Goal: Transaction & Acquisition: Purchase product/service

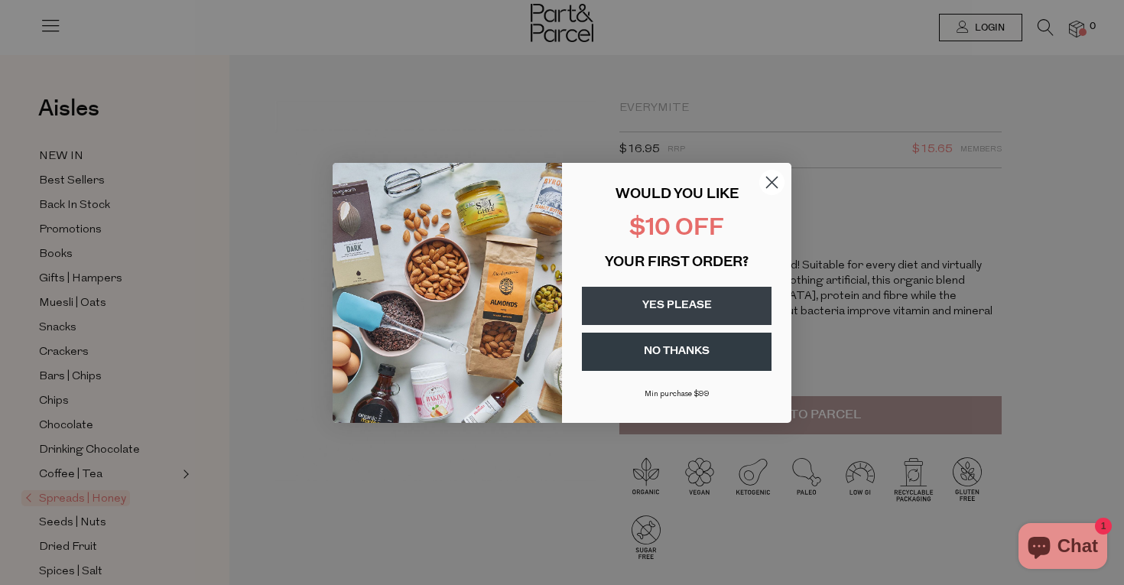
drag, startPoint x: 768, startPoint y: 175, endPoint x: 794, endPoint y: 157, distance: 31.8
click at [768, 175] on circle "Close dialog" at bounding box center [771, 181] width 25 height 25
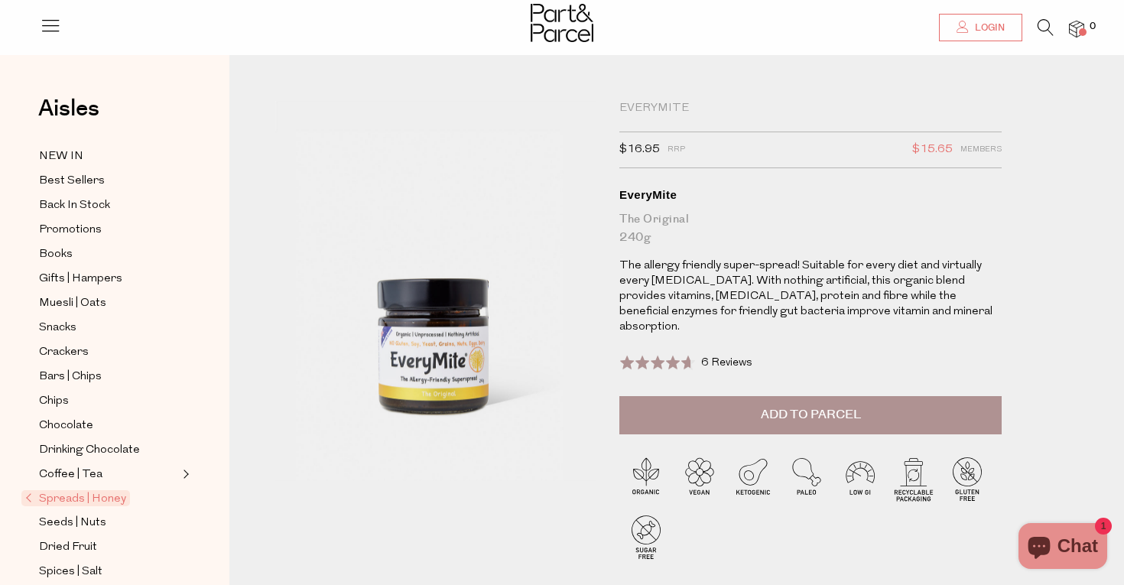
click at [961, 22] on icon at bounding box center [963, 27] width 12 height 12
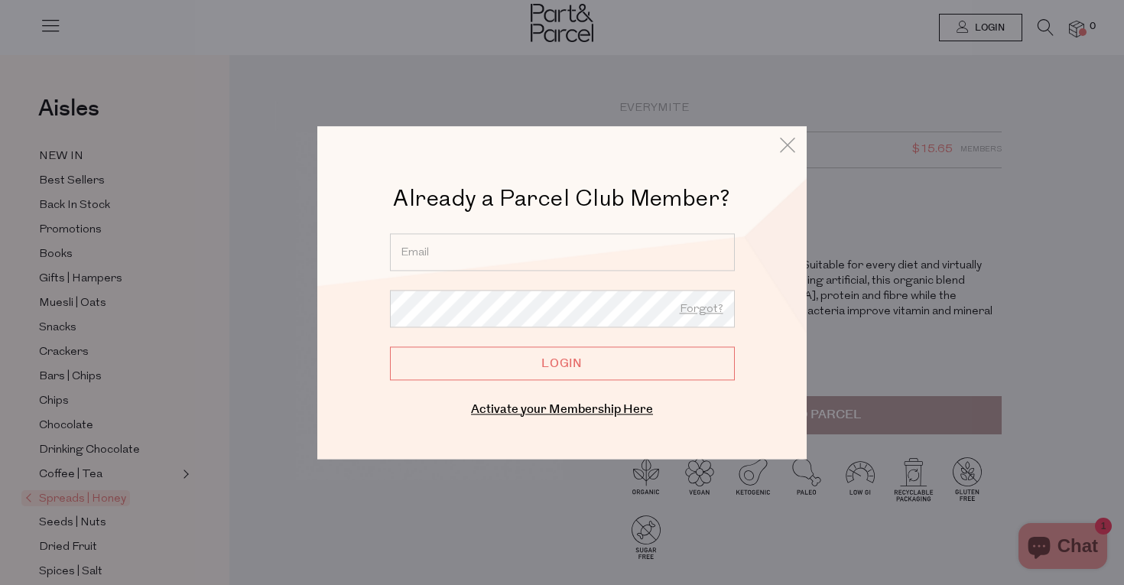
type input "reginacarlag@gmail.com"
click at [562, 363] on input "Login" at bounding box center [562, 363] width 345 height 34
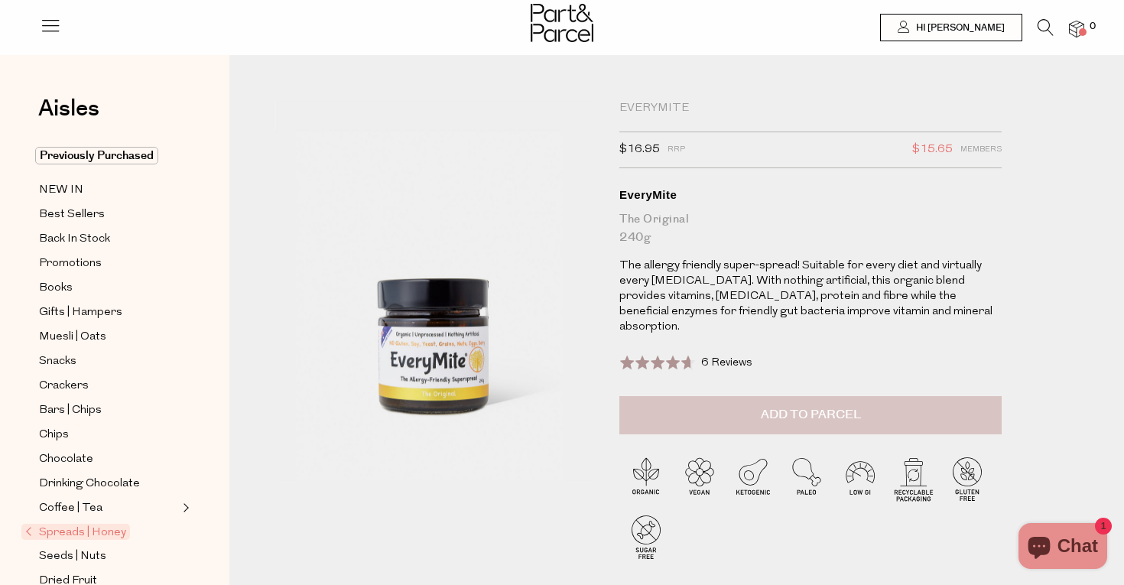
click at [804, 406] on span "Add to Parcel" at bounding box center [811, 415] width 100 height 18
click at [80, 154] on span "Previously Purchased" at bounding box center [96, 156] width 123 height 18
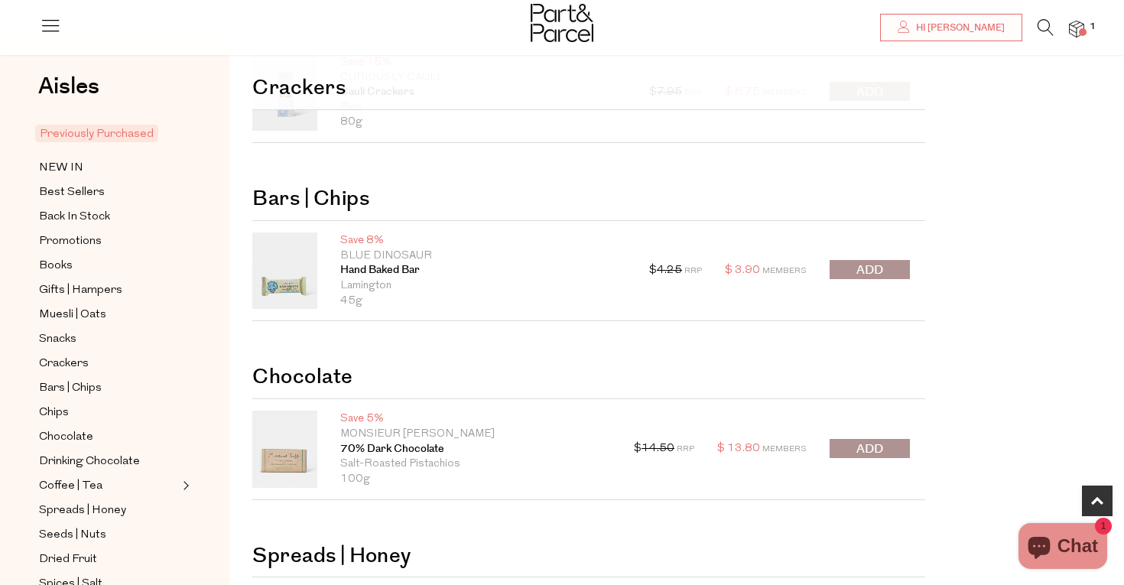
scroll to position [665, 0]
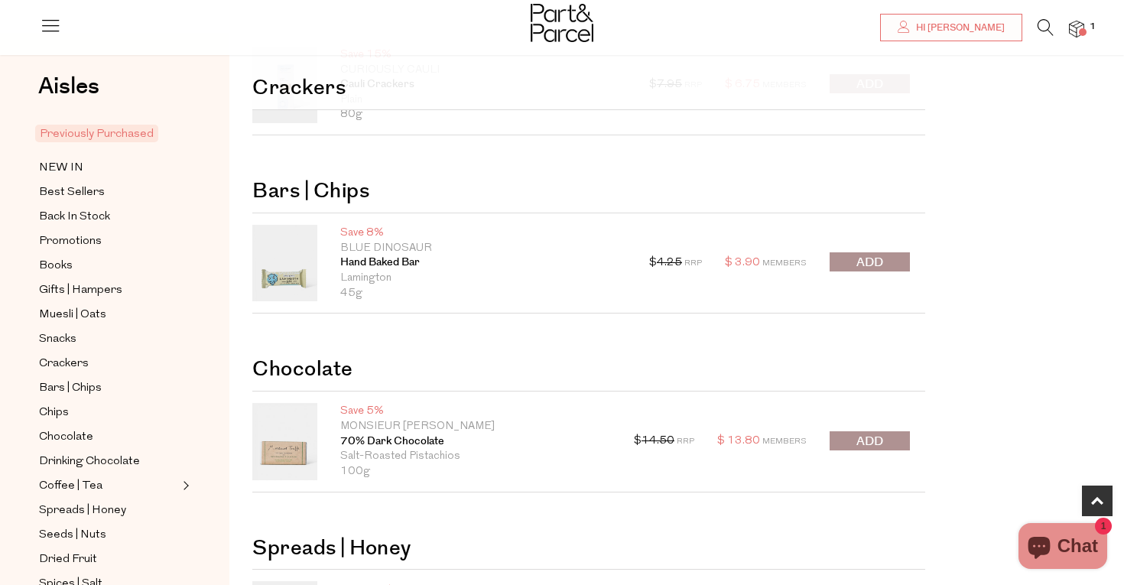
click at [883, 260] on span "submit" at bounding box center [869, 263] width 27 height 18
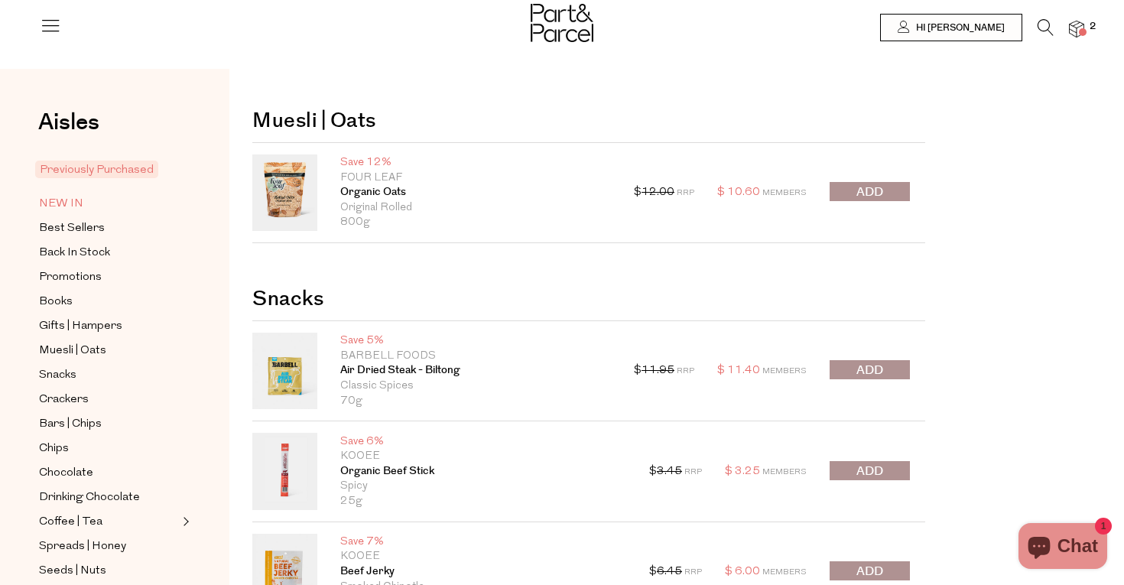
scroll to position [0, 0]
click at [72, 199] on span "NEW IN" at bounding box center [61, 204] width 44 height 18
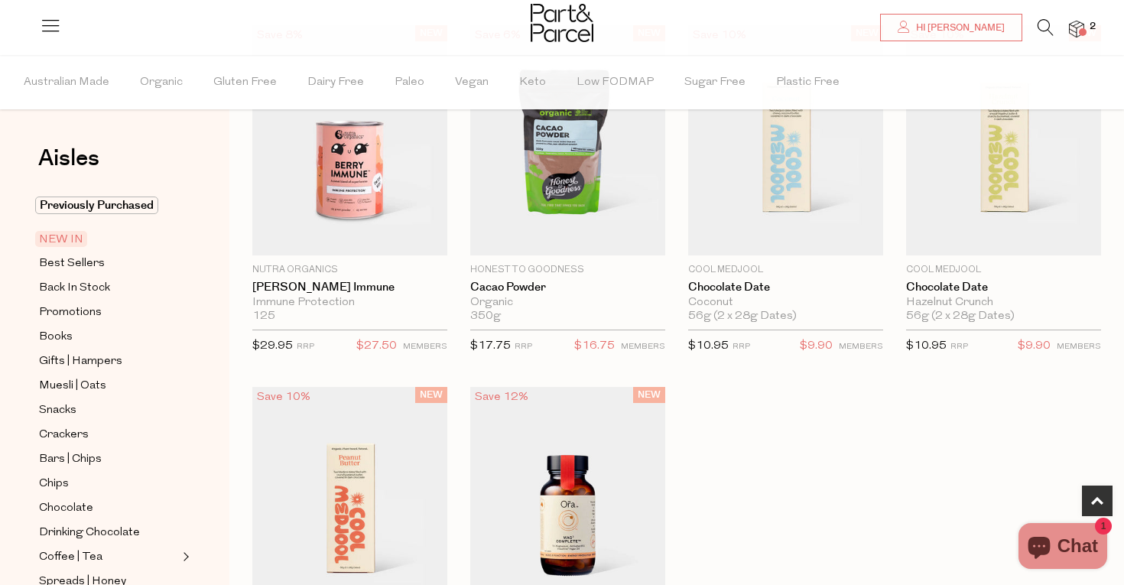
scroll to position [912, 0]
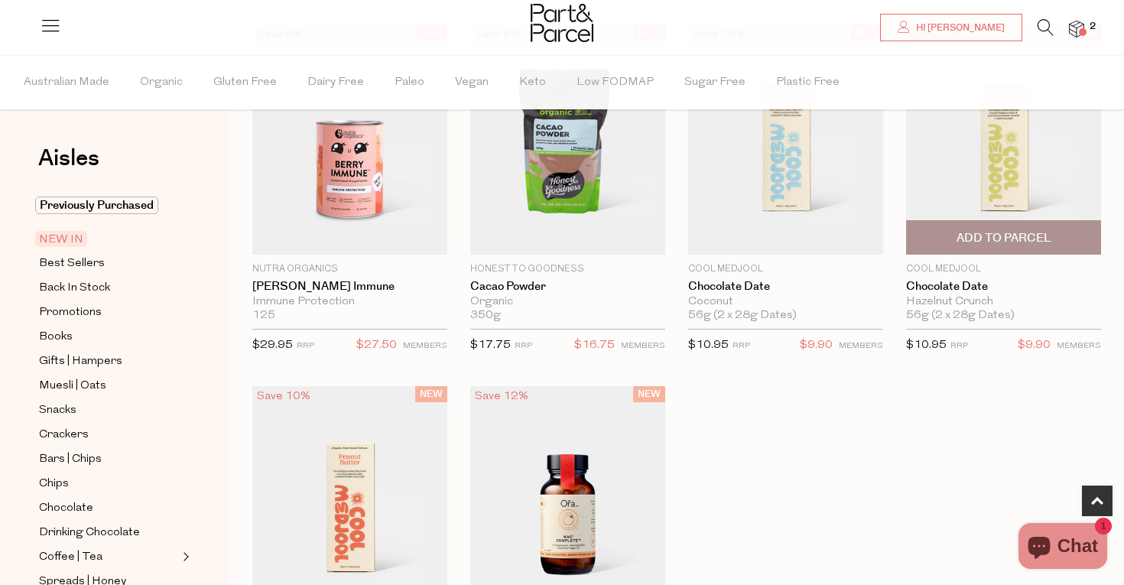
click at [999, 230] on span "Add To Parcel" at bounding box center [1004, 238] width 95 height 16
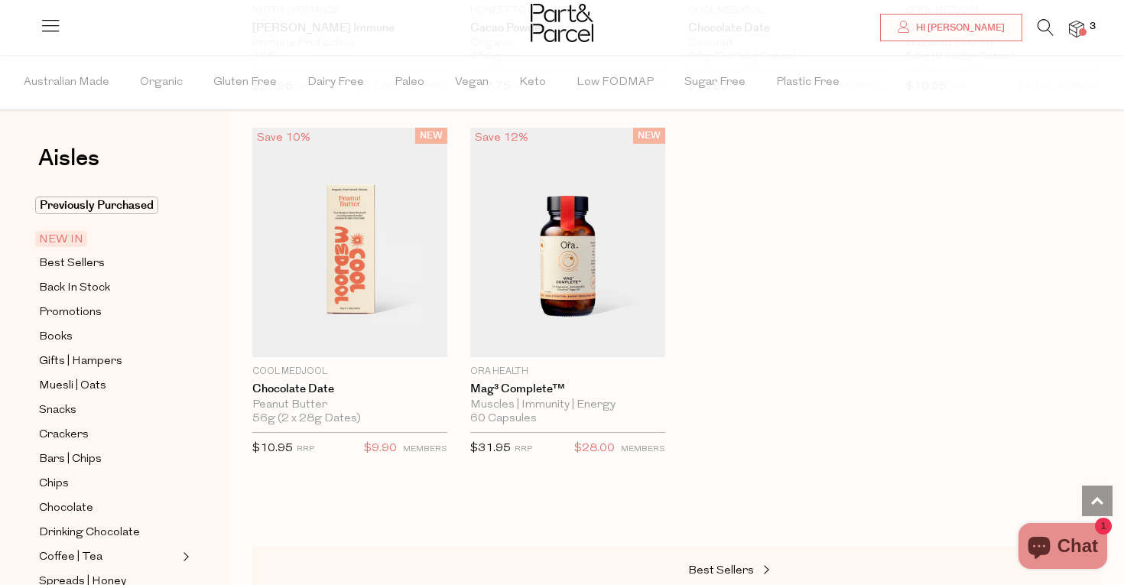
scroll to position [1182, 0]
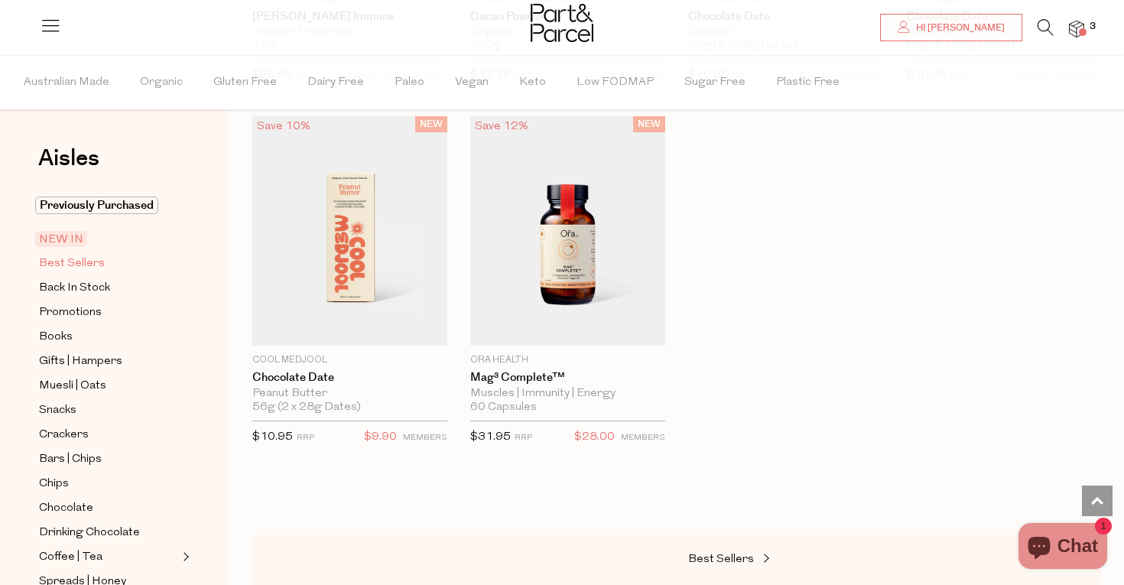
click at [61, 263] on span "Best Sellers" at bounding box center [72, 264] width 66 height 18
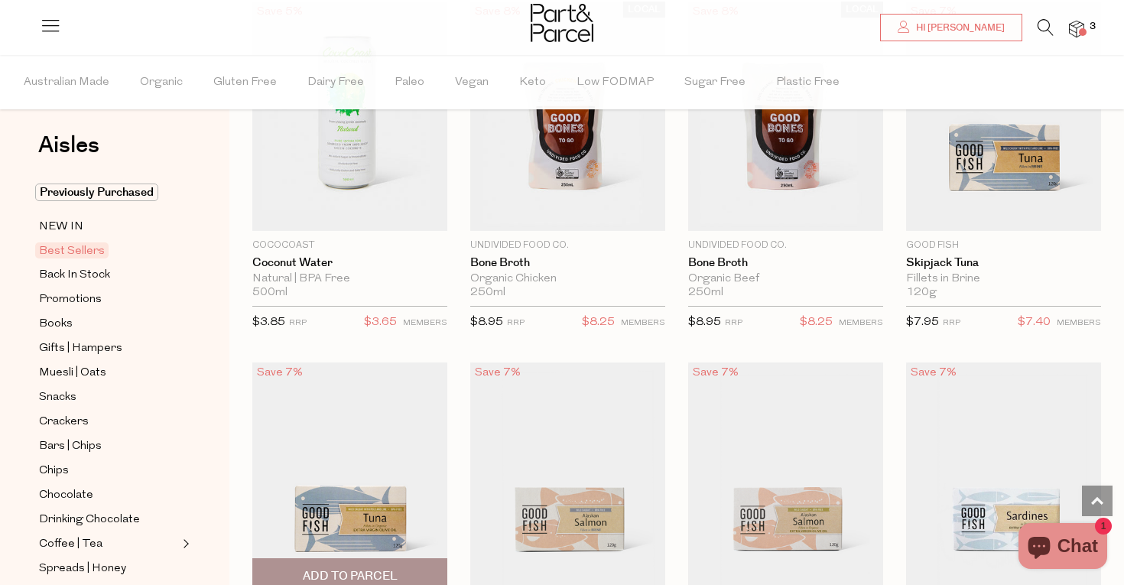
scroll to position [935, 0]
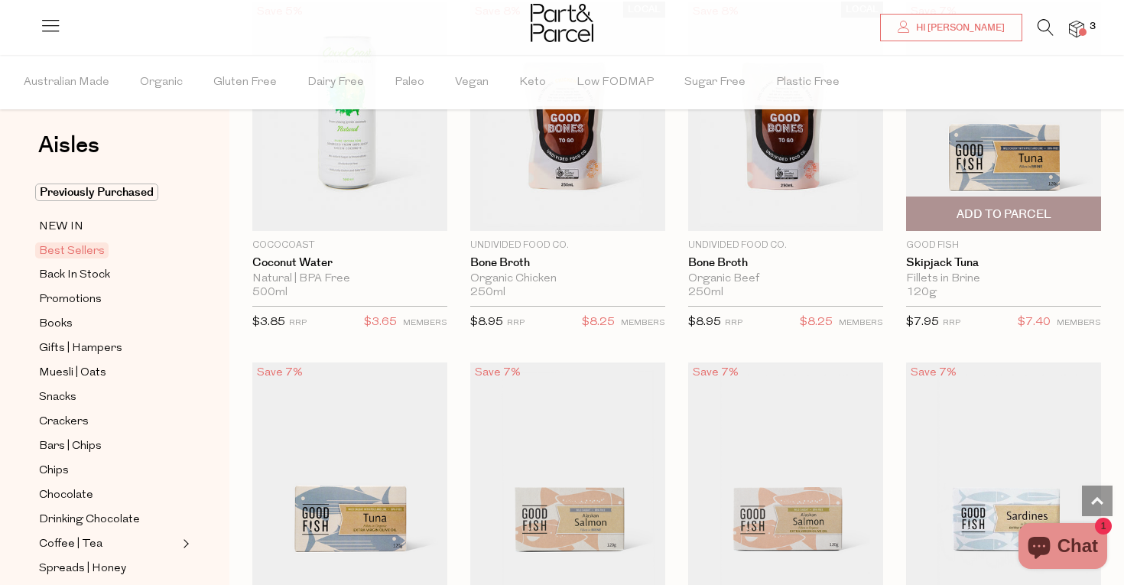
click at [1021, 216] on span "Add To Parcel" at bounding box center [1004, 214] width 95 height 16
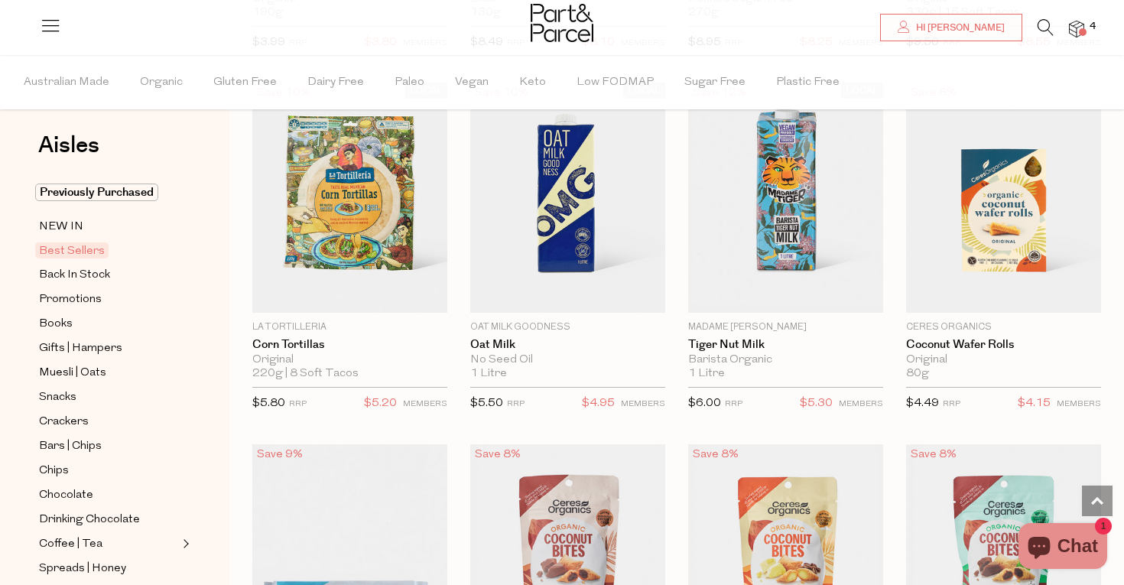
scroll to position [2684, 0]
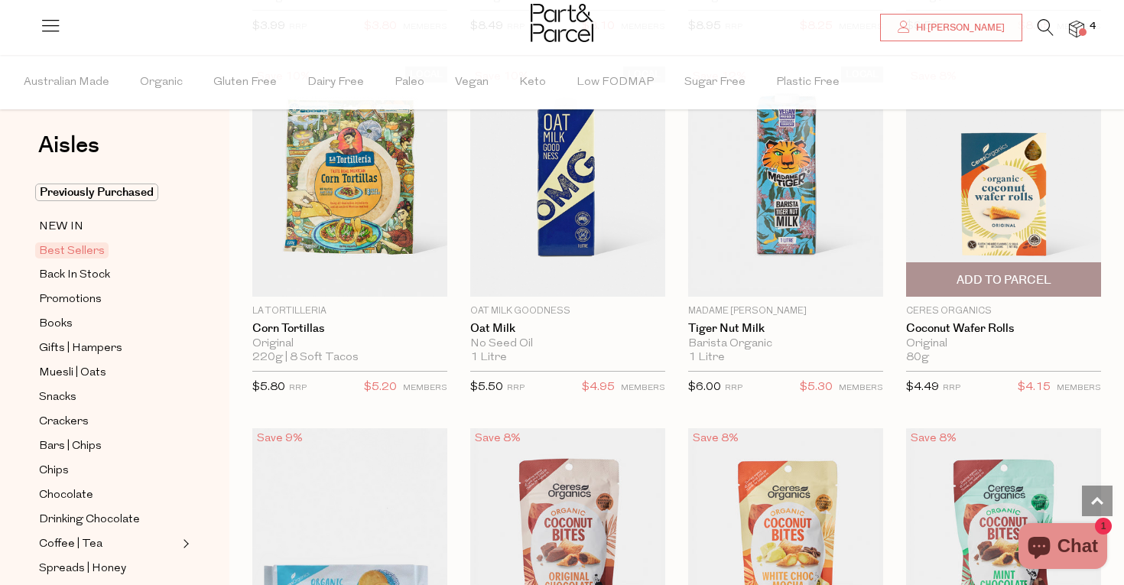
click at [1013, 266] on span "Add To Parcel" at bounding box center [1004, 279] width 186 height 33
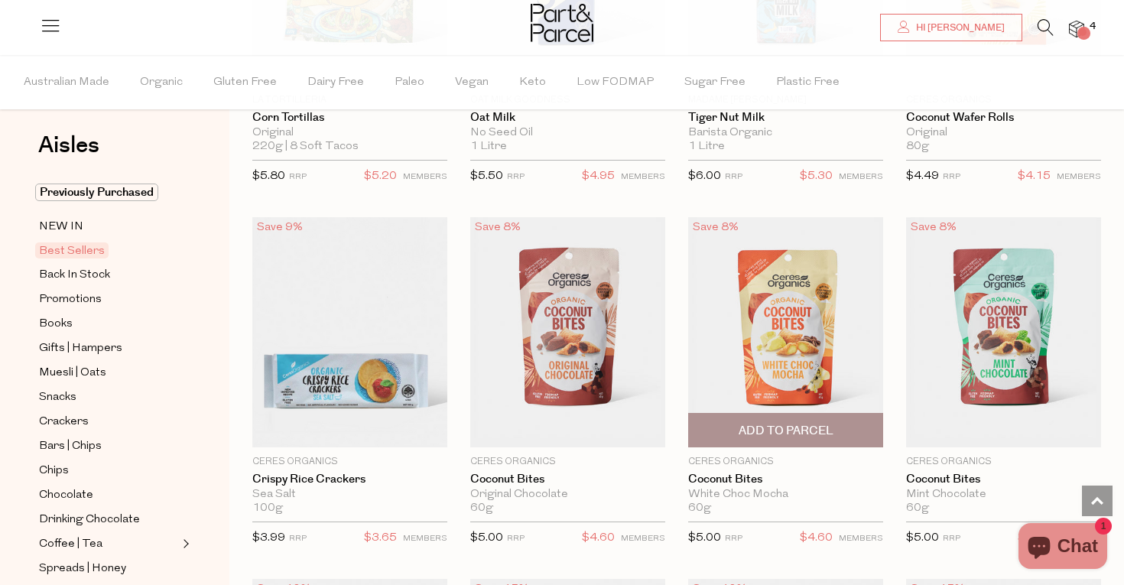
scroll to position [2916, 0]
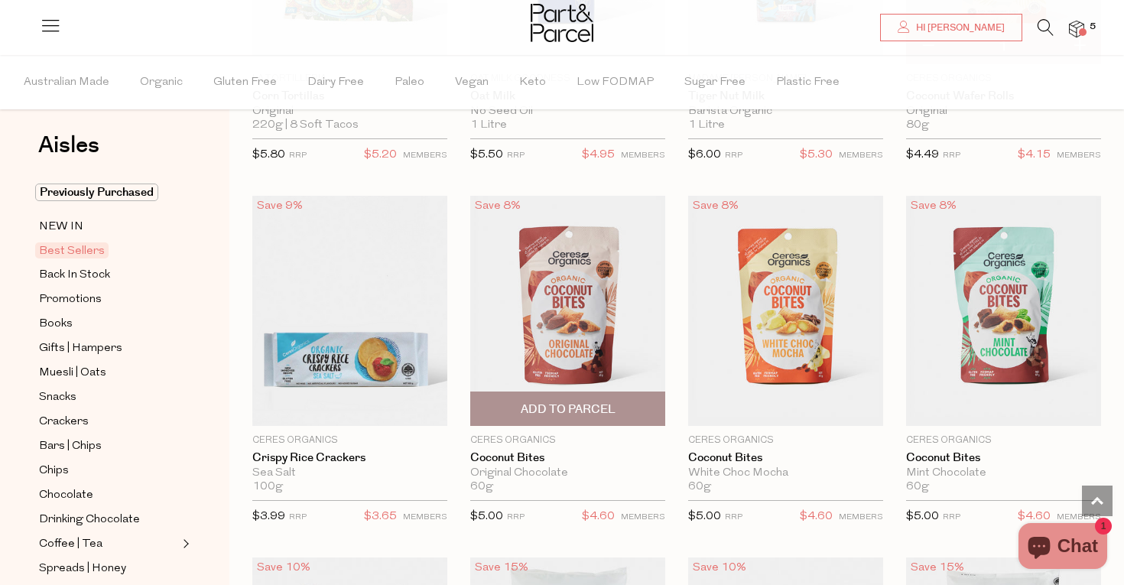
click at [578, 393] on span "Add To Parcel" at bounding box center [568, 408] width 186 height 33
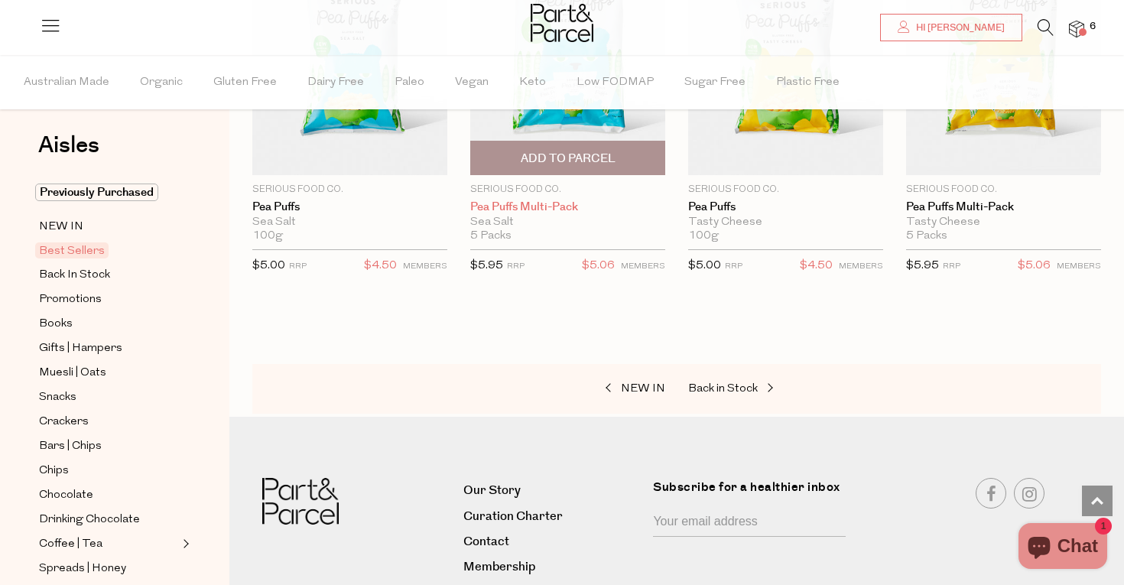
scroll to position [3568, 0]
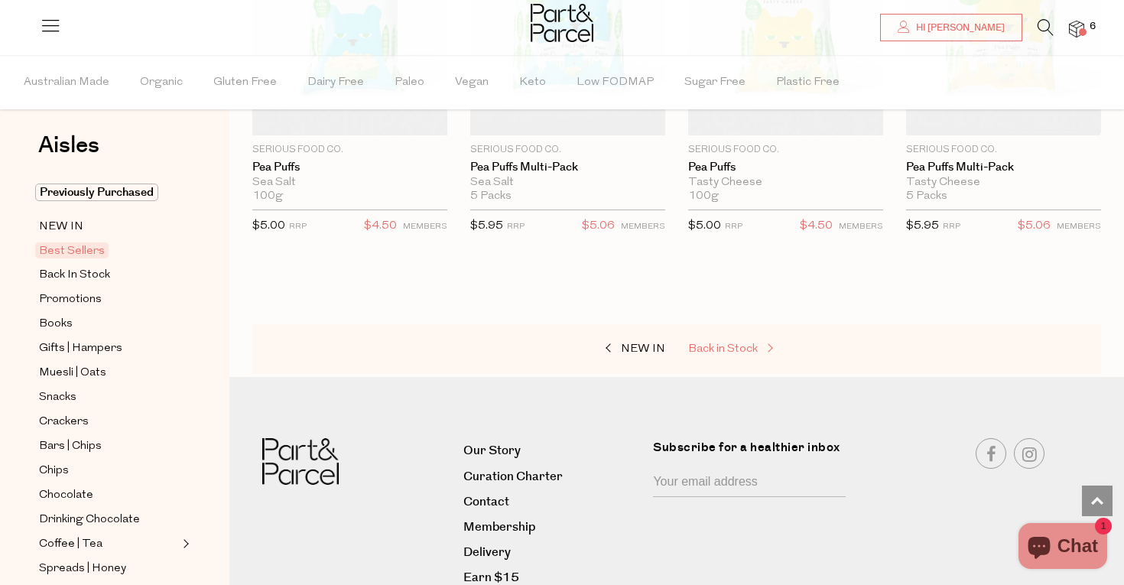
click at [724, 343] on span "Back in Stock" at bounding box center [723, 348] width 70 height 11
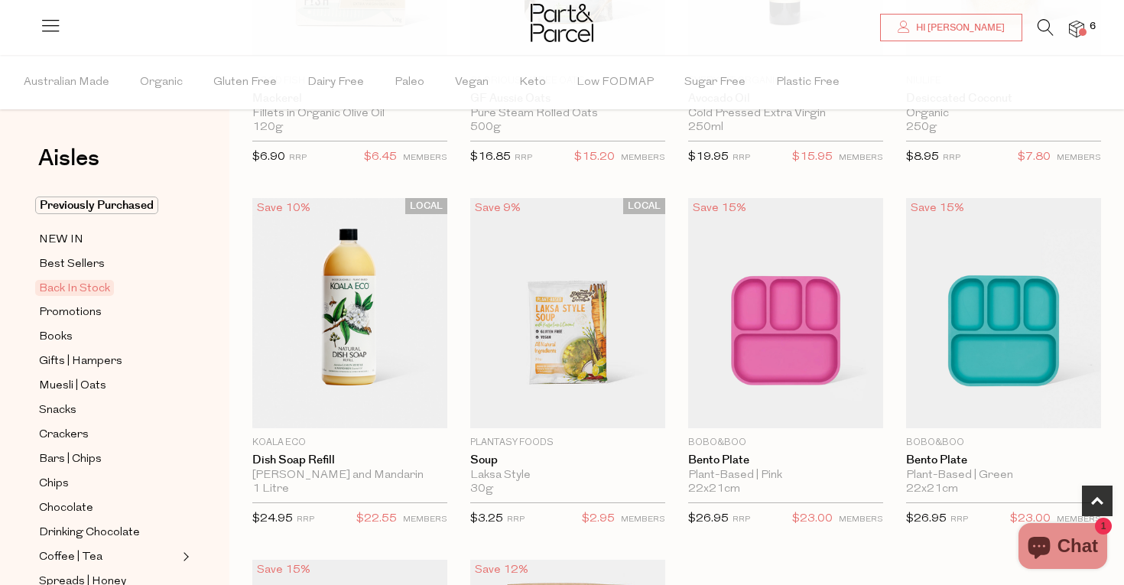
scroll to position [373, 0]
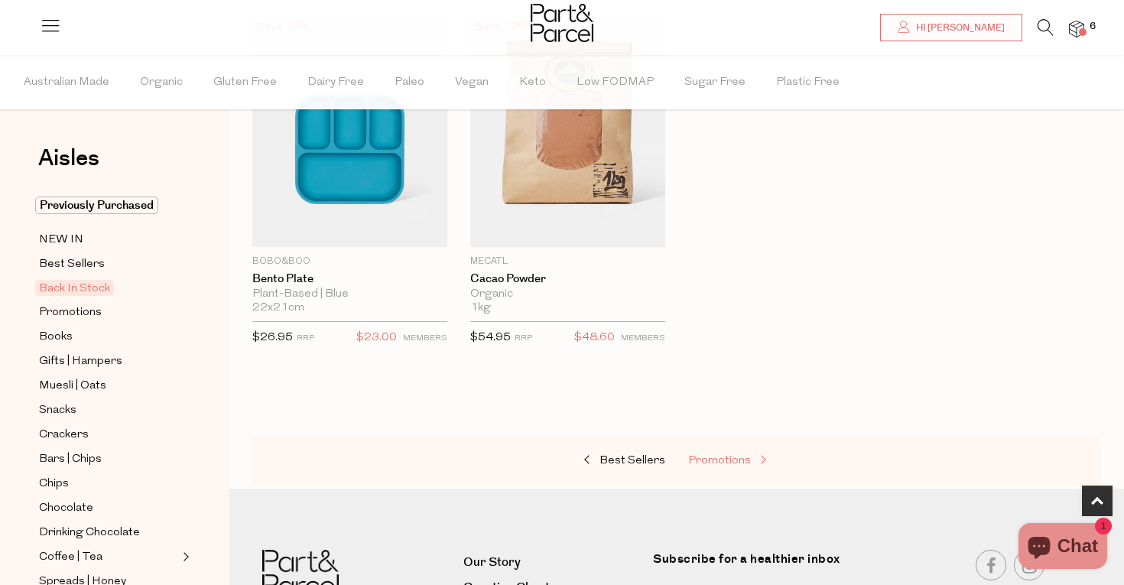
click at [695, 459] on span "Promotions" at bounding box center [719, 460] width 63 height 11
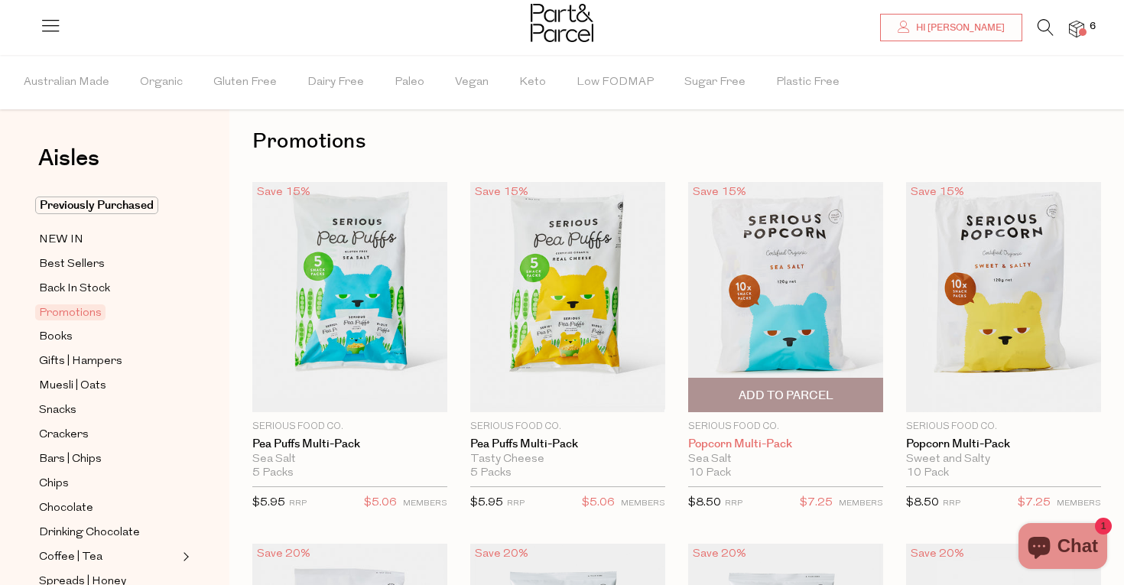
scroll to position [16, 1]
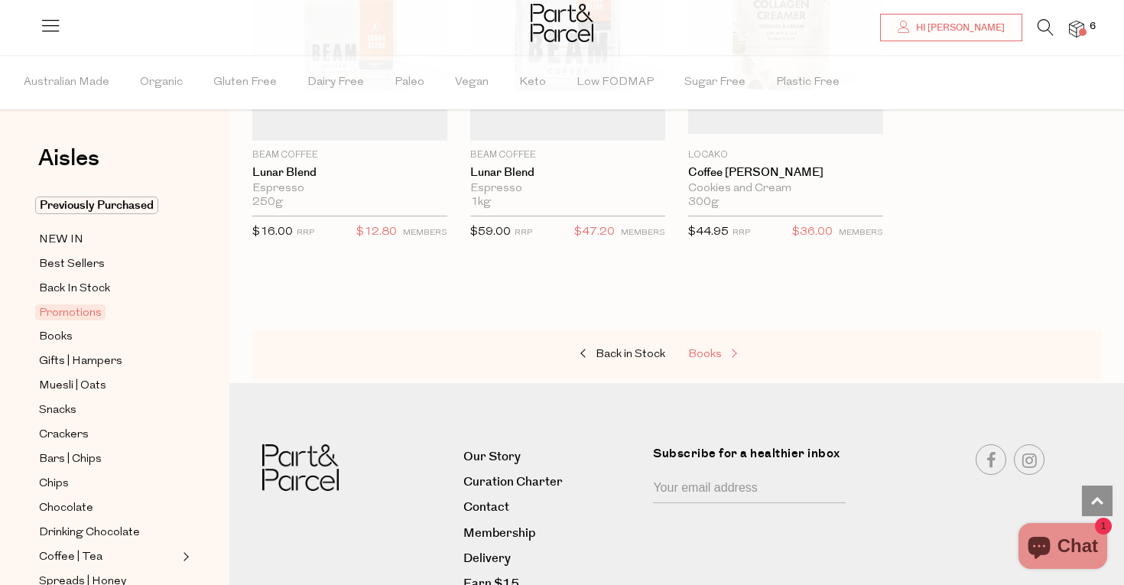
click at [708, 345] on link "Books" at bounding box center [764, 355] width 153 height 20
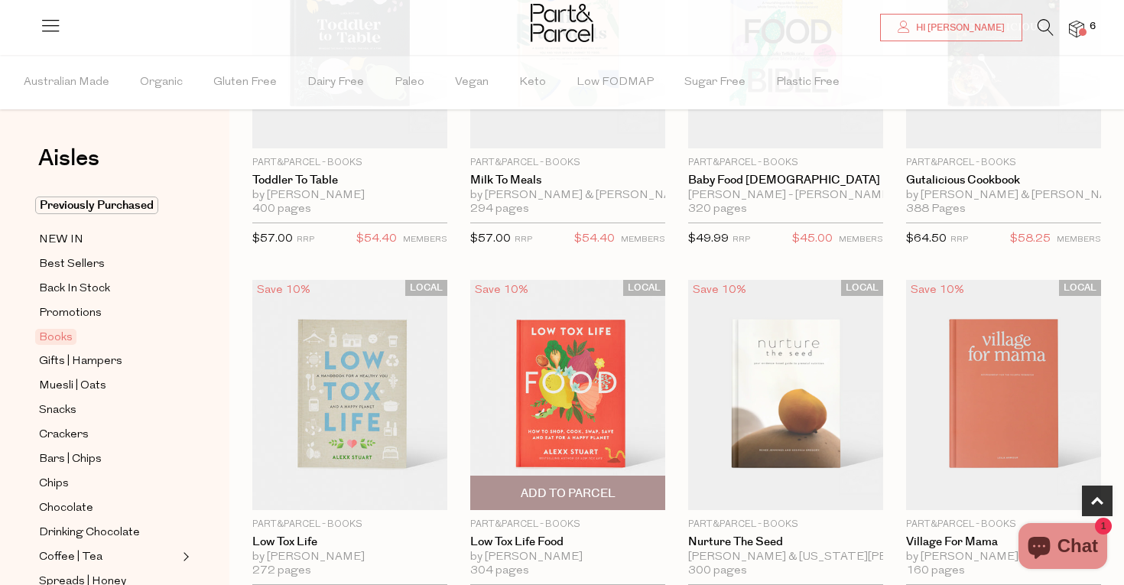
scroll to position [282, 0]
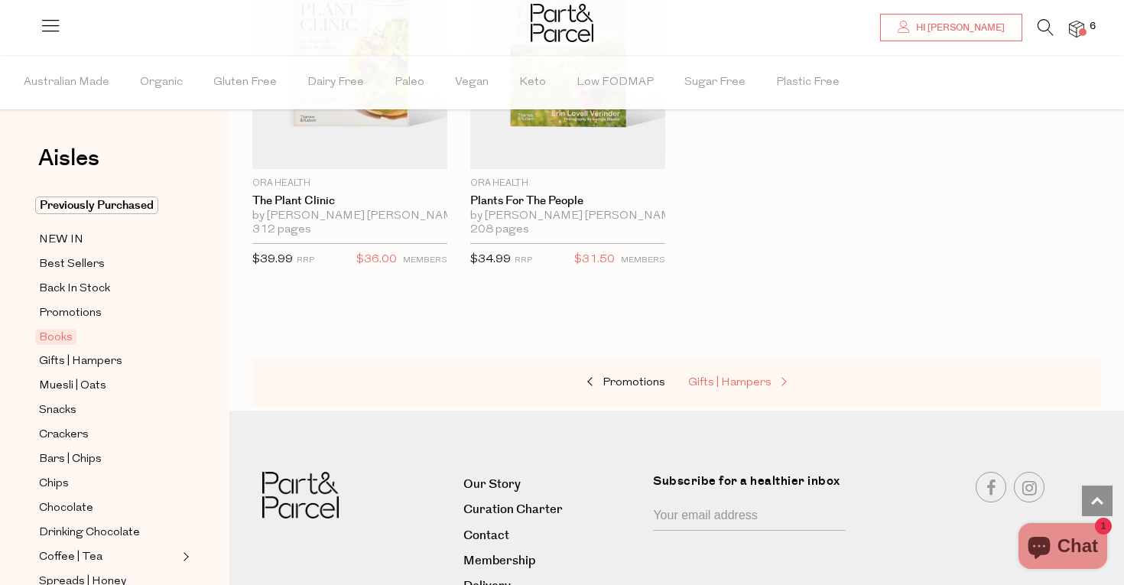
click at [736, 377] on span "Gifts | Hampers" at bounding box center [729, 382] width 83 height 11
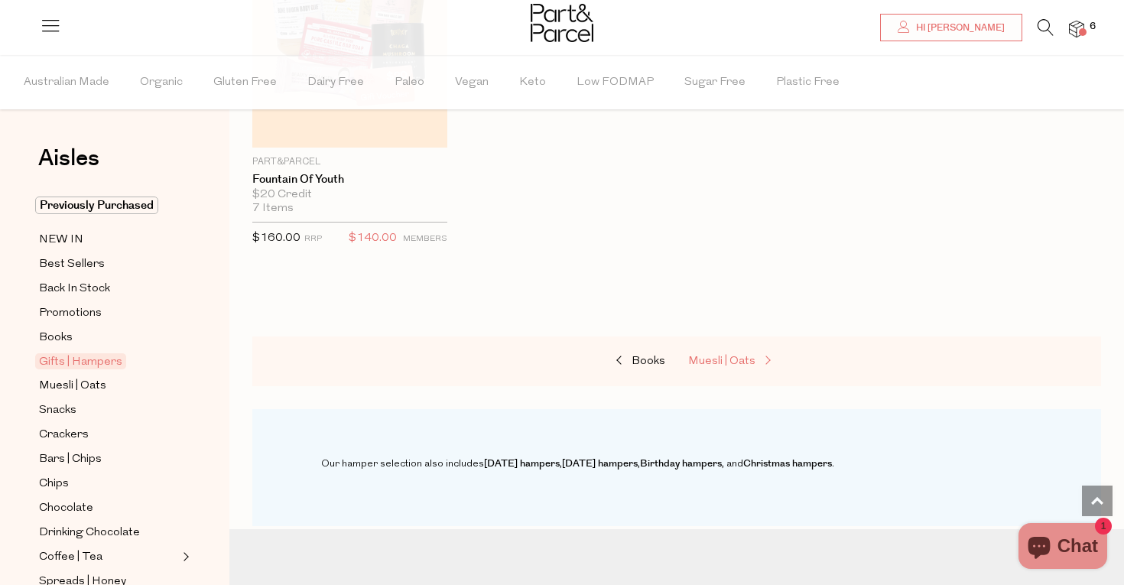
click at [719, 352] on link "Muesli | Oats" at bounding box center [764, 362] width 153 height 20
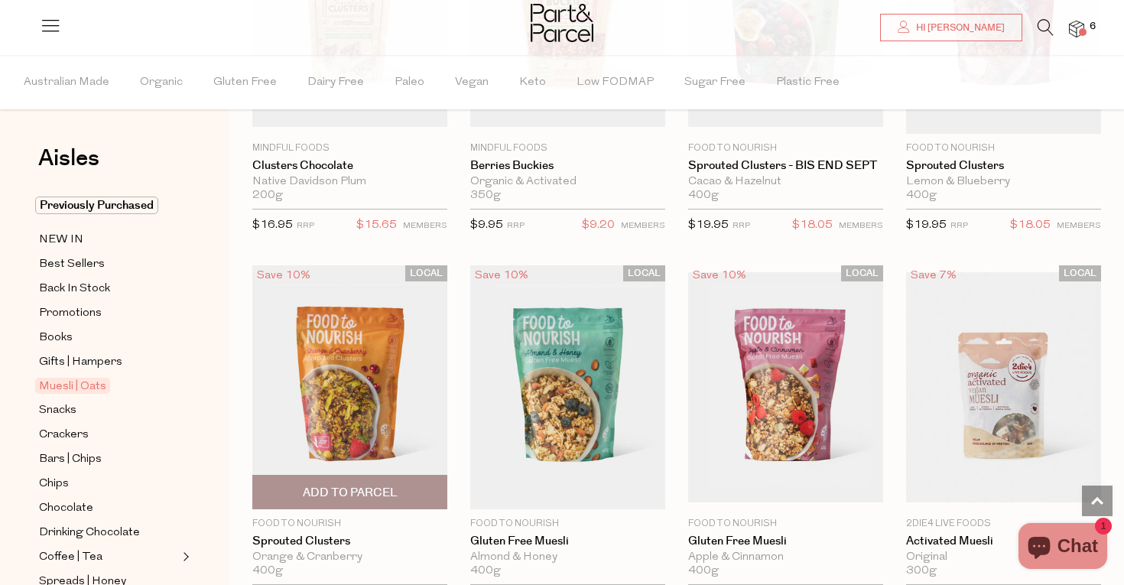
scroll to position [1757, 0]
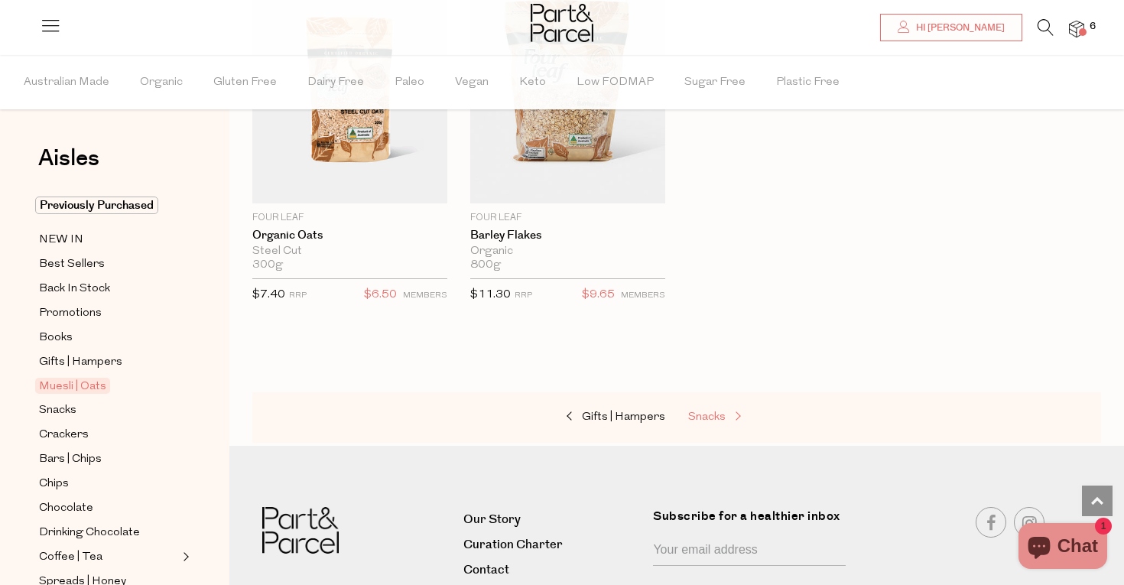
click at [715, 411] on span "Snacks" at bounding box center [706, 416] width 37 height 11
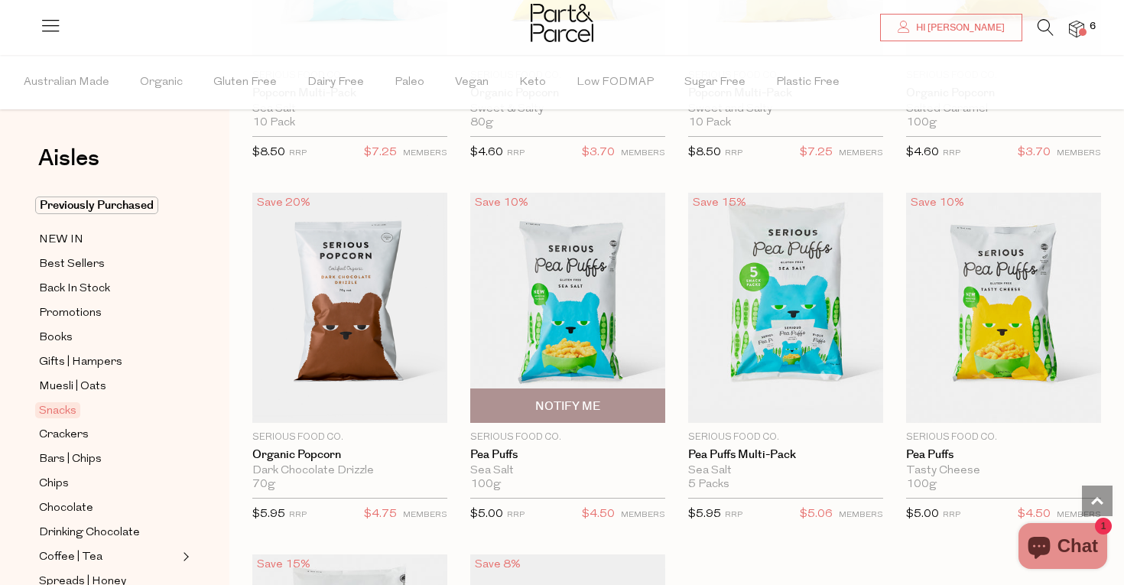
scroll to position [4027, 0]
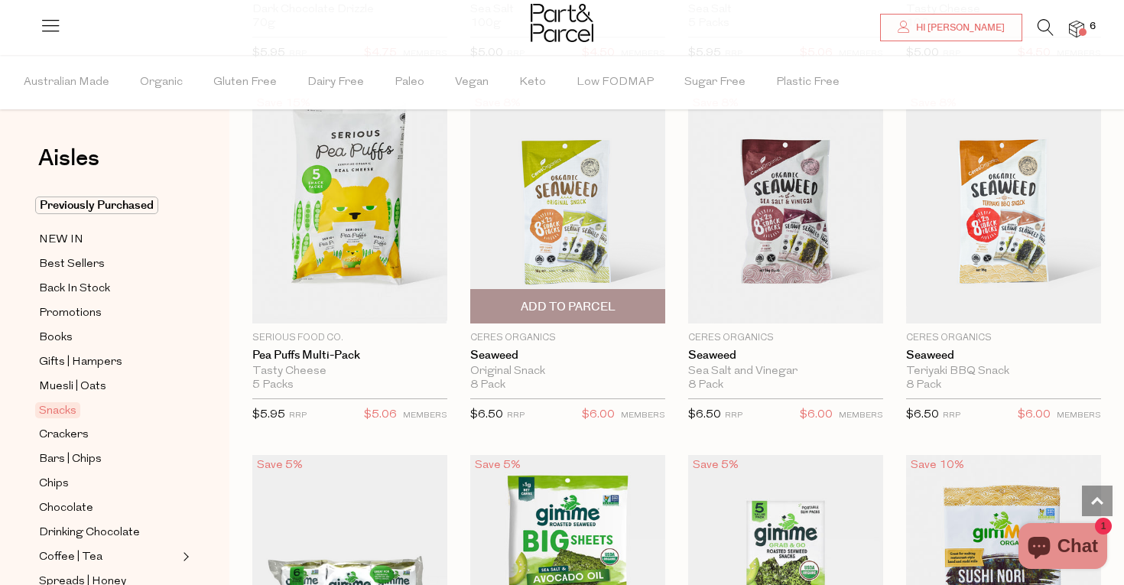
scroll to position [4469, 0]
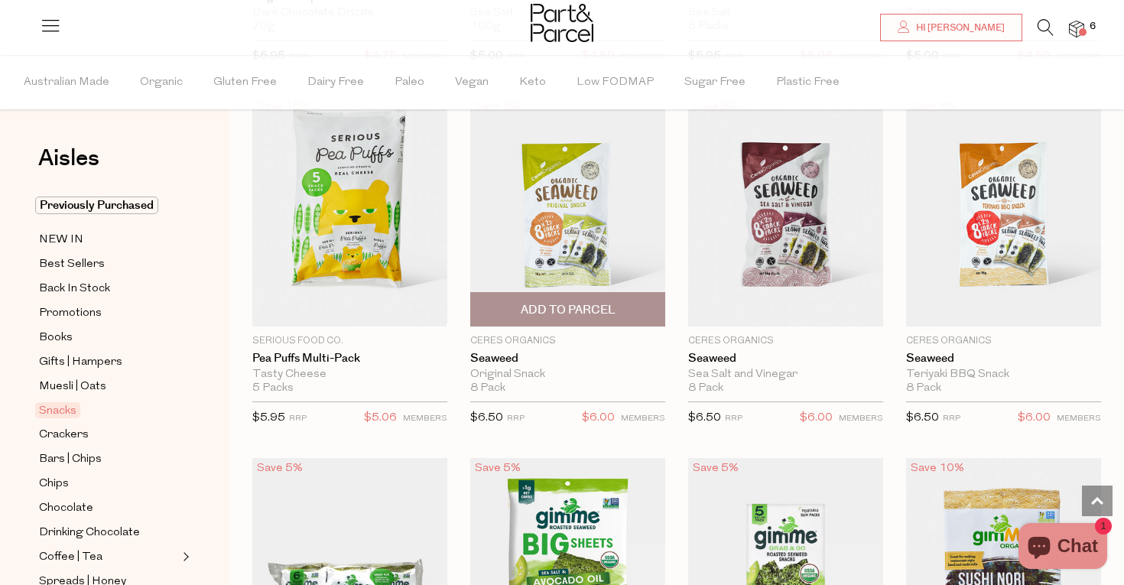
click at [567, 302] on span "Add To Parcel" at bounding box center [568, 310] width 95 height 16
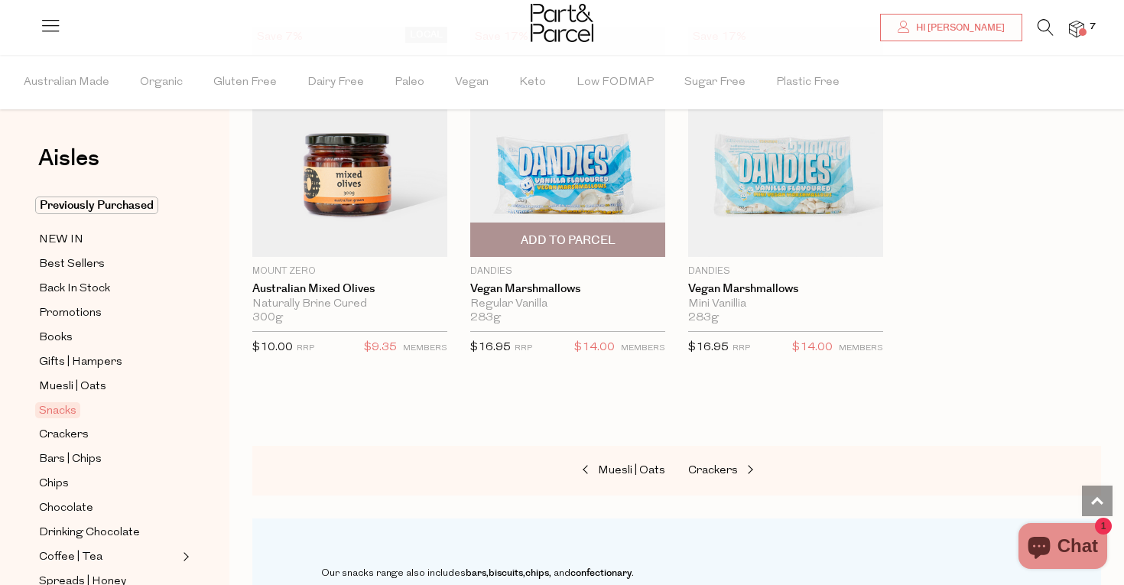
scroll to position [5986, 0]
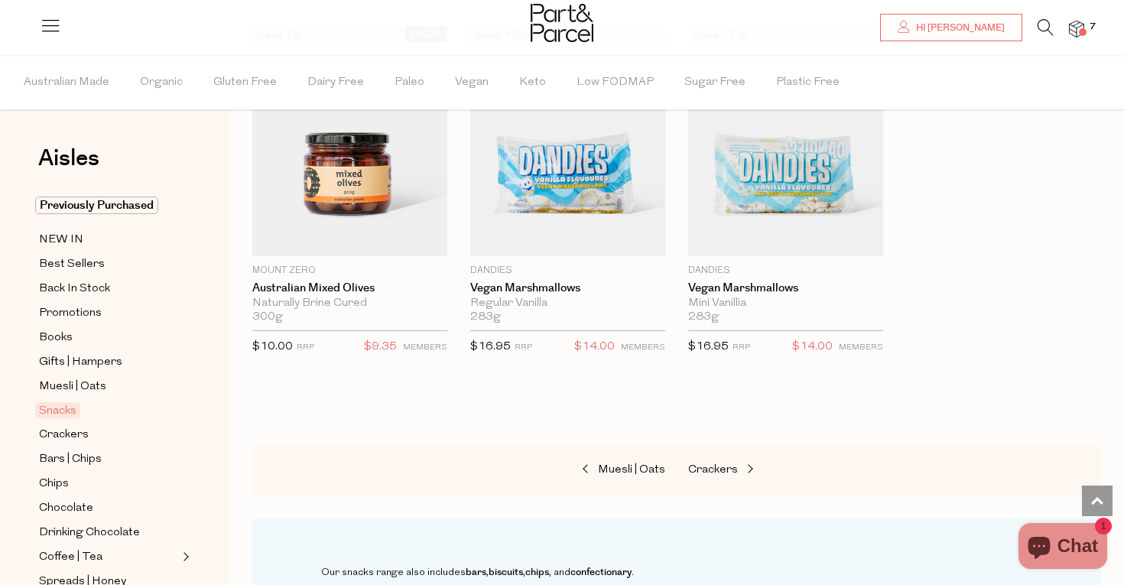
click at [716, 445] on div "Muesli | Oats Crackers" at bounding box center [676, 470] width 849 height 50
click at [716, 464] on span "Crackers" at bounding box center [713, 469] width 50 height 11
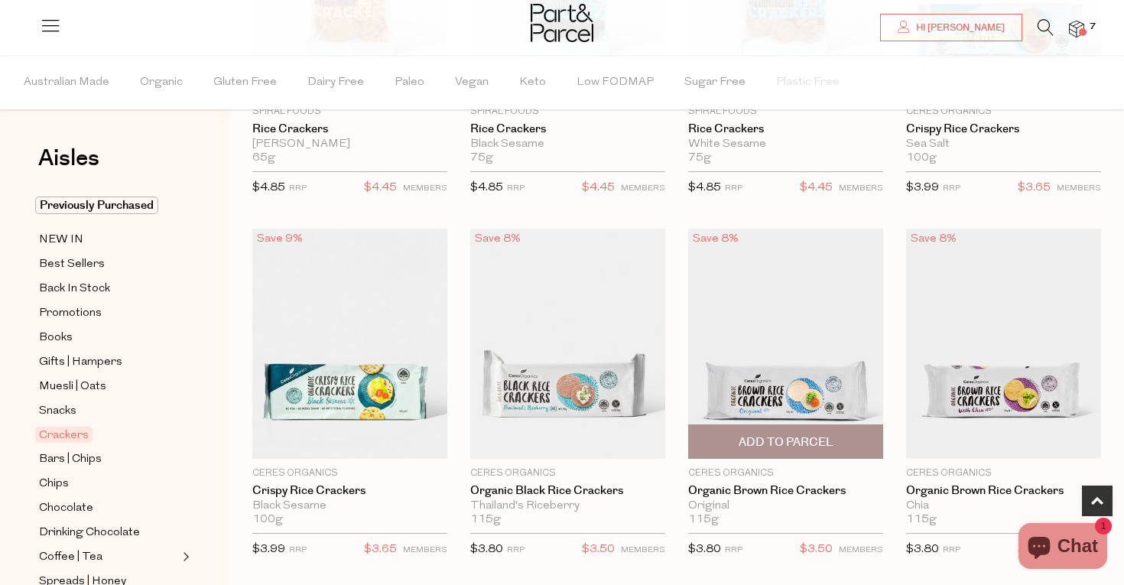
scroll to position [424, 0]
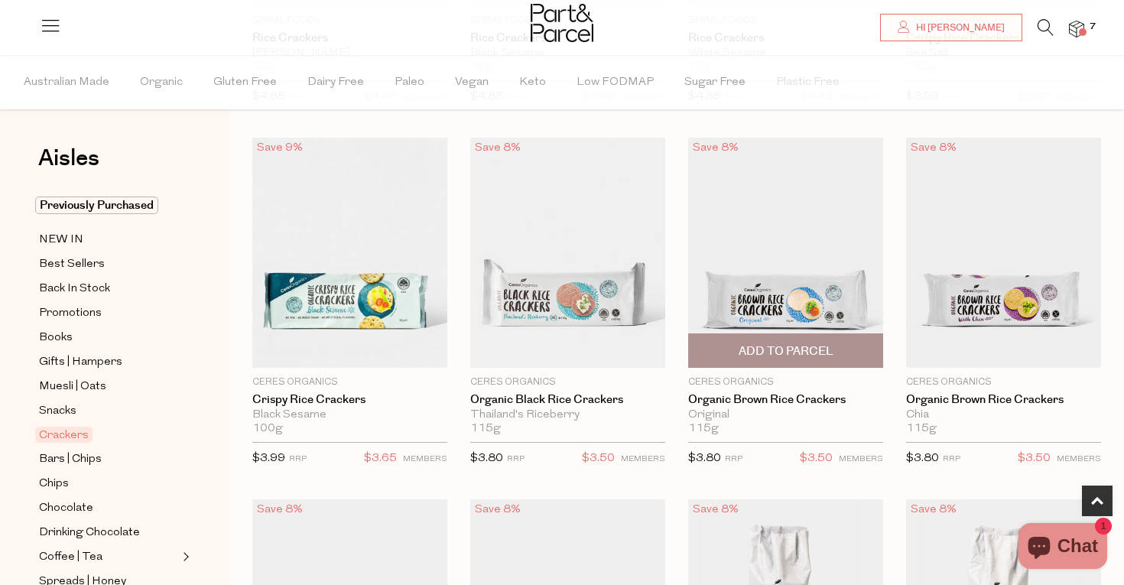
click at [788, 354] on span "Add To Parcel" at bounding box center [786, 351] width 95 height 16
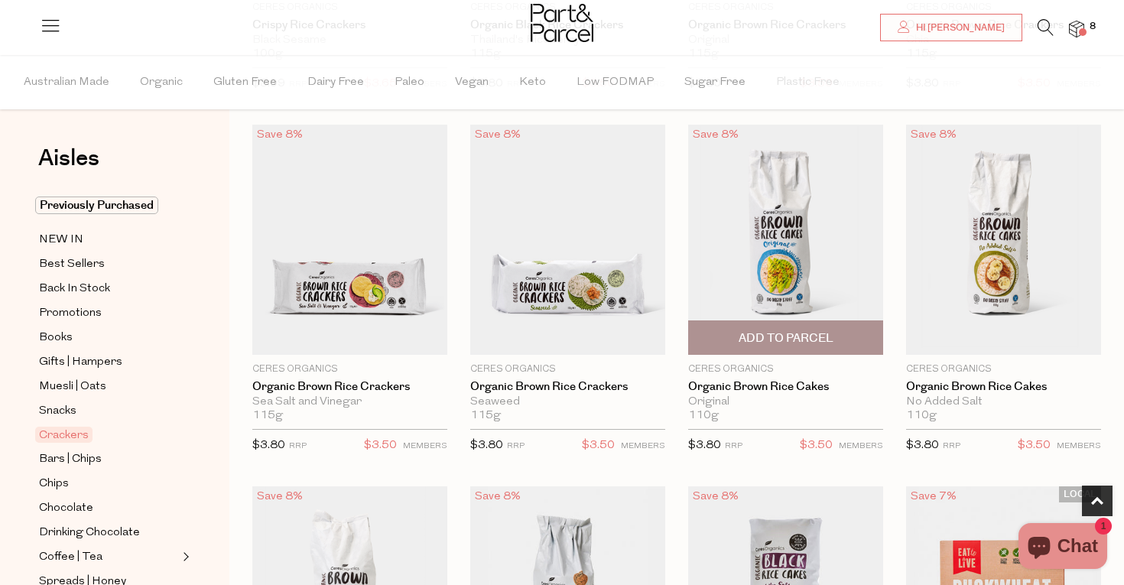
scroll to position [809, 0]
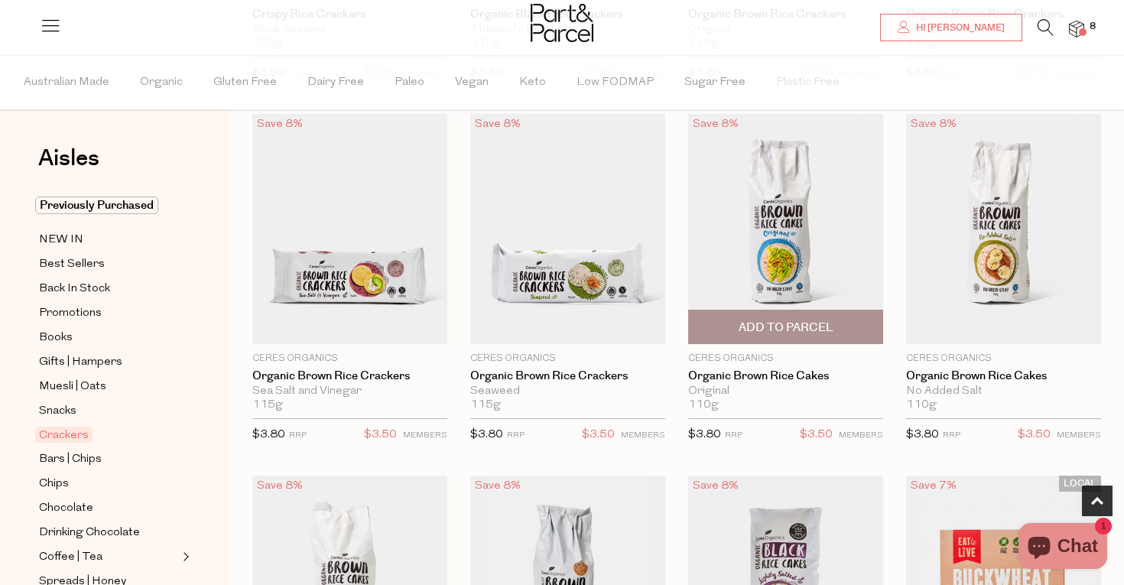
click at [788, 314] on span "Add To Parcel" at bounding box center [786, 326] width 186 height 33
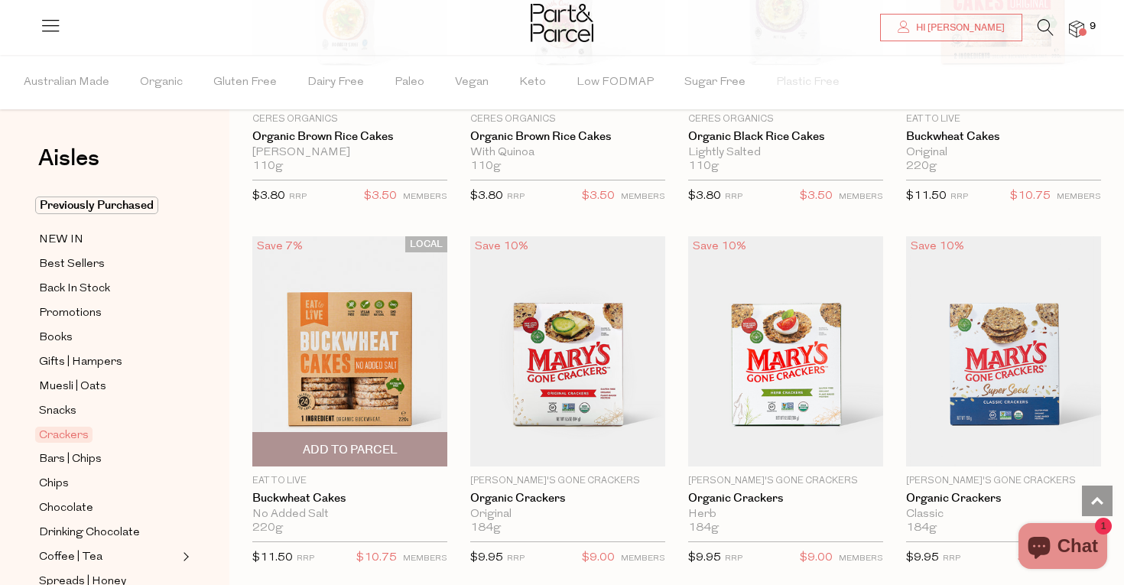
scroll to position [1416, 0]
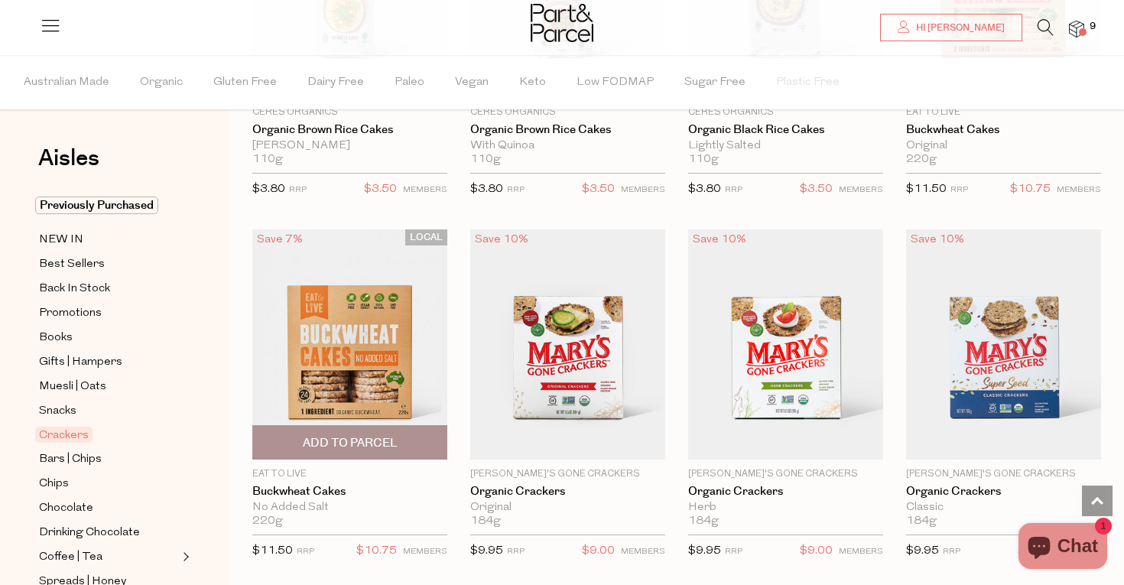
click at [365, 430] on span "Add To Parcel" at bounding box center [350, 442] width 186 height 33
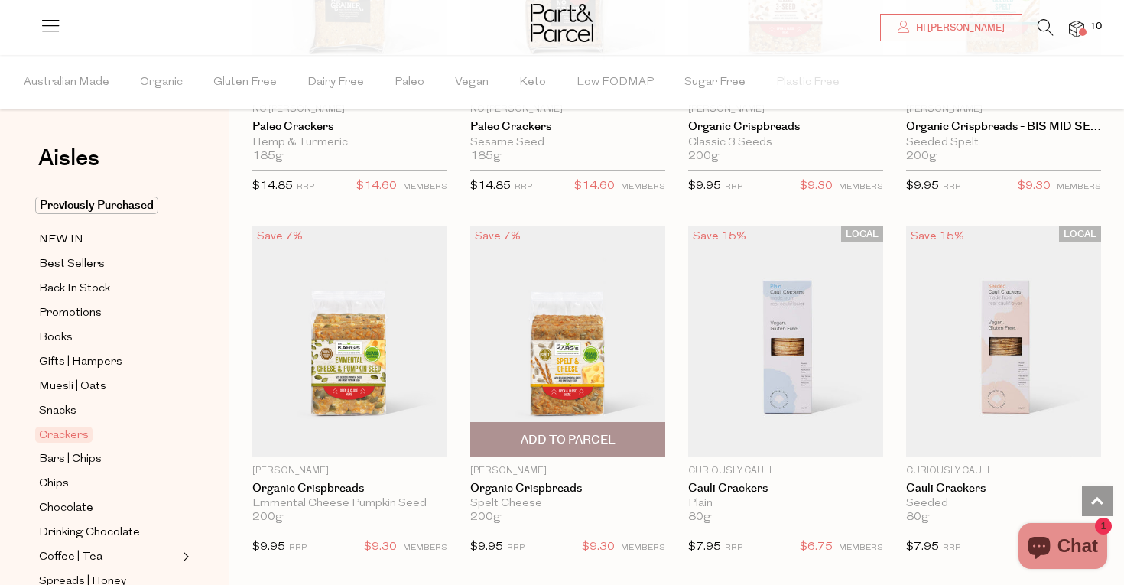
scroll to position [2509, 0]
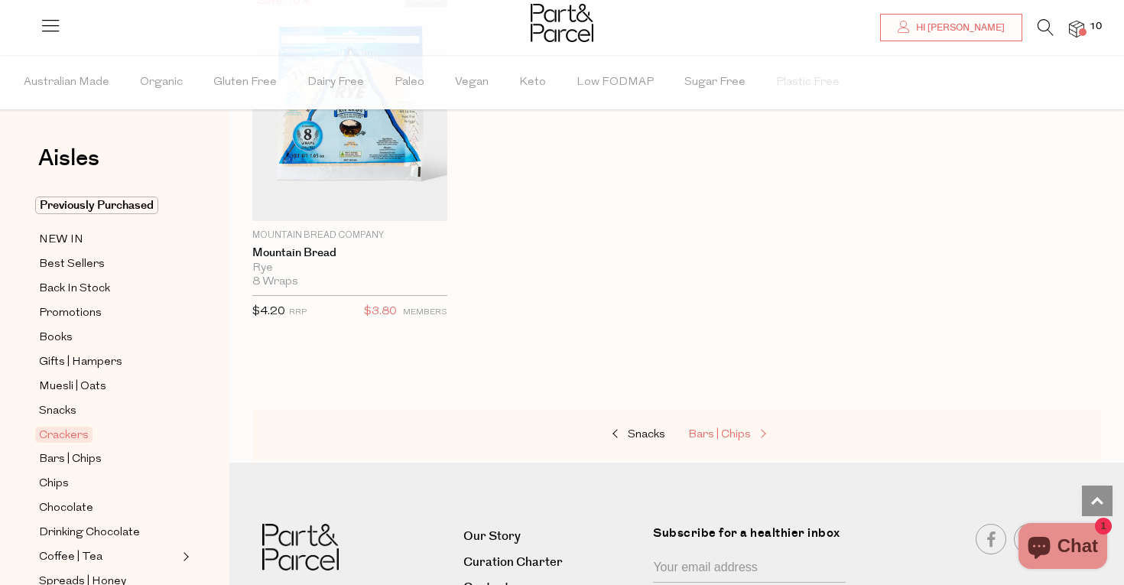
click at [738, 425] on link "Bars | Chips" at bounding box center [764, 435] width 153 height 20
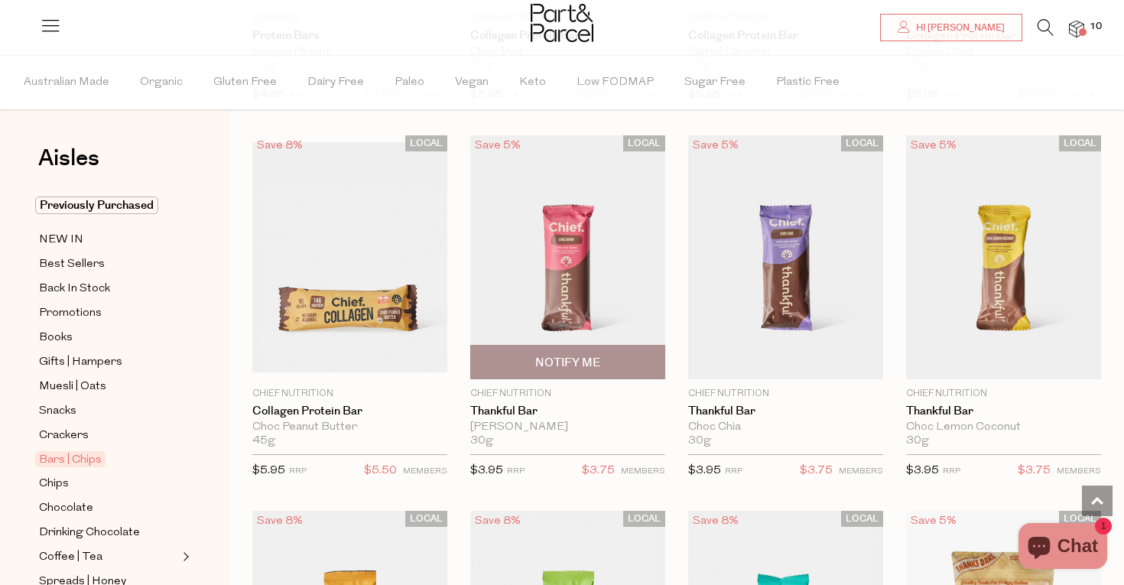
scroll to position [1542, 0]
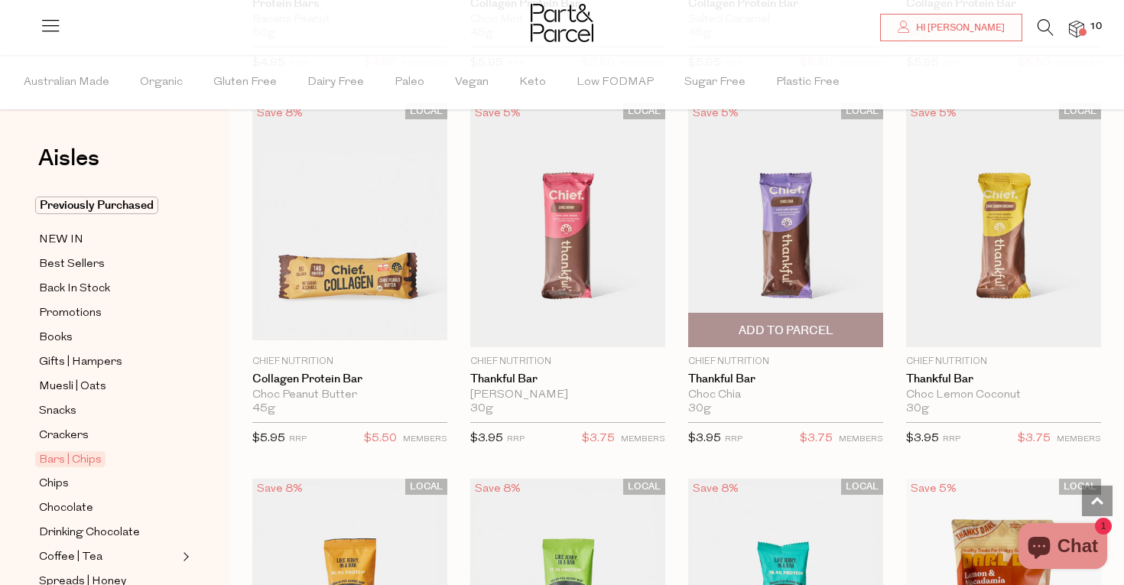
click at [772, 332] on span "Add To Parcel" at bounding box center [786, 331] width 95 height 16
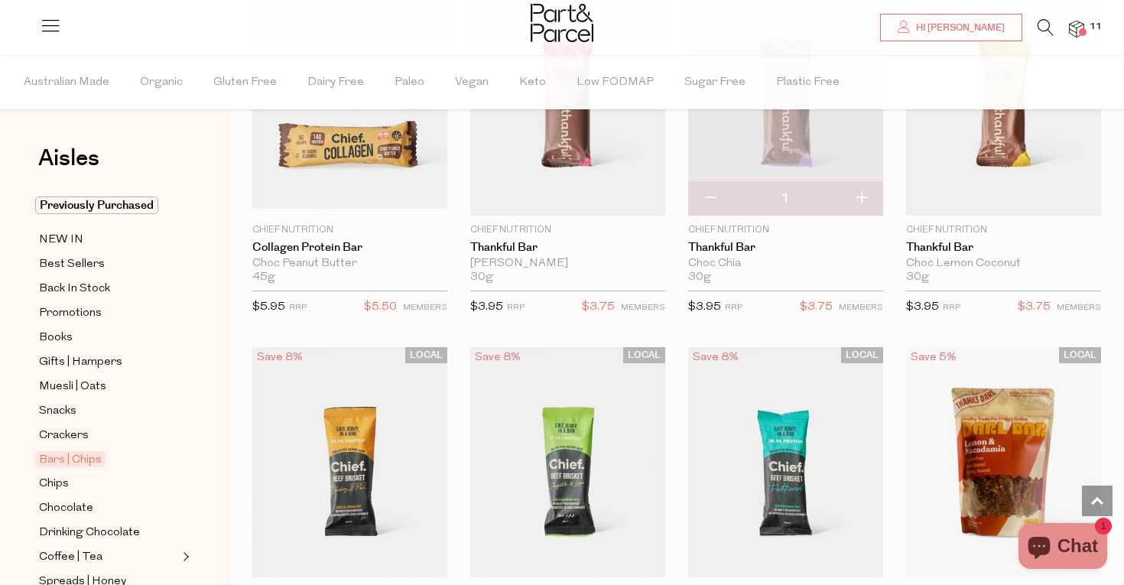
scroll to position [1677, 0]
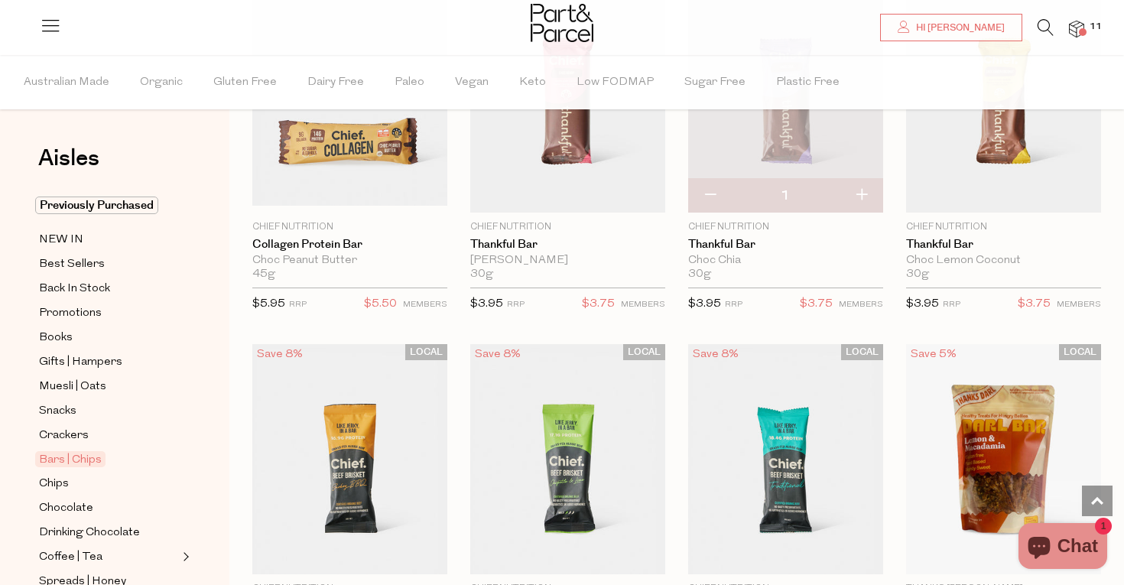
click at [711, 190] on button "button" at bounding box center [710, 196] width 44 height 34
type input "0"
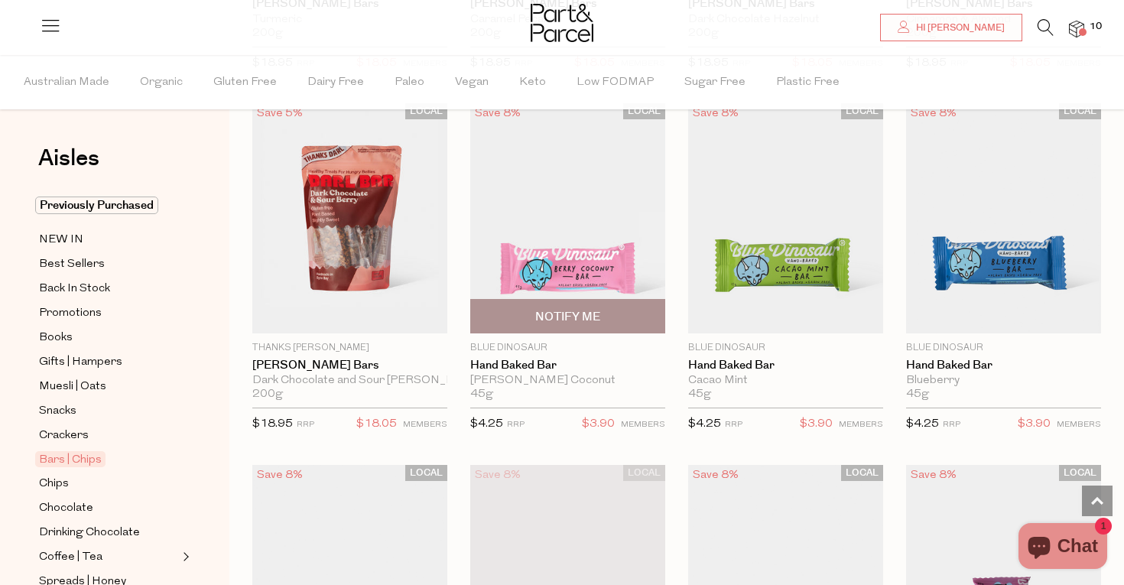
scroll to position [2655, 0]
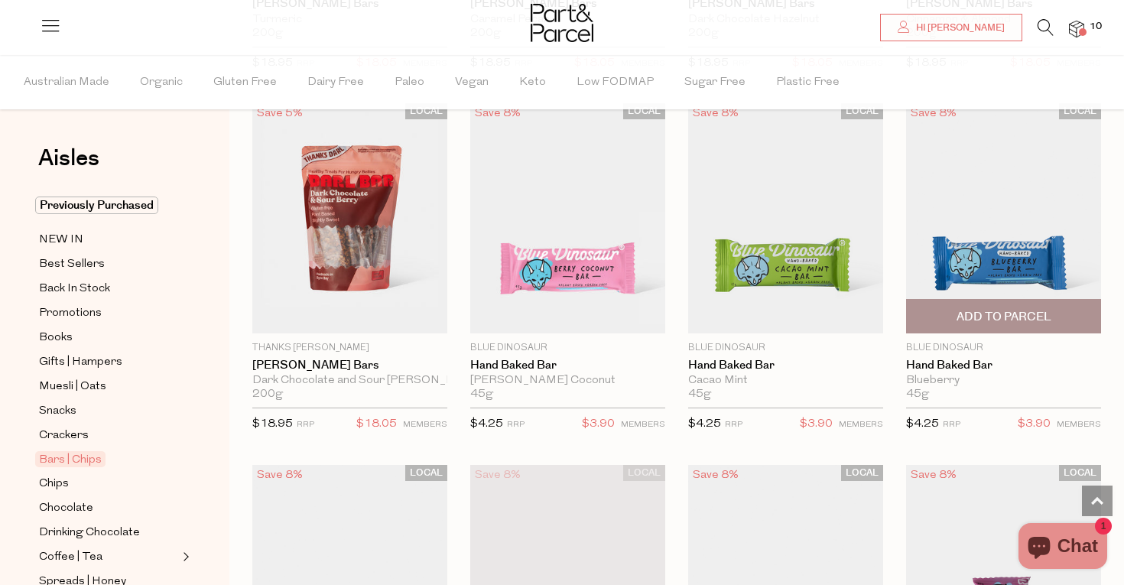
click at [1014, 320] on span "Add To Parcel" at bounding box center [1004, 316] width 186 height 33
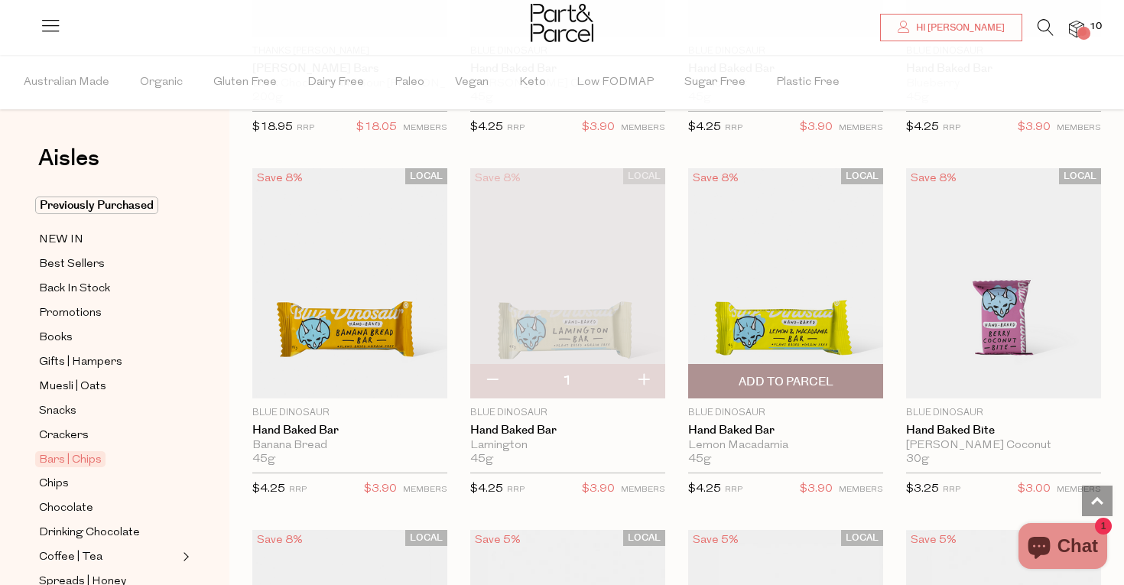
scroll to position [2960, 0]
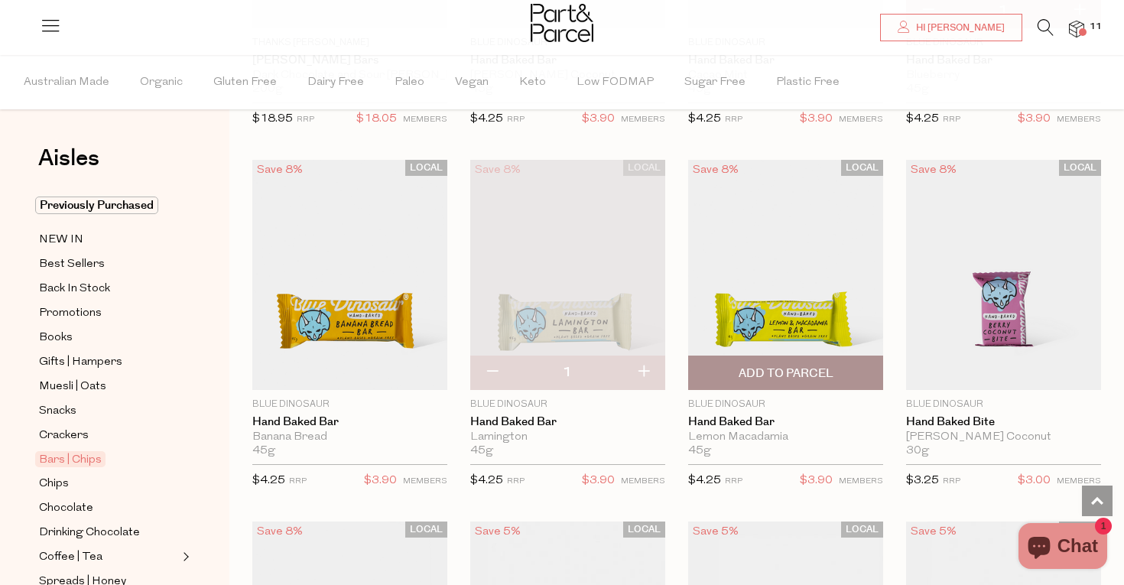
click at [792, 365] on span "Add To Parcel" at bounding box center [786, 373] width 95 height 16
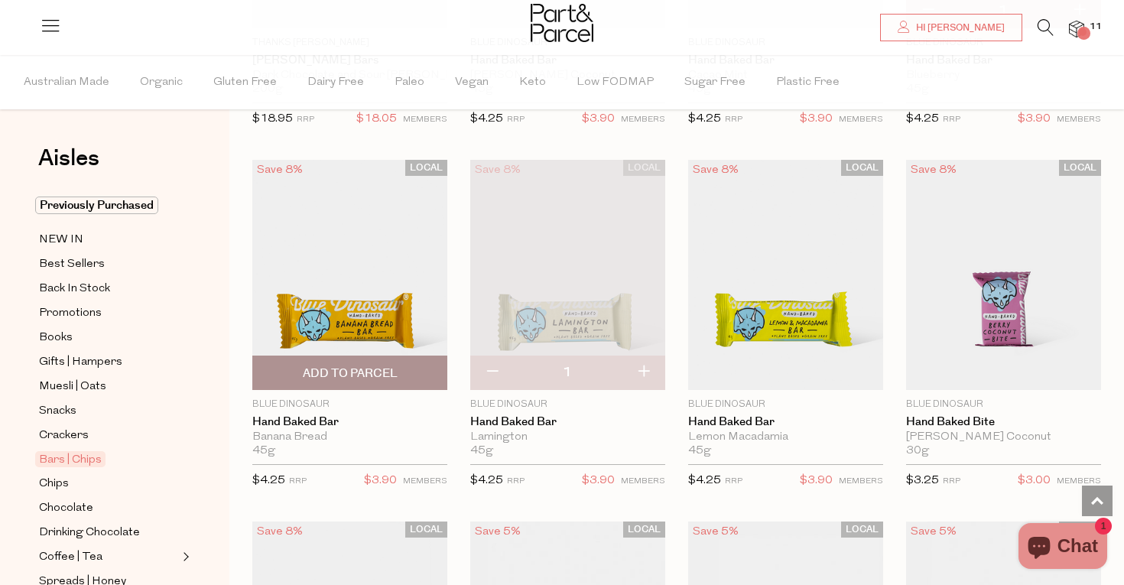
click at [349, 368] on span "Add To Parcel" at bounding box center [350, 373] width 95 height 16
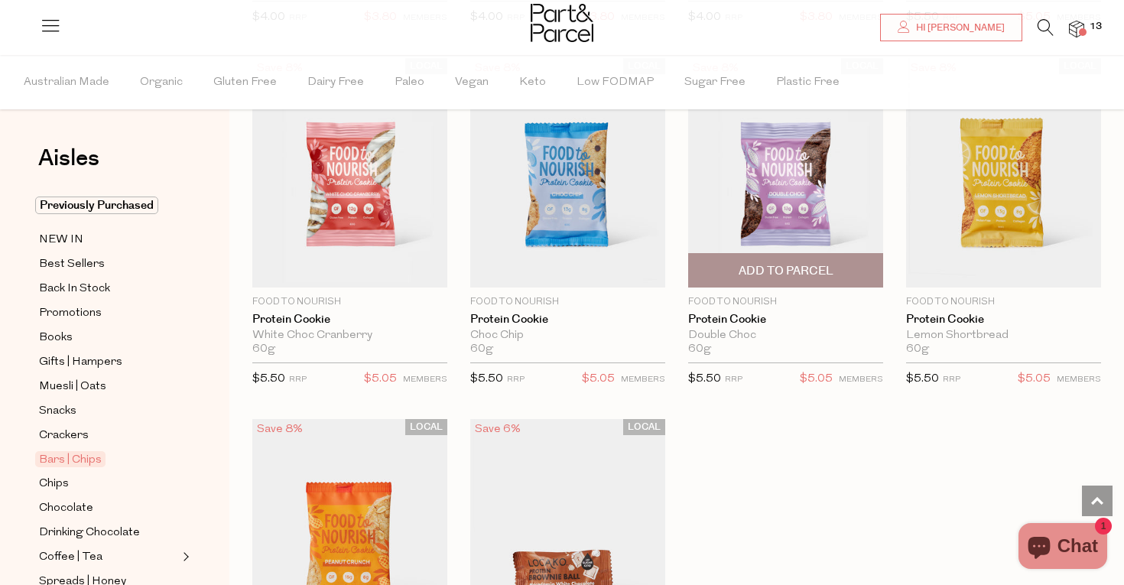
scroll to position [4152, 0]
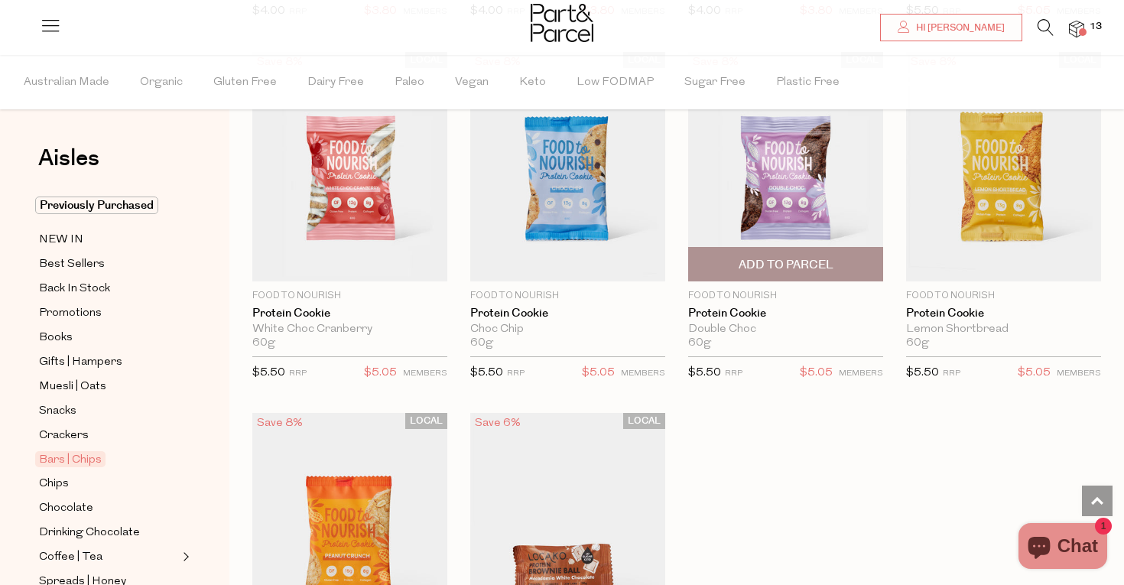
click at [784, 257] on span "Add To Parcel" at bounding box center [786, 265] width 95 height 16
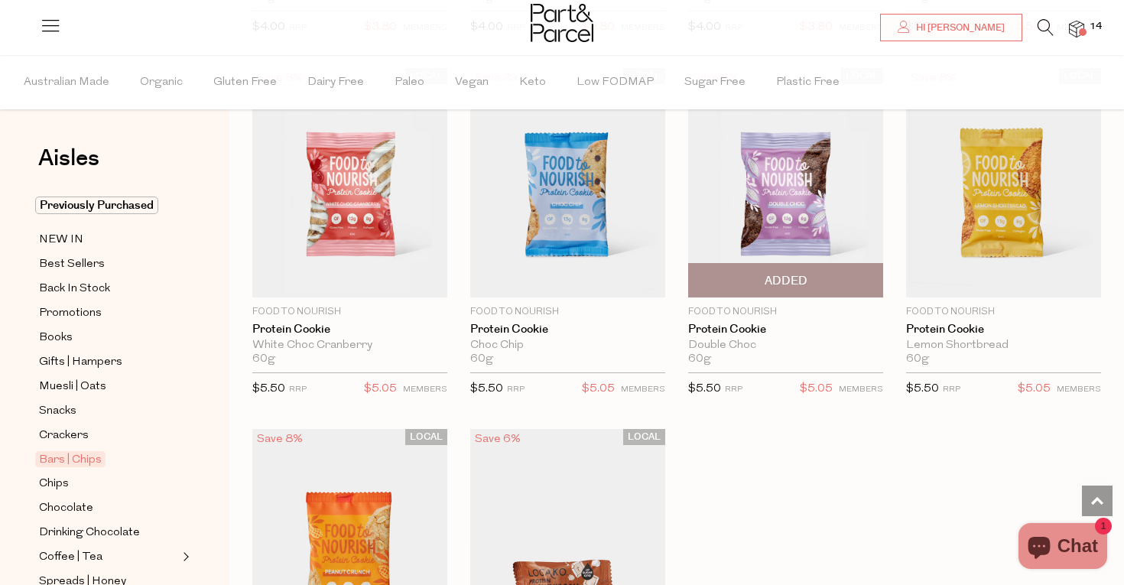
scroll to position [4135, 0]
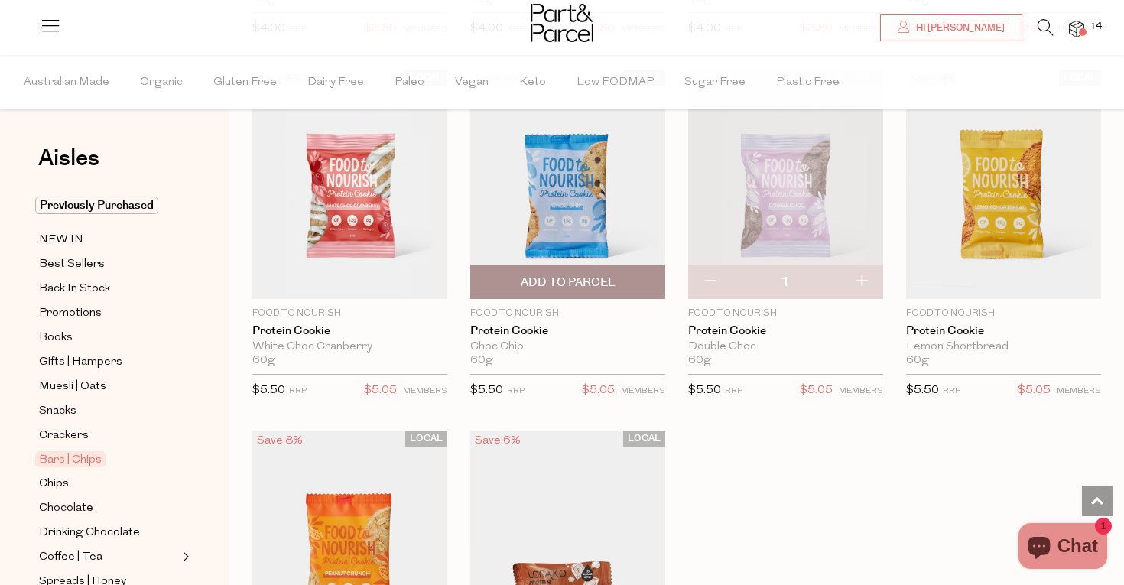
click at [585, 274] on span "Add To Parcel" at bounding box center [568, 282] width 95 height 16
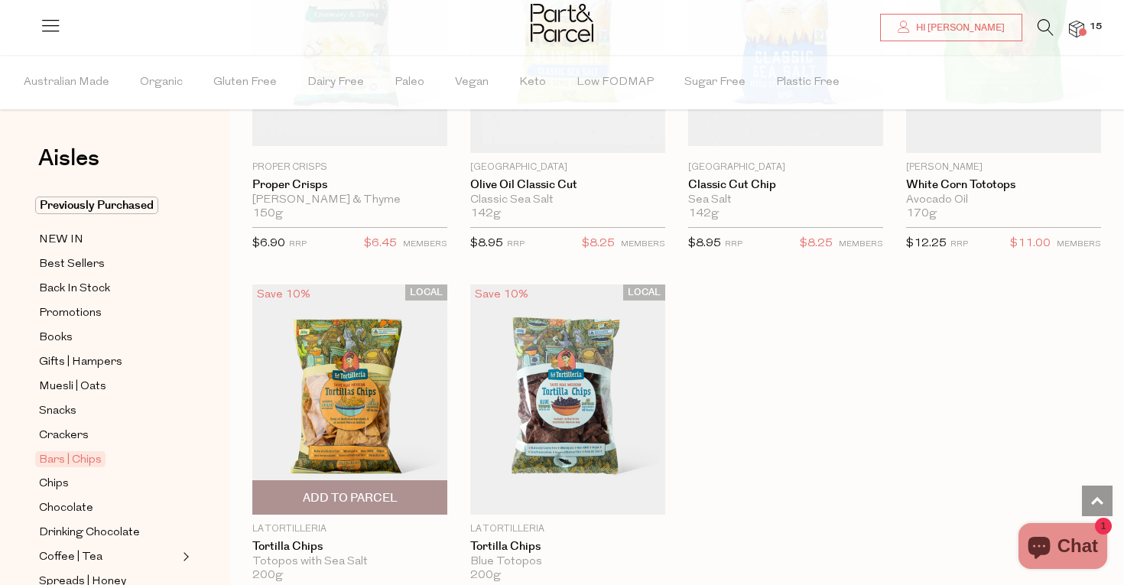
scroll to position [6137, 0]
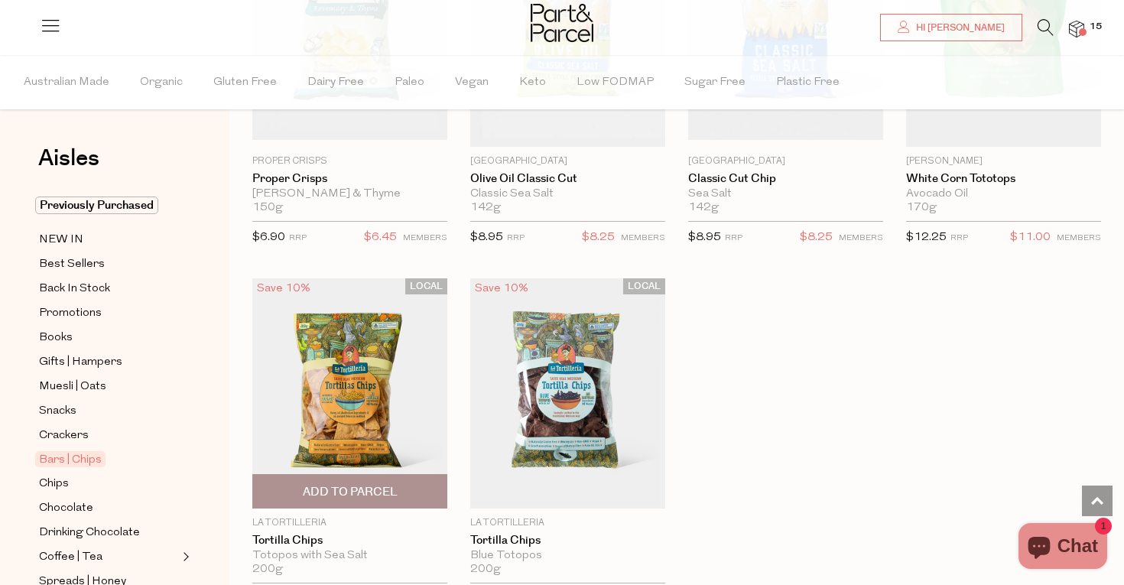
click at [352, 484] on span "Add To Parcel" at bounding box center [350, 492] width 95 height 16
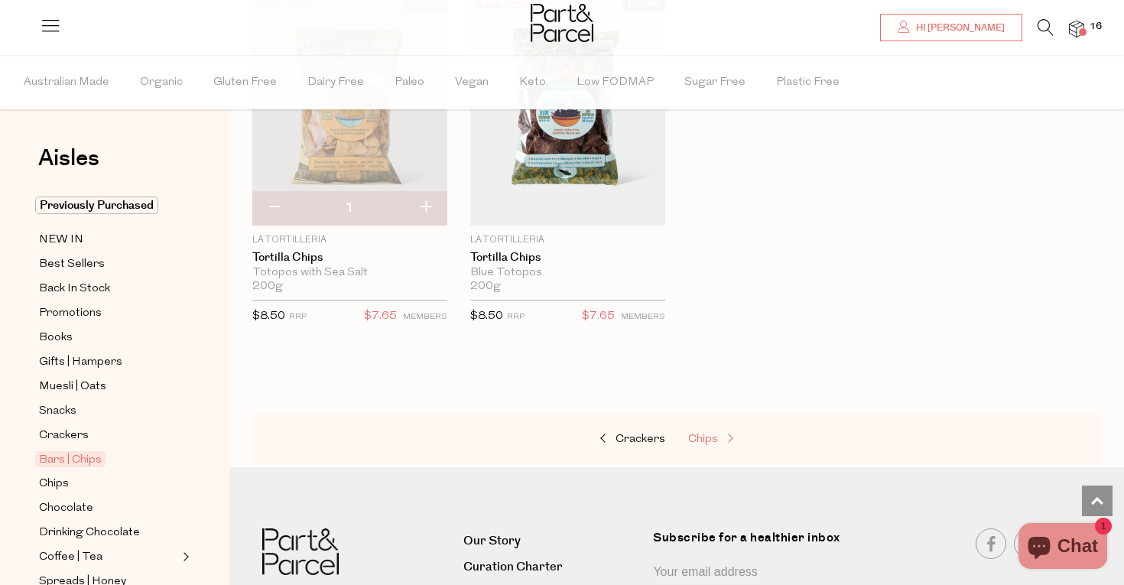
click at [698, 434] on span "Chips" at bounding box center [703, 439] width 30 height 11
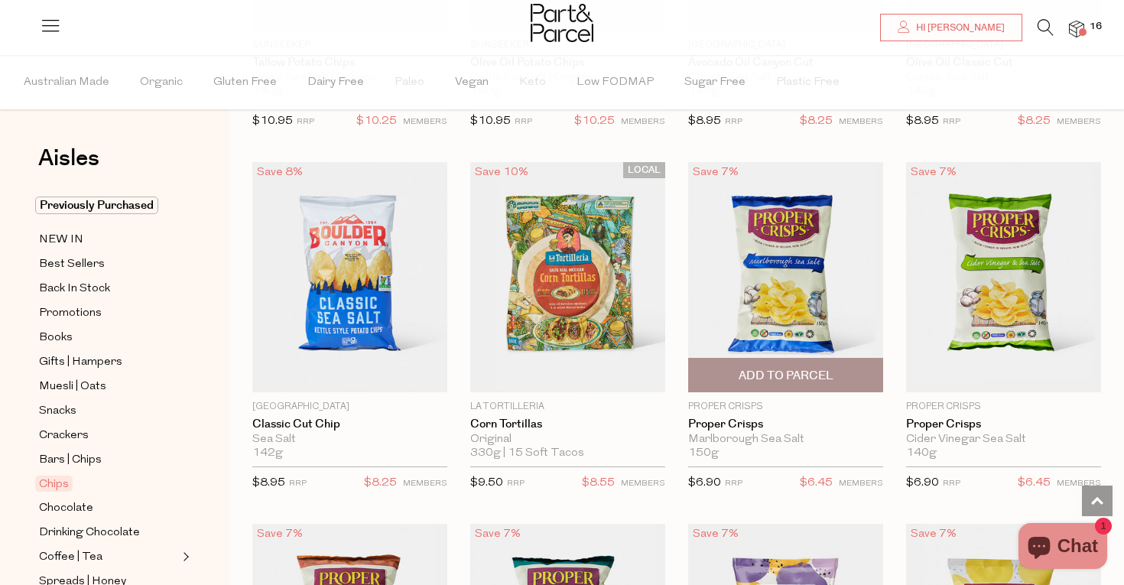
scroll to position [414, 0]
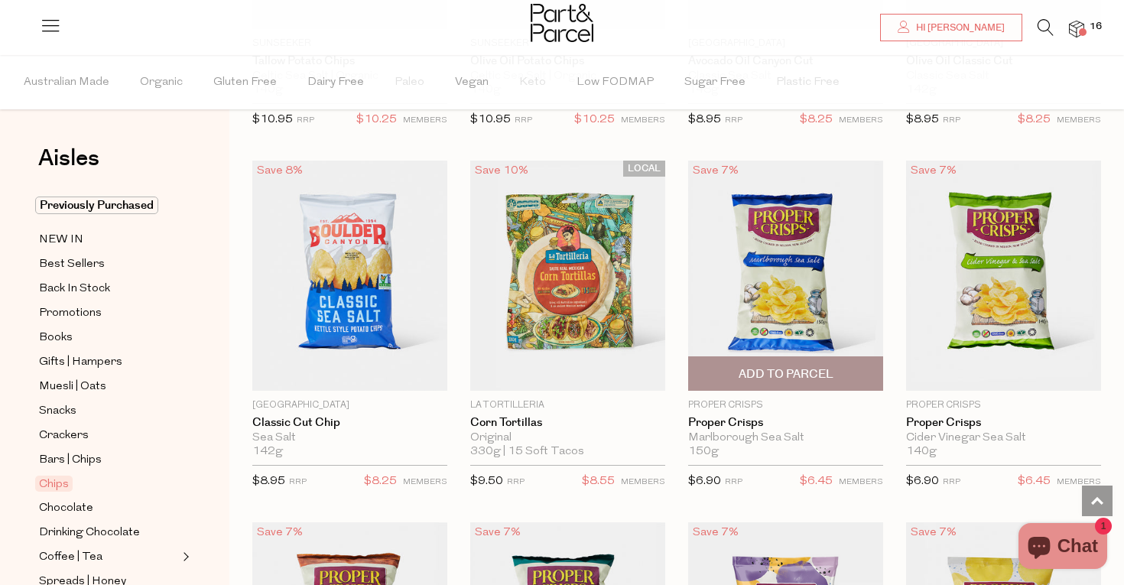
click at [779, 370] on span "Add To Parcel" at bounding box center [786, 374] width 95 height 16
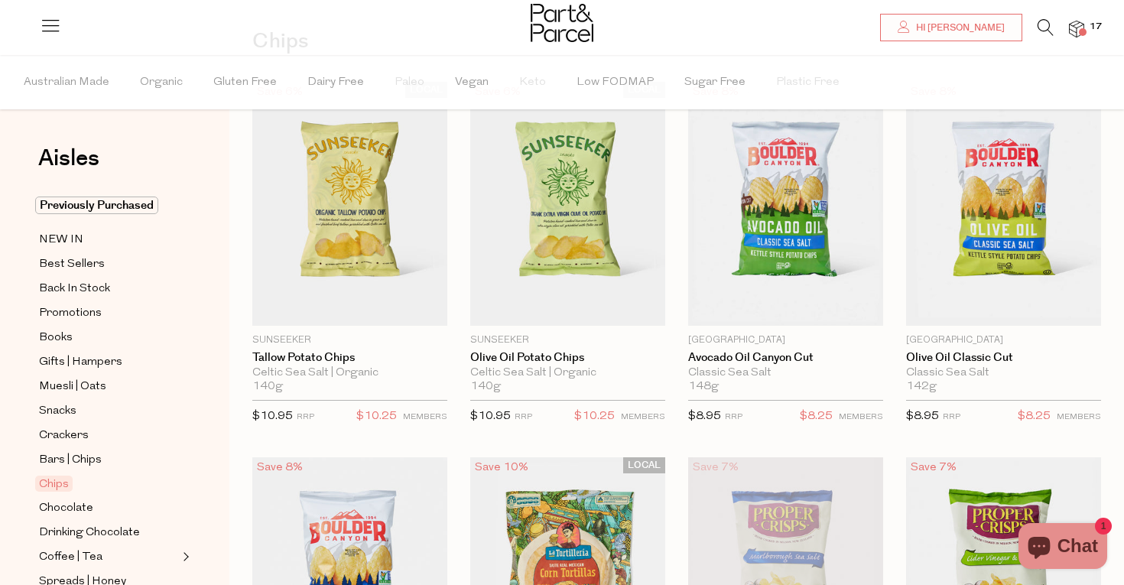
scroll to position [116, 0]
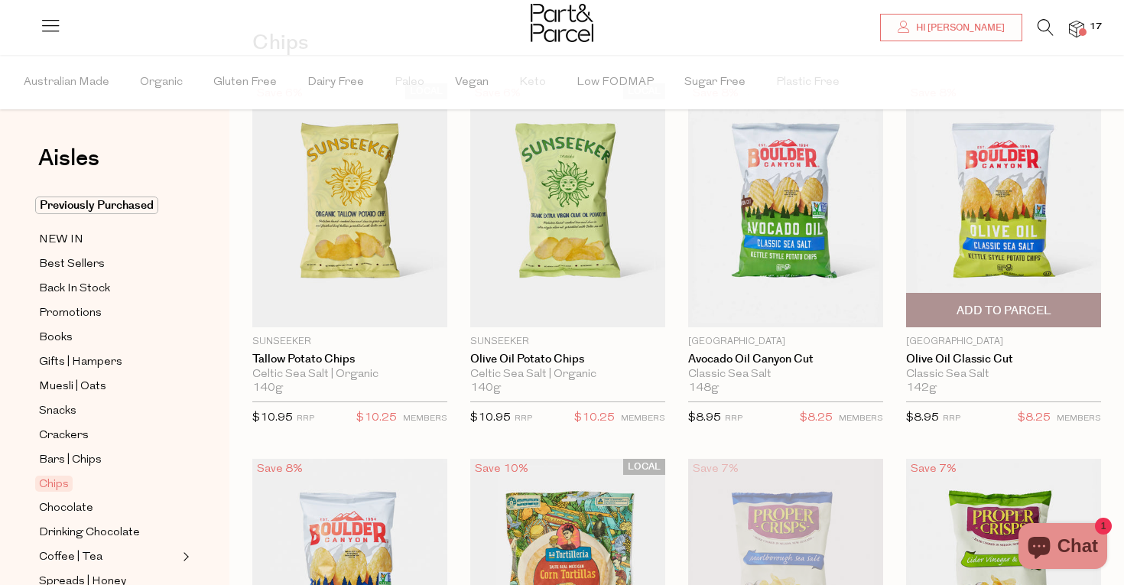
click at [1014, 301] on span "Add To Parcel" at bounding box center [1004, 310] width 186 height 33
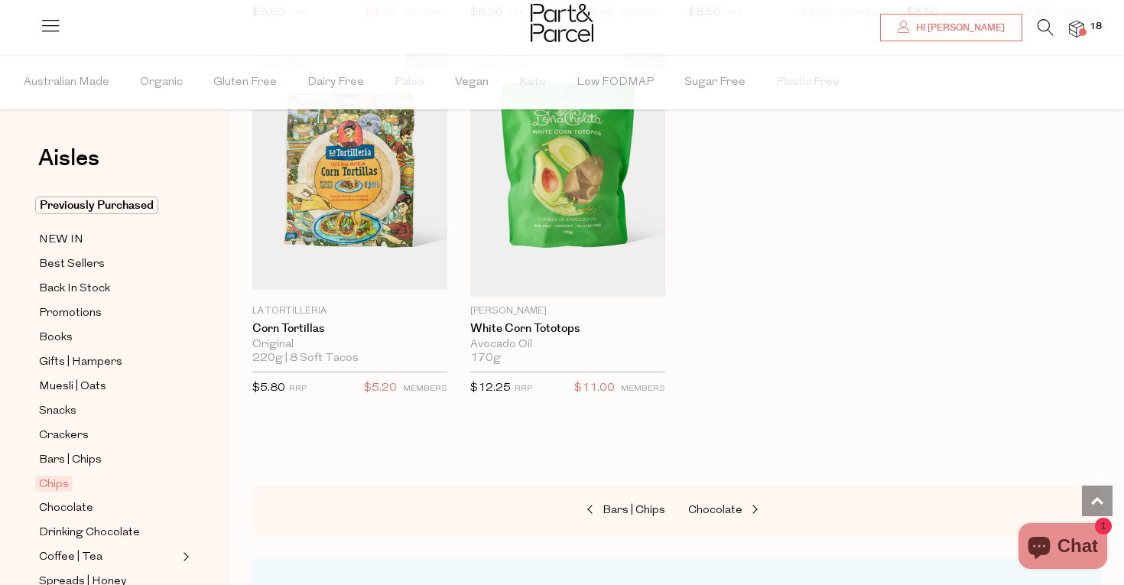
scroll to position [1609, 0]
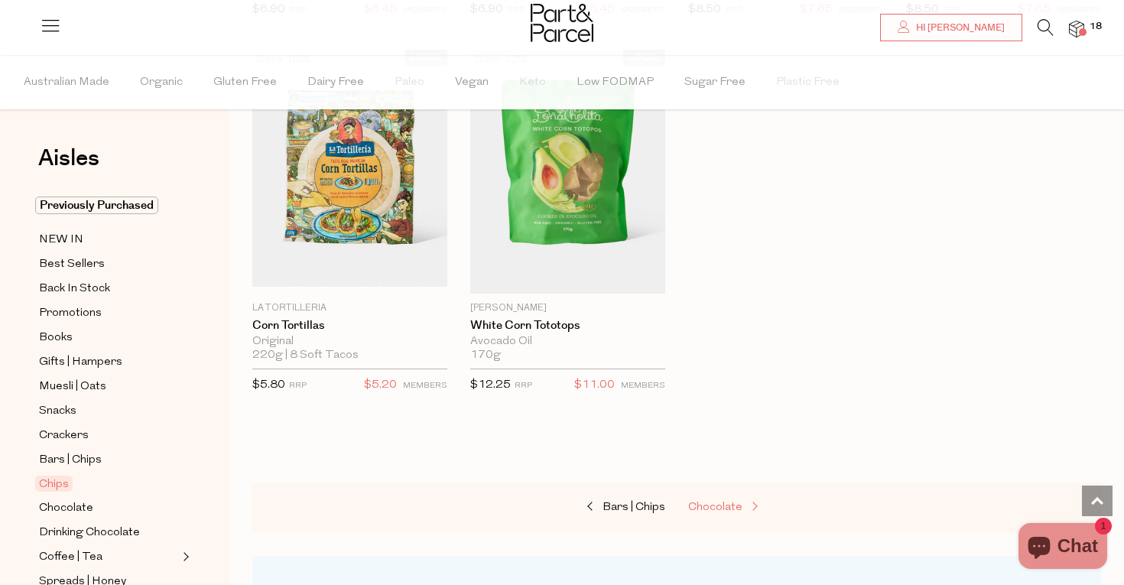
click at [710, 498] on link "Chocolate" at bounding box center [764, 508] width 153 height 20
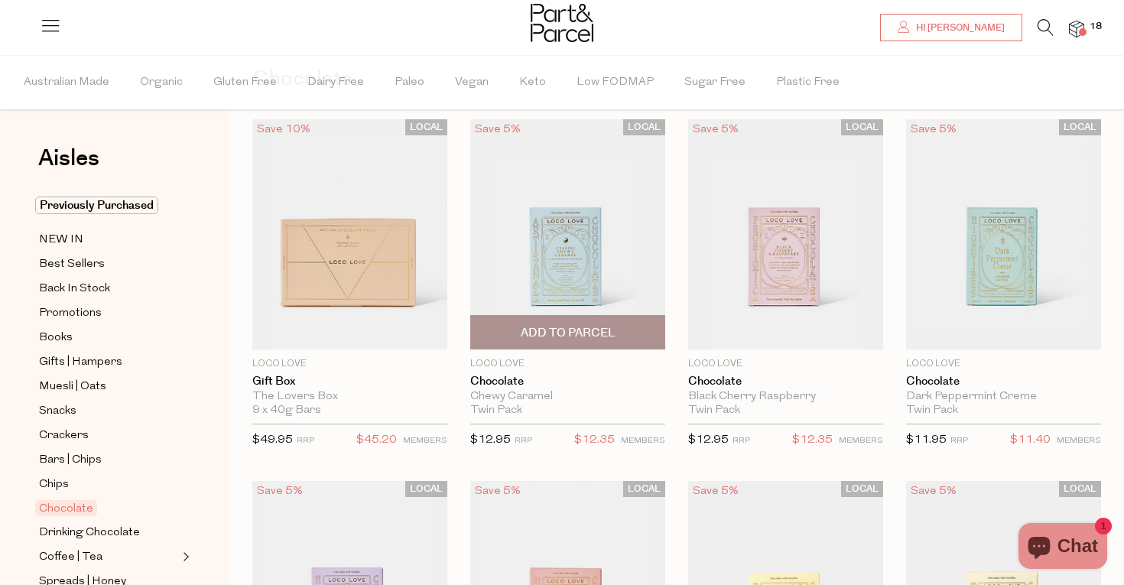
scroll to position [81, 0]
click at [564, 333] on span "Add To Parcel" at bounding box center [568, 332] width 95 height 16
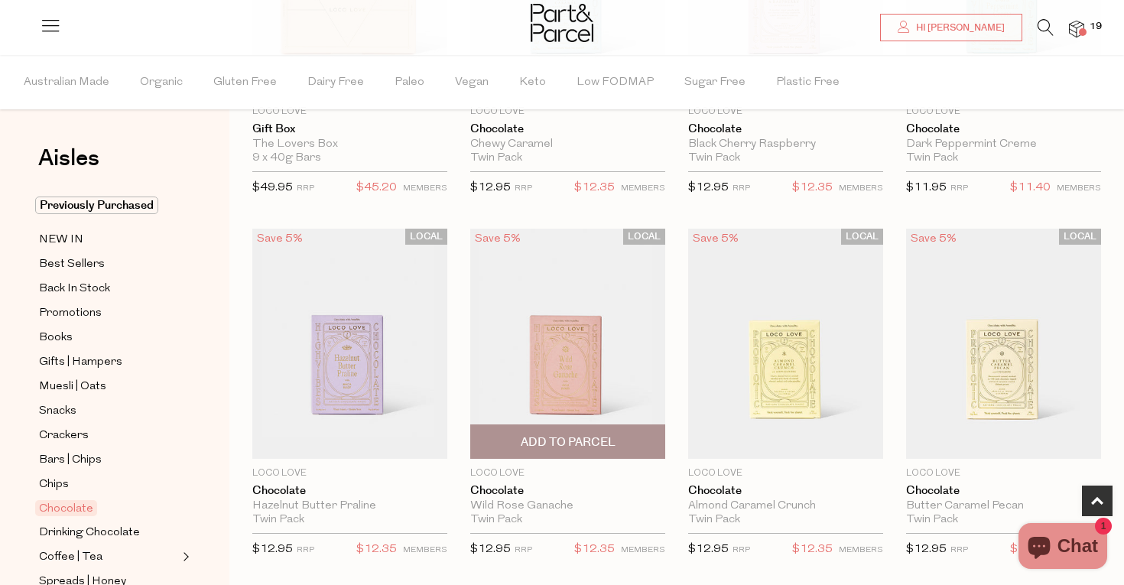
scroll to position [376, 0]
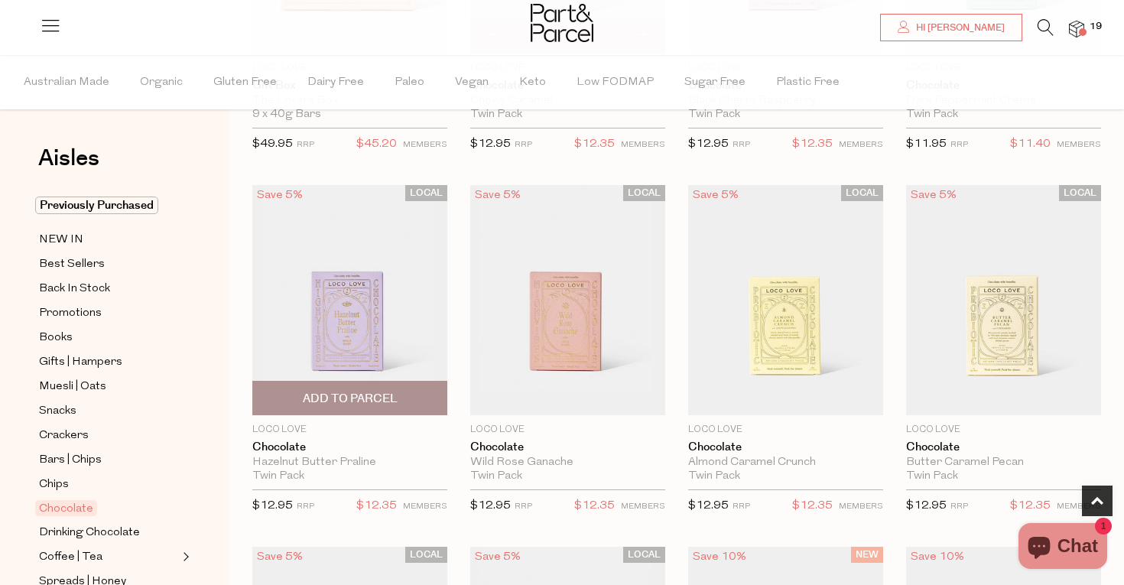
click at [362, 399] on span "Add To Parcel" at bounding box center [350, 399] width 95 height 16
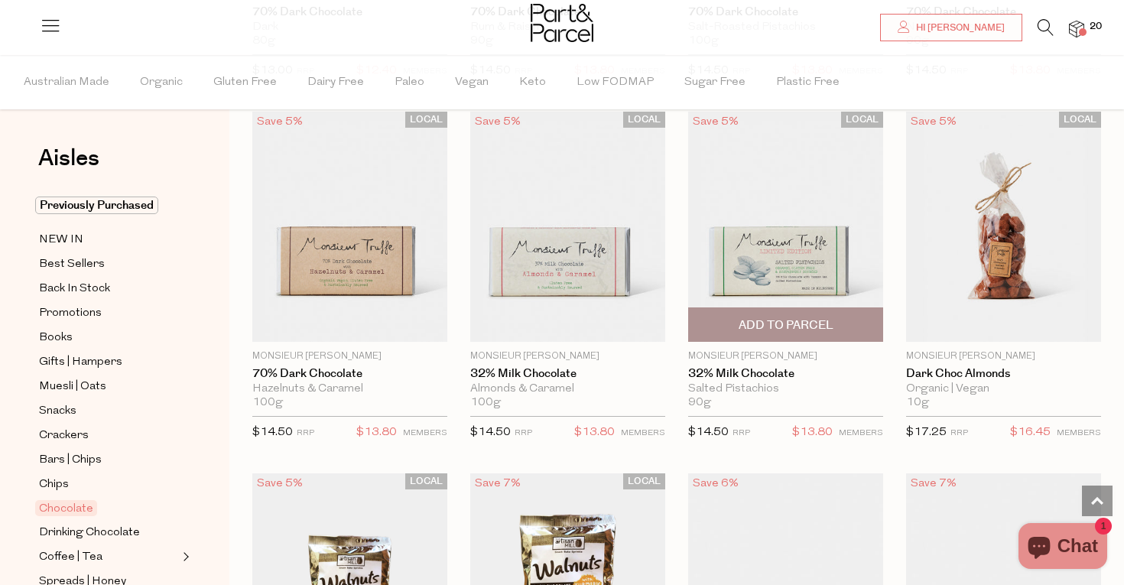
scroll to position [3022, 0]
click at [785, 319] on span "Add To Parcel" at bounding box center [786, 325] width 95 height 16
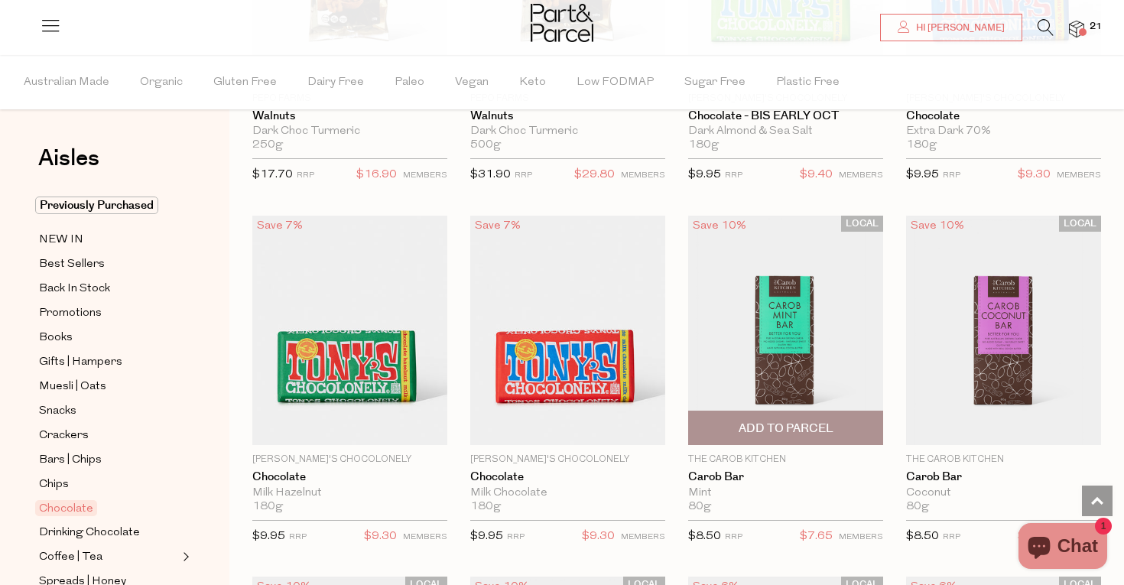
scroll to position [3642, 0]
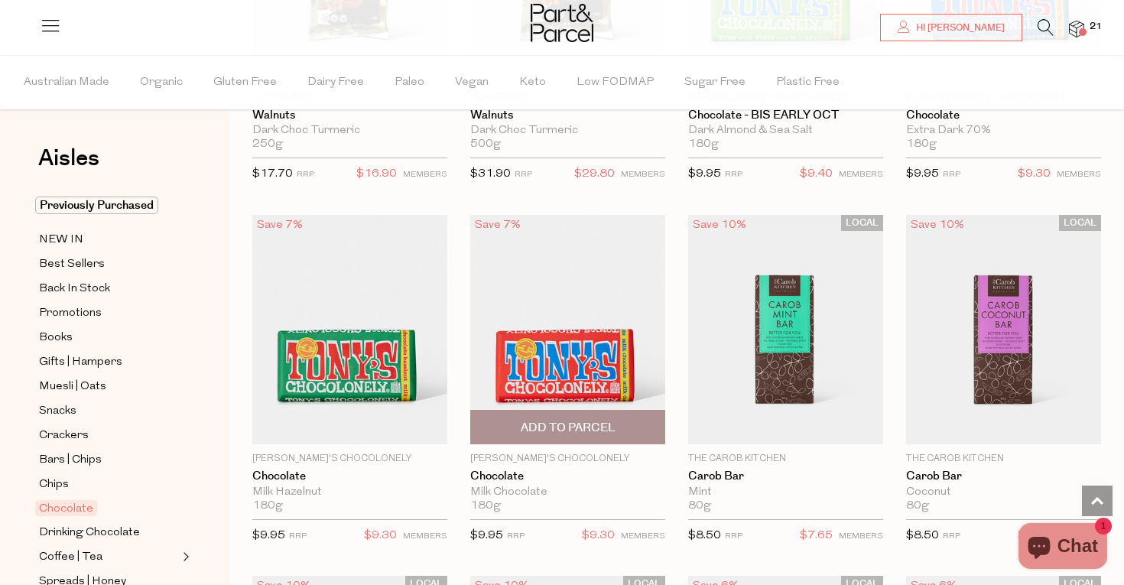
click at [559, 411] on span "Add To Parcel" at bounding box center [568, 427] width 186 height 33
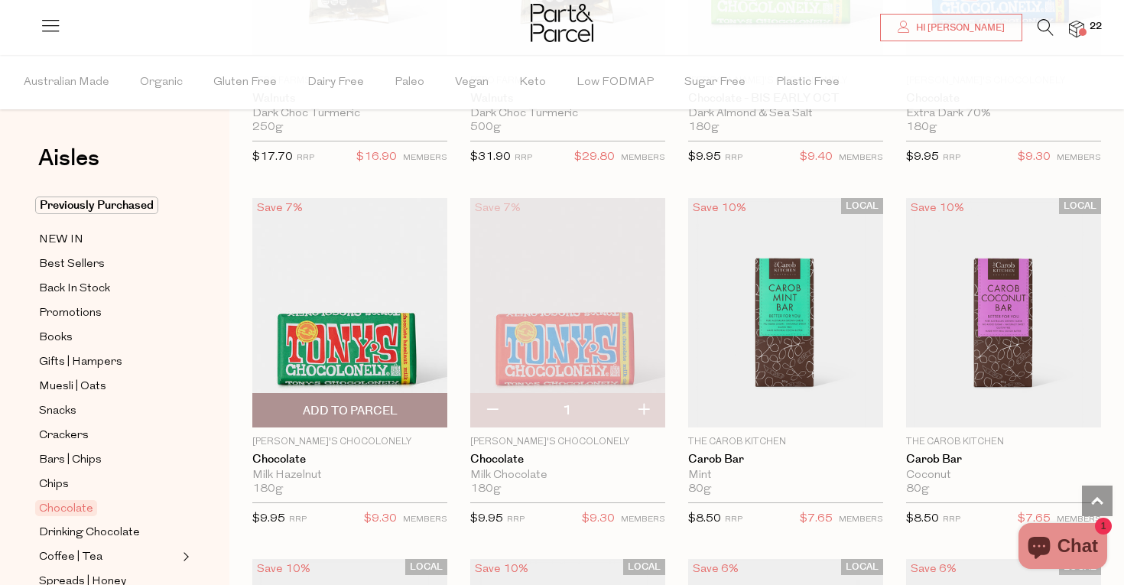
scroll to position [3659, 0]
click at [358, 393] on span "Add To Parcel" at bounding box center [350, 409] width 186 height 33
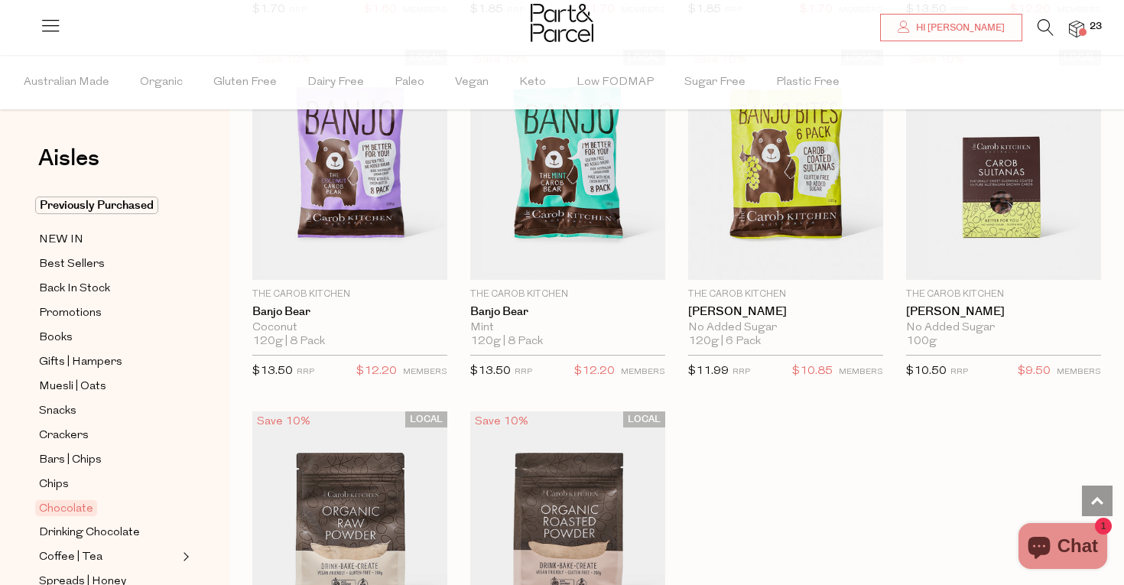
scroll to position [4892, 0]
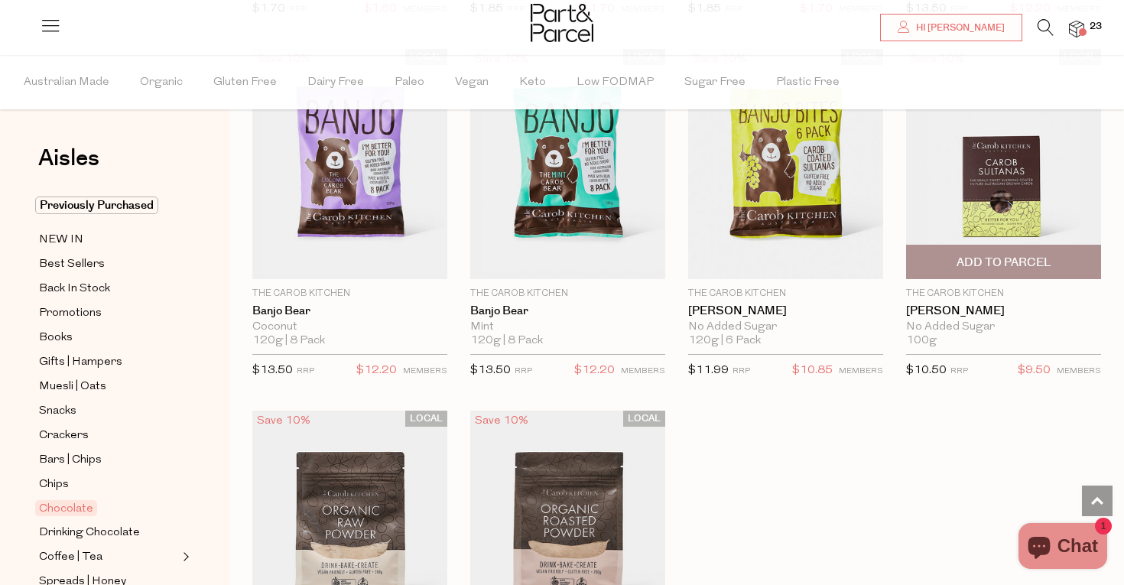
click at [1053, 204] on img at bounding box center [1003, 164] width 195 height 230
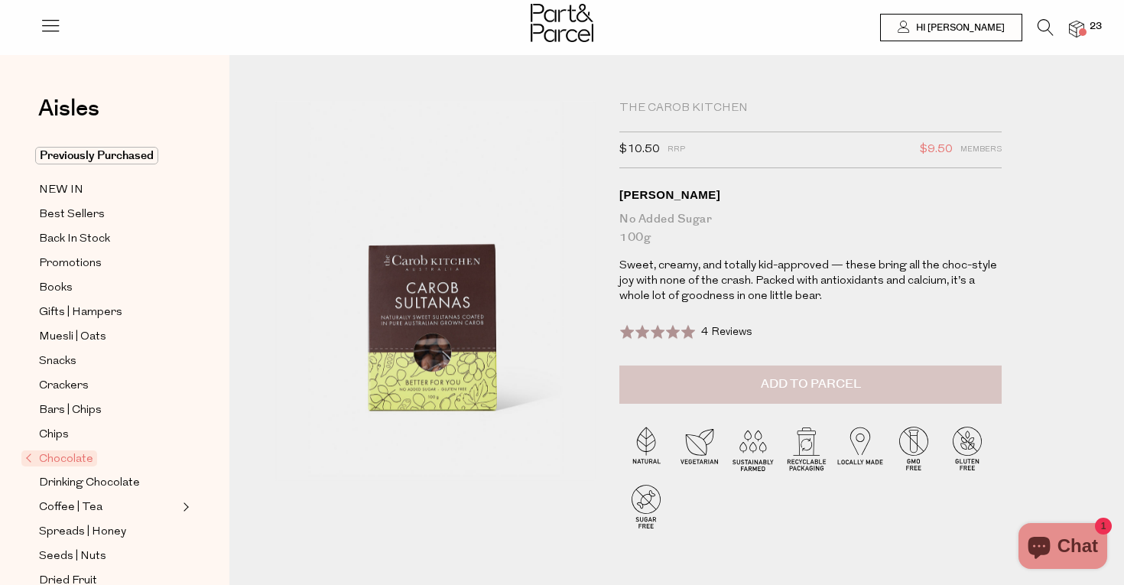
click at [658, 379] on button "Add to Parcel" at bounding box center [810, 384] width 382 height 38
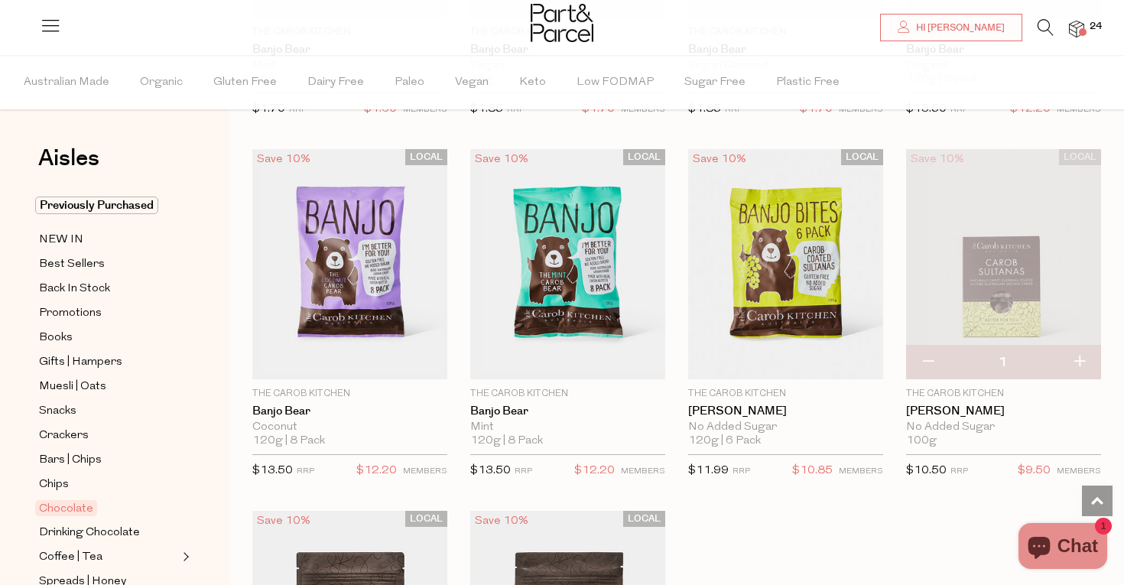
scroll to position [4791, 0]
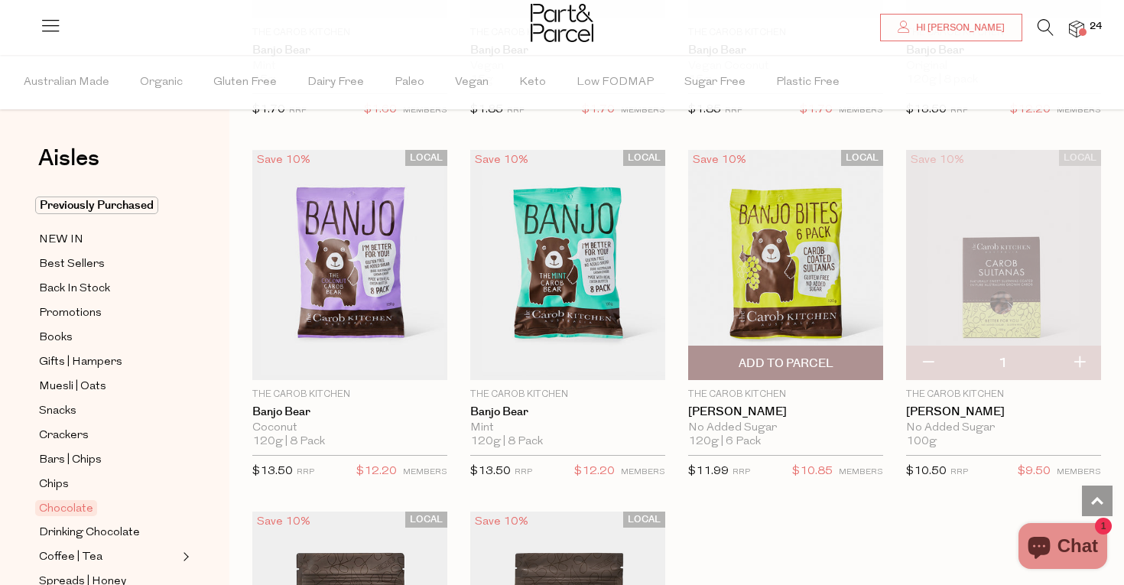
click at [797, 356] on span "Add To Parcel" at bounding box center [786, 364] width 95 height 16
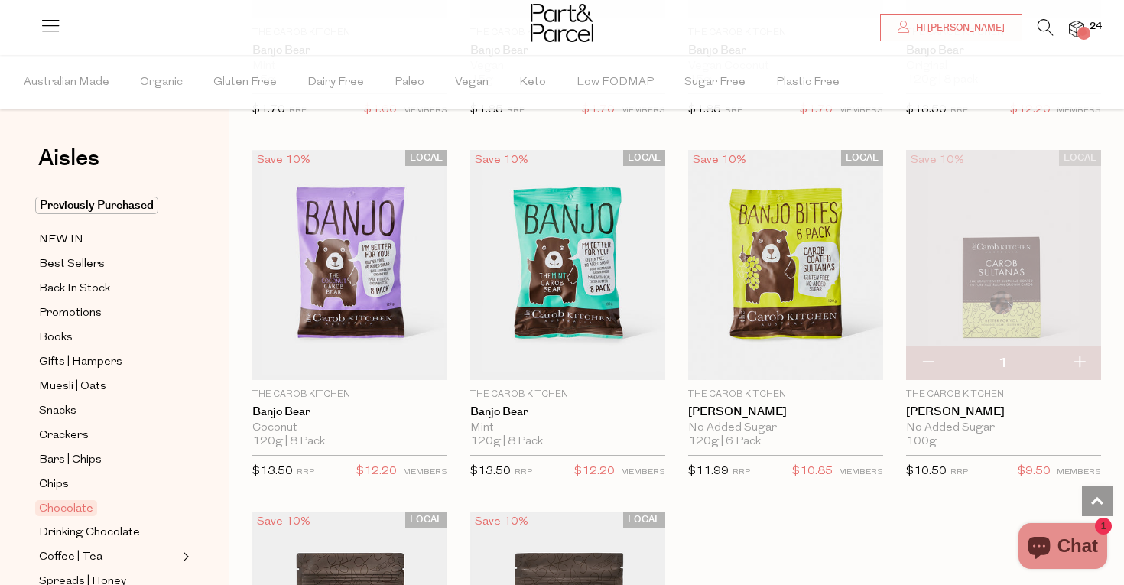
click at [931, 350] on button "button" at bounding box center [928, 363] width 44 height 34
type input "0"
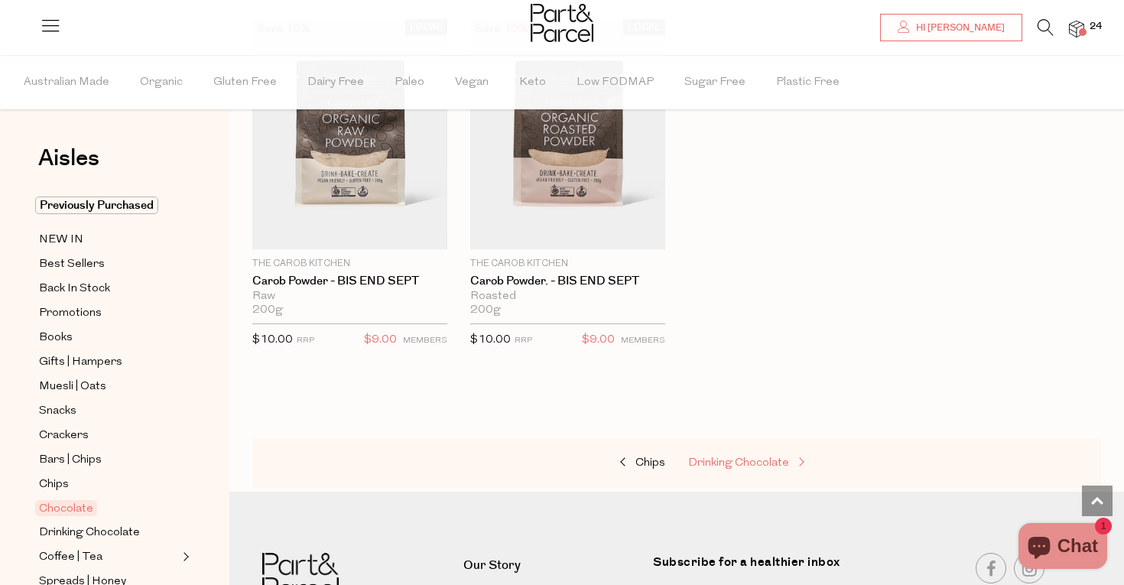
click at [751, 457] on span "Drinking Chocolate" at bounding box center [738, 462] width 101 height 11
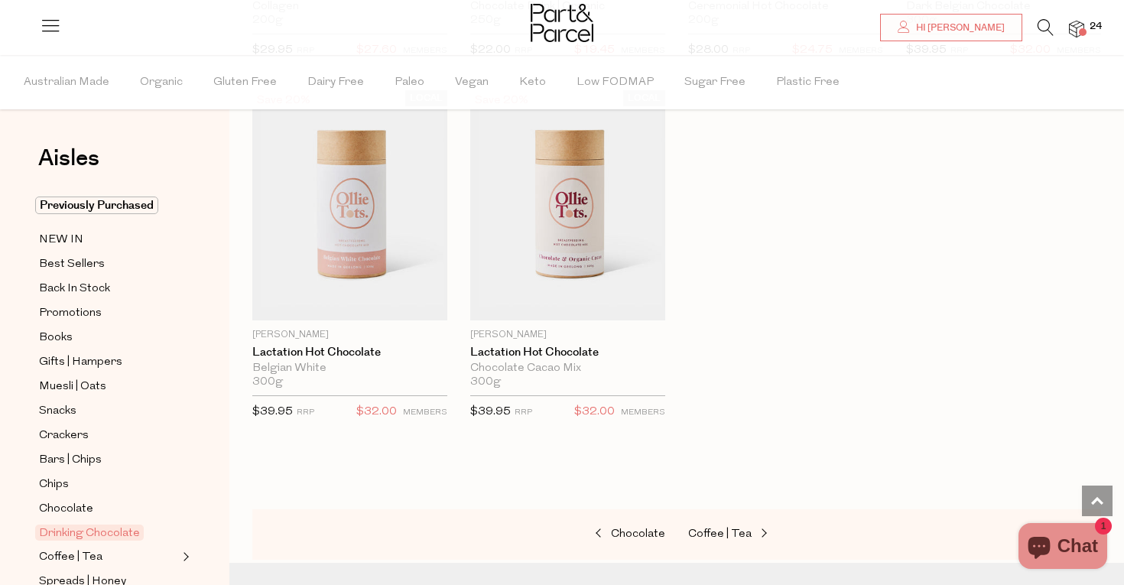
scroll to position [1586, 0]
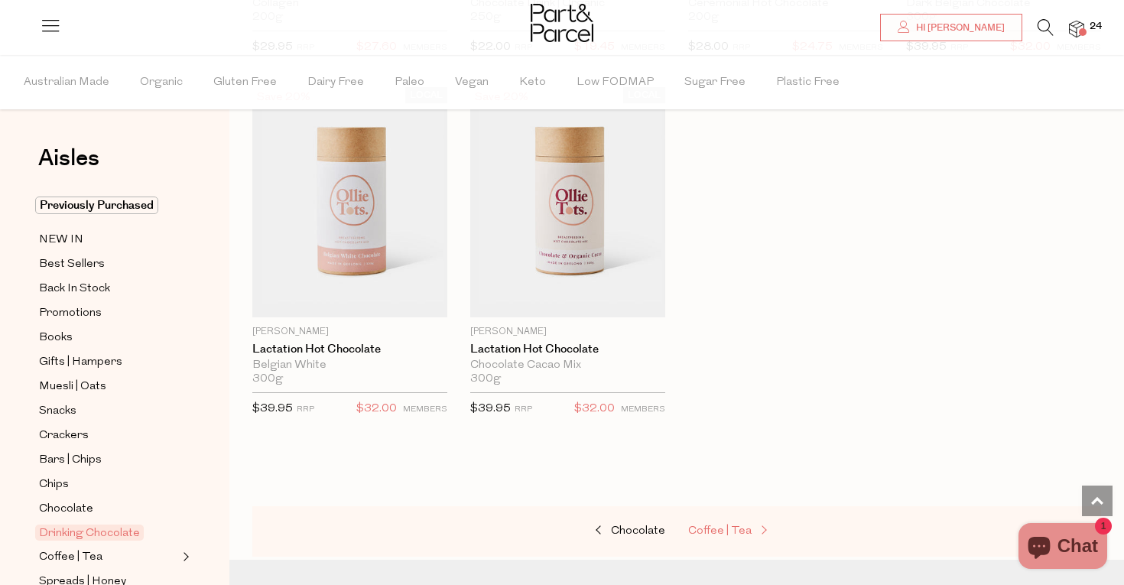
click at [710, 526] on span "Coffee | Tea" at bounding box center [719, 530] width 63 height 11
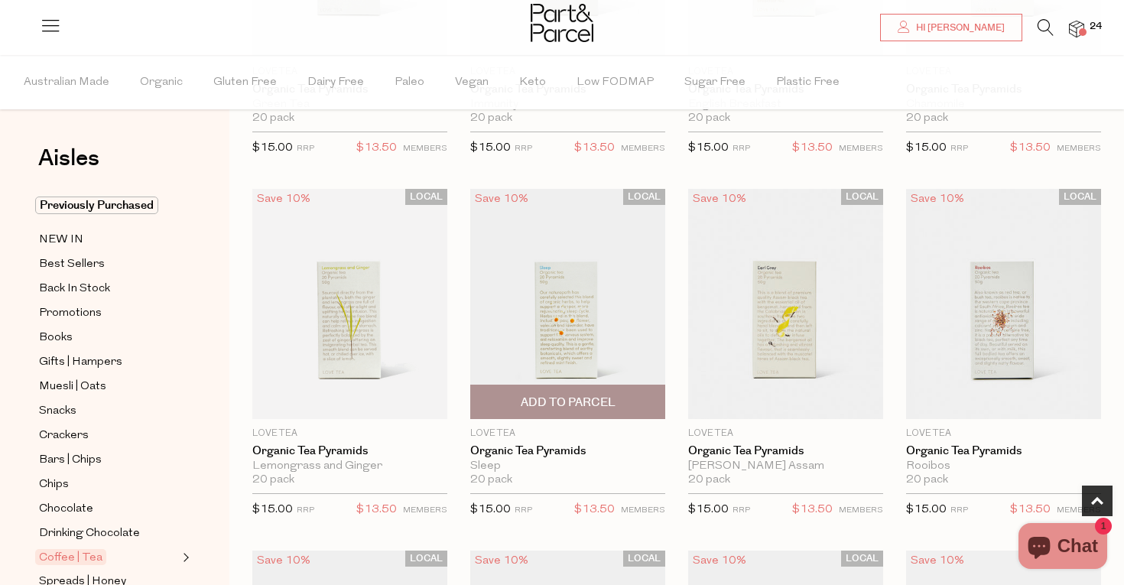
scroll to position [377, 0]
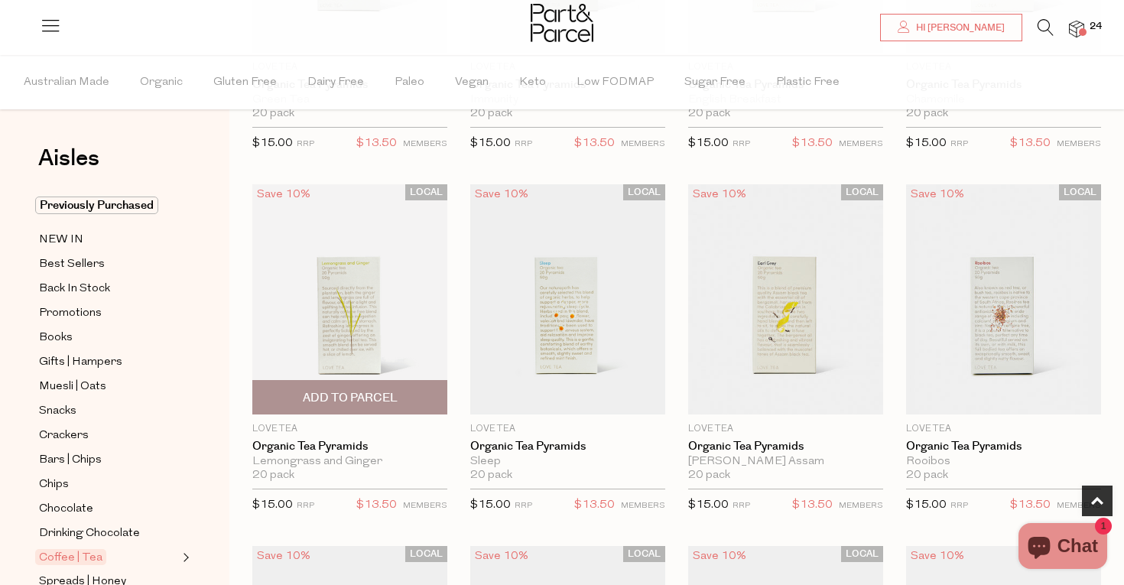
click at [345, 391] on span "Add To Parcel" at bounding box center [350, 398] width 95 height 16
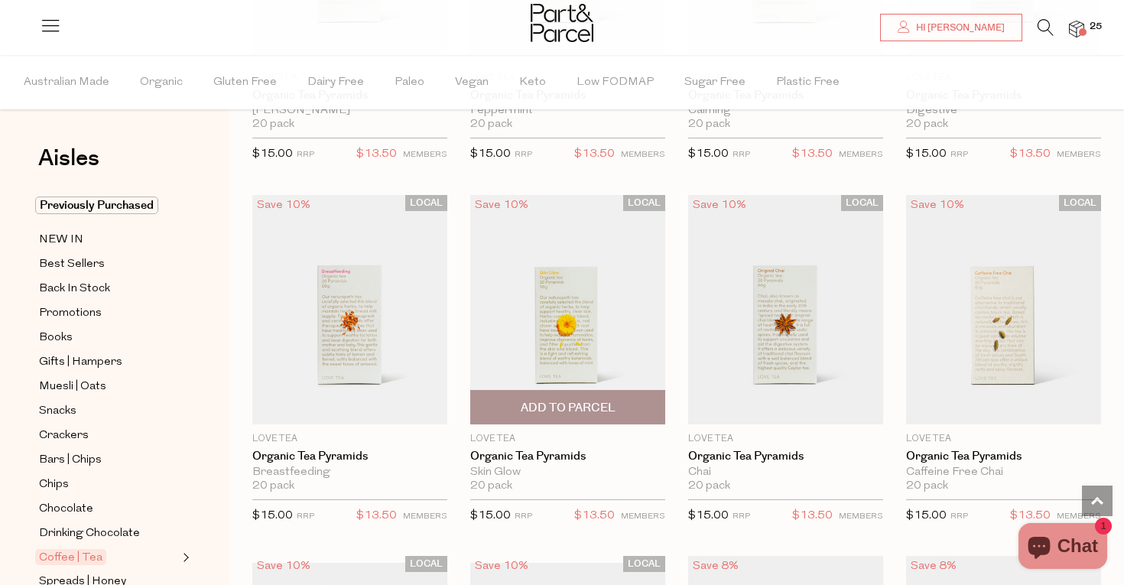
scroll to position [1090, 0]
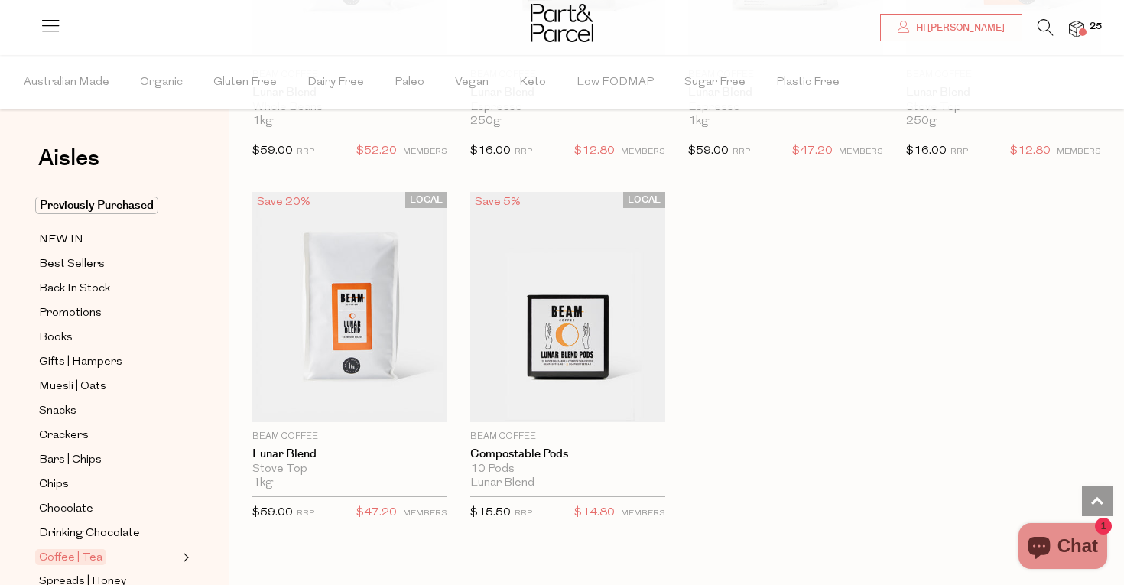
scroll to position [8206, 0]
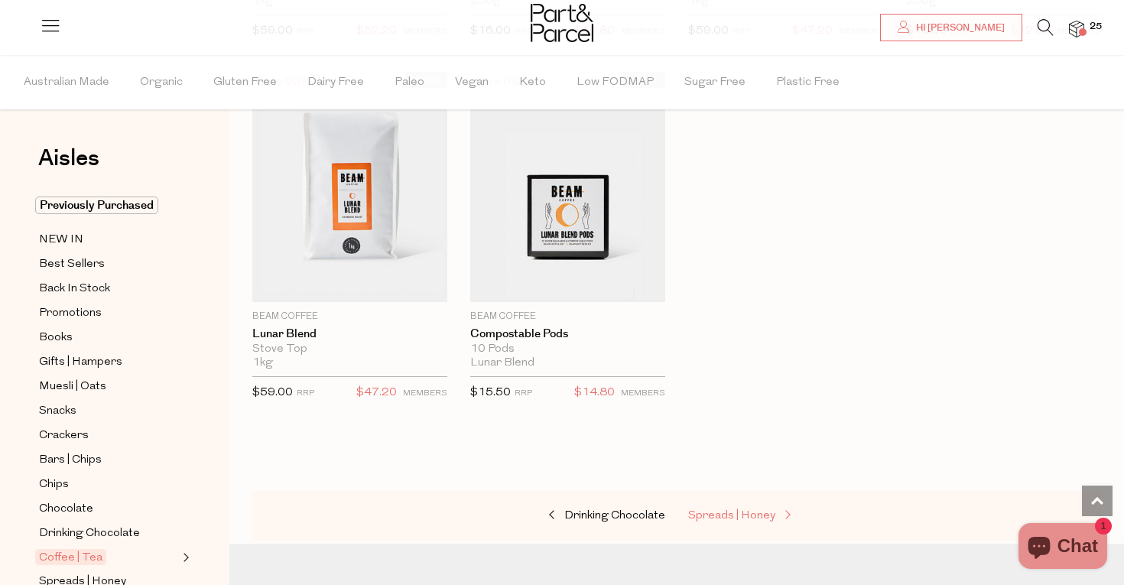
click at [721, 510] on span "Spreads | Honey" at bounding box center [731, 515] width 87 height 11
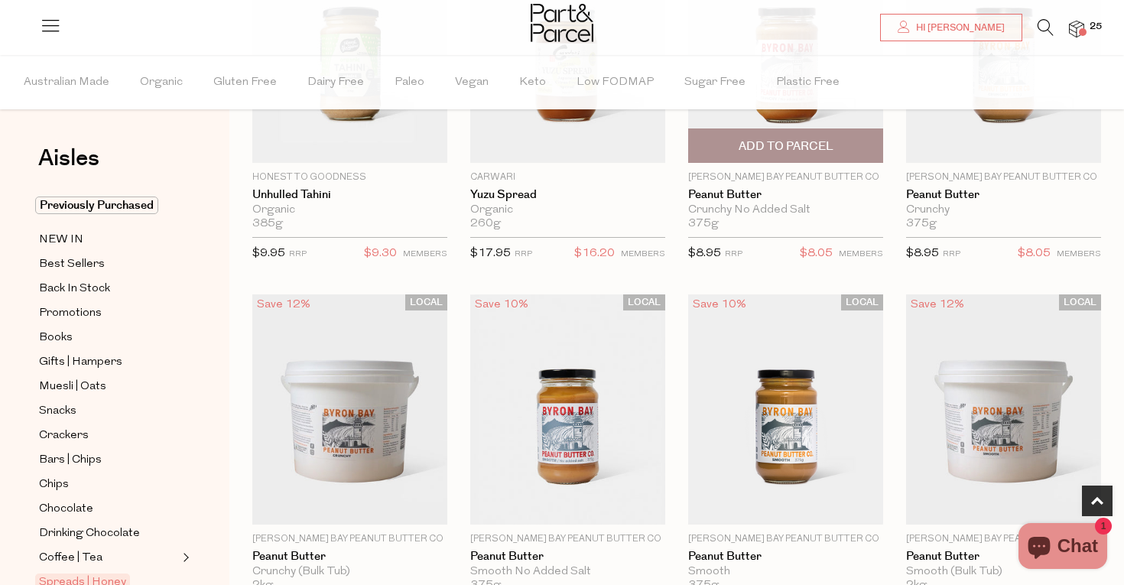
scroll to position [723, 0]
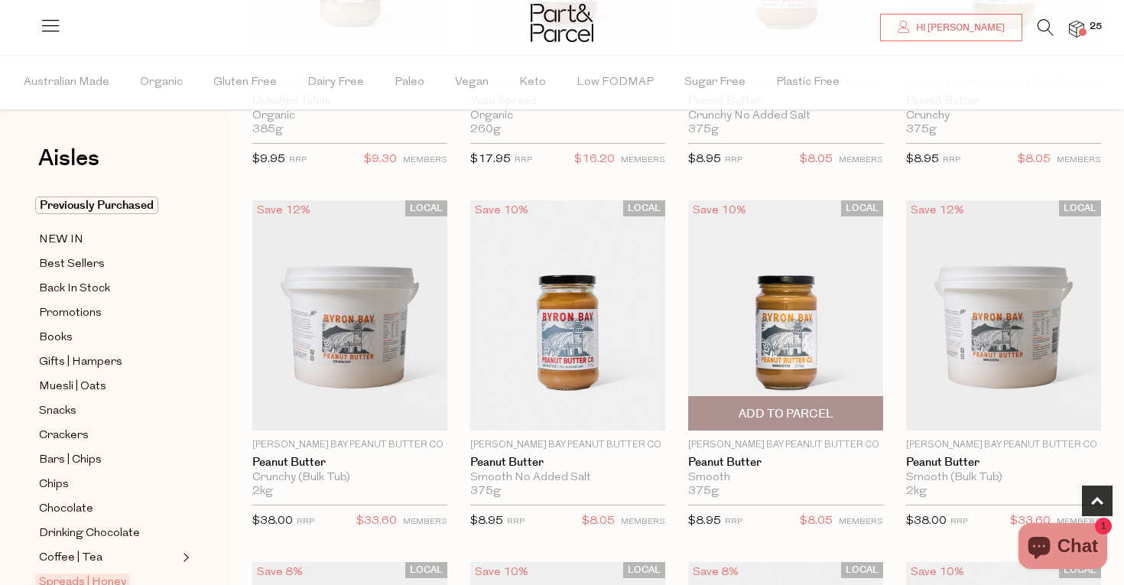
click at [788, 417] on span "Add To Parcel" at bounding box center [786, 414] width 95 height 16
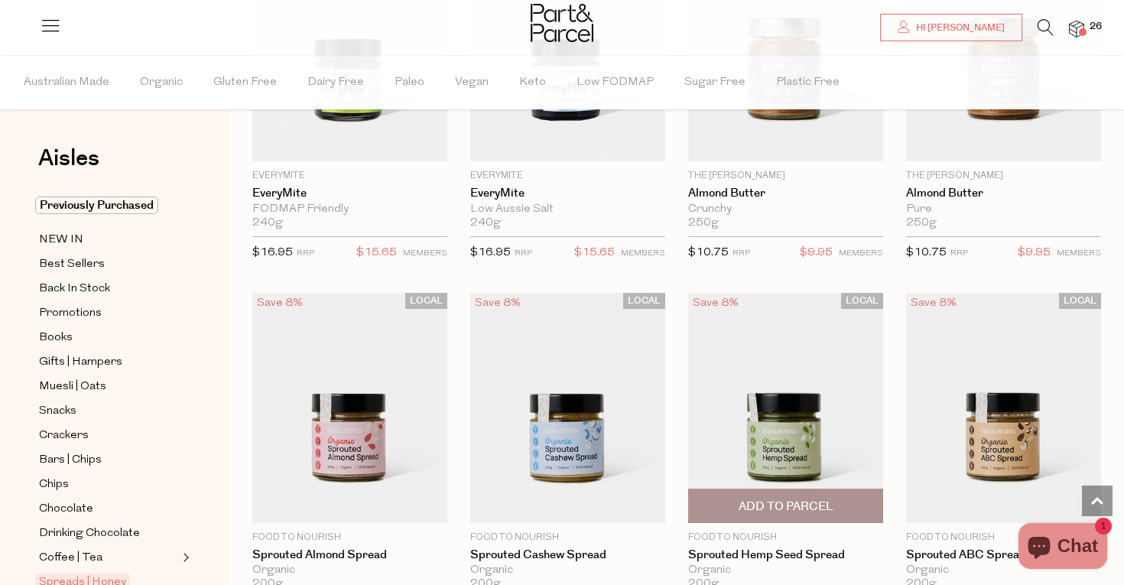
scroll to position [2275, 0]
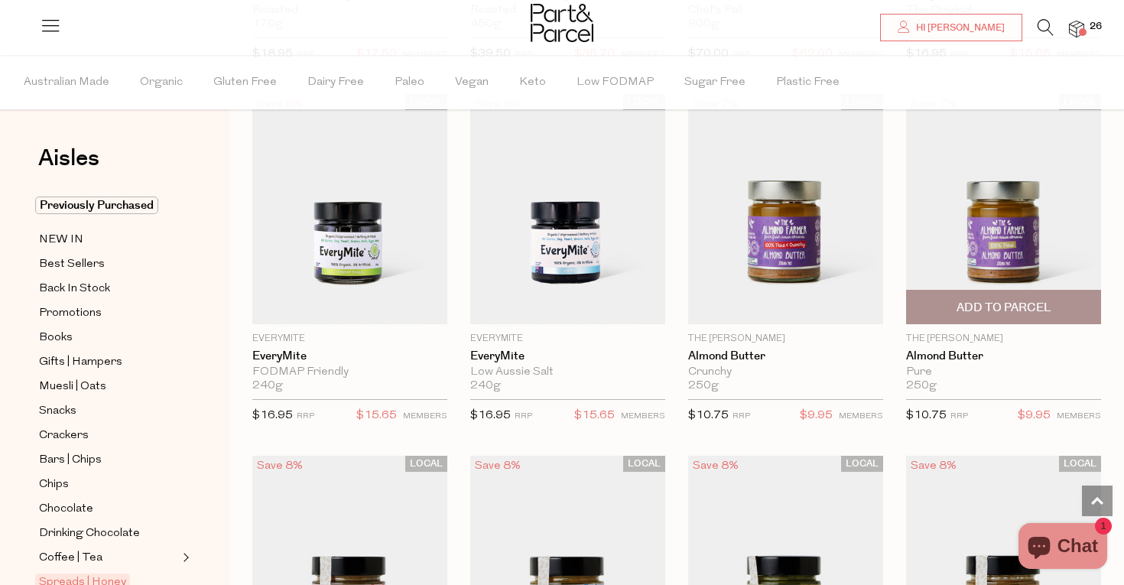
click at [995, 300] on span "Add To Parcel" at bounding box center [1004, 308] width 95 height 16
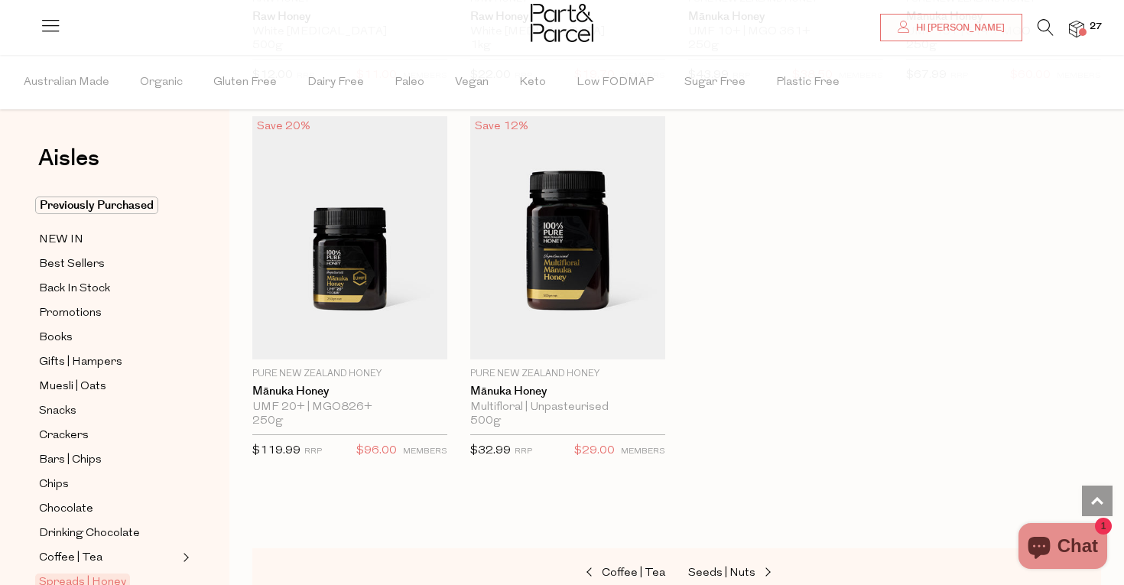
scroll to position [4081, 0]
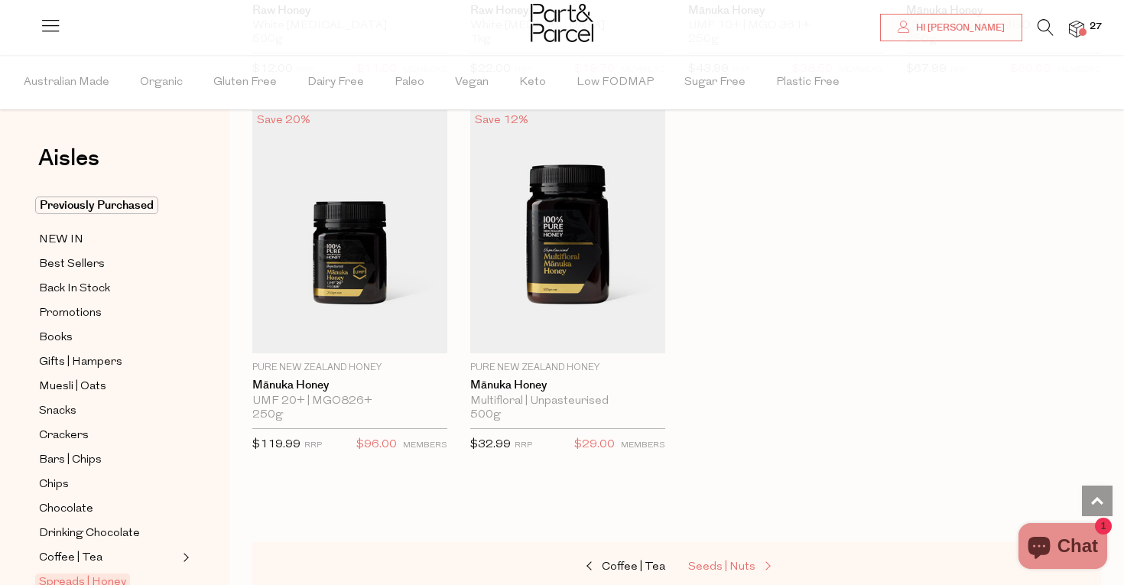
click at [753, 557] on link "Seeds | Nuts" at bounding box center [764, 567] width 153 height 20
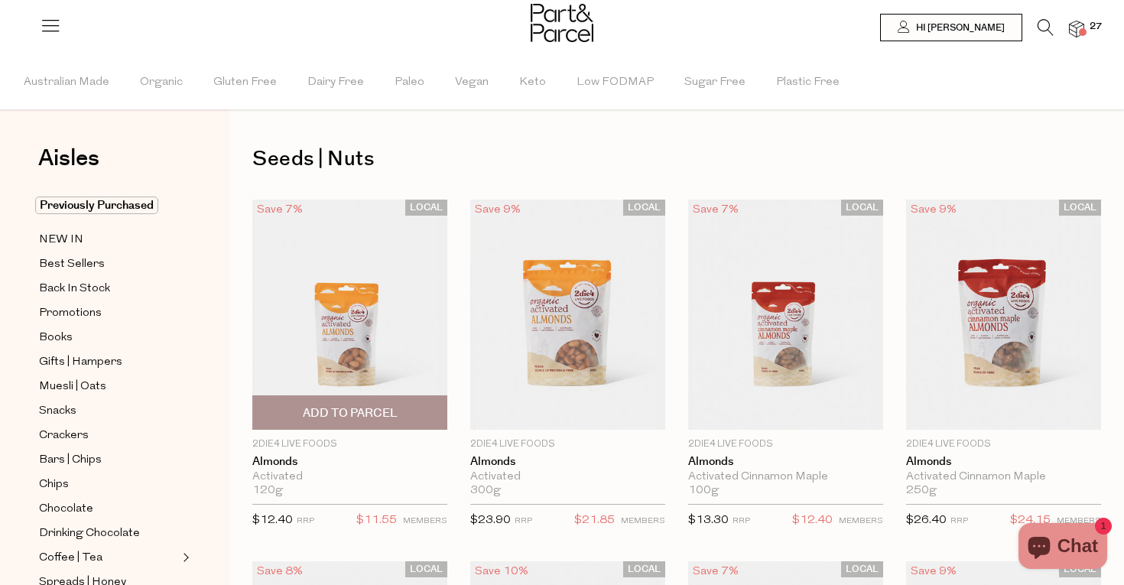
click at [364, 406] on span "Add To Parcel" at bounding box center [350, 413] width 95 height 16
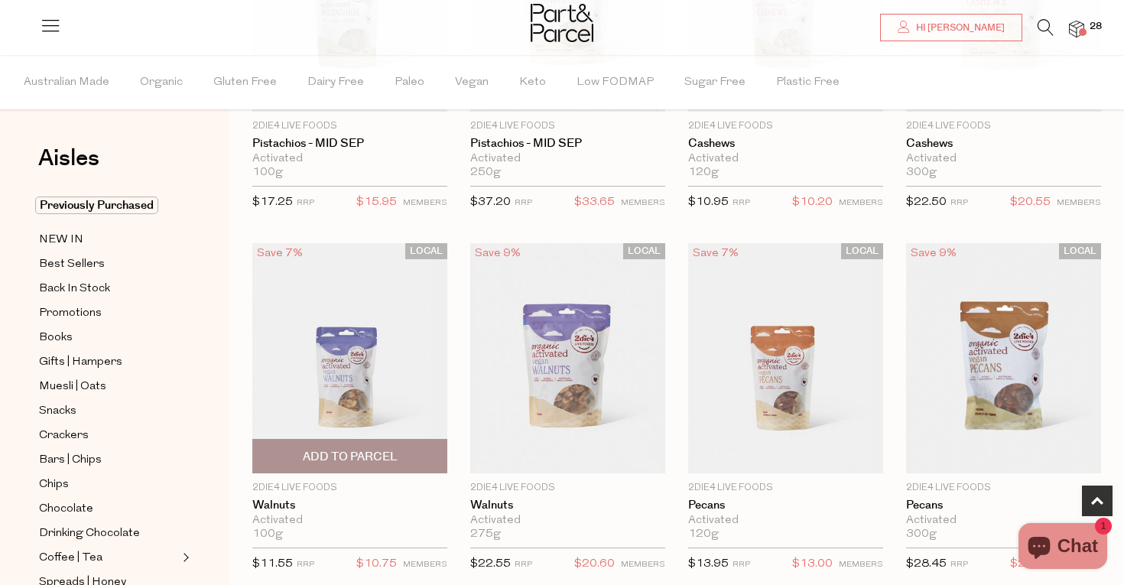
scroll to position [682, 0]
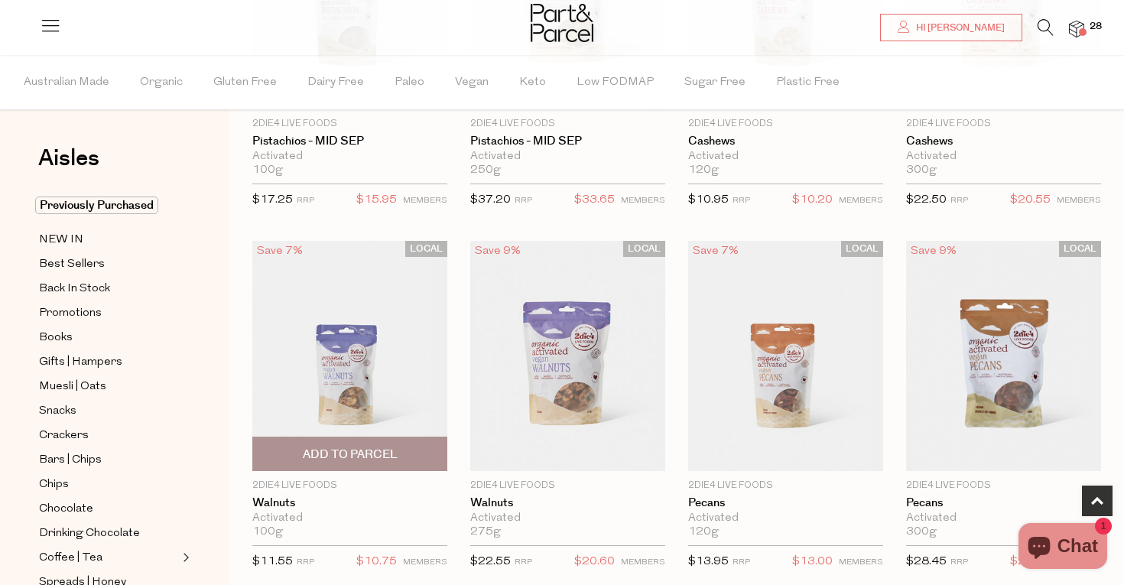
click at [353, 453] on span "Add To Parcel" at bounding box center [350, 455] width 95 height 16
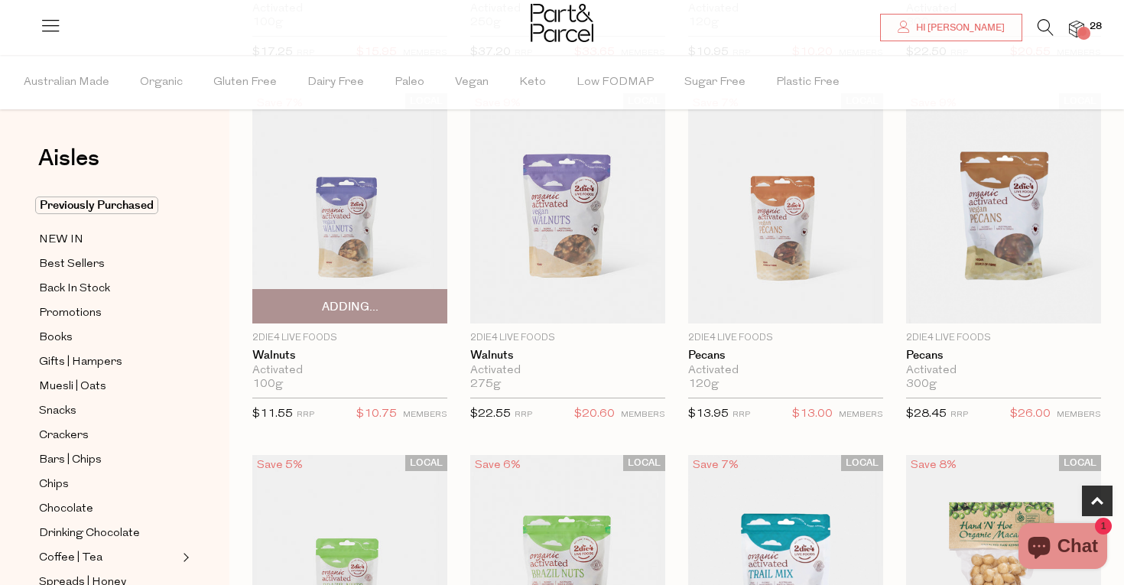
scroll to position [831, 0]
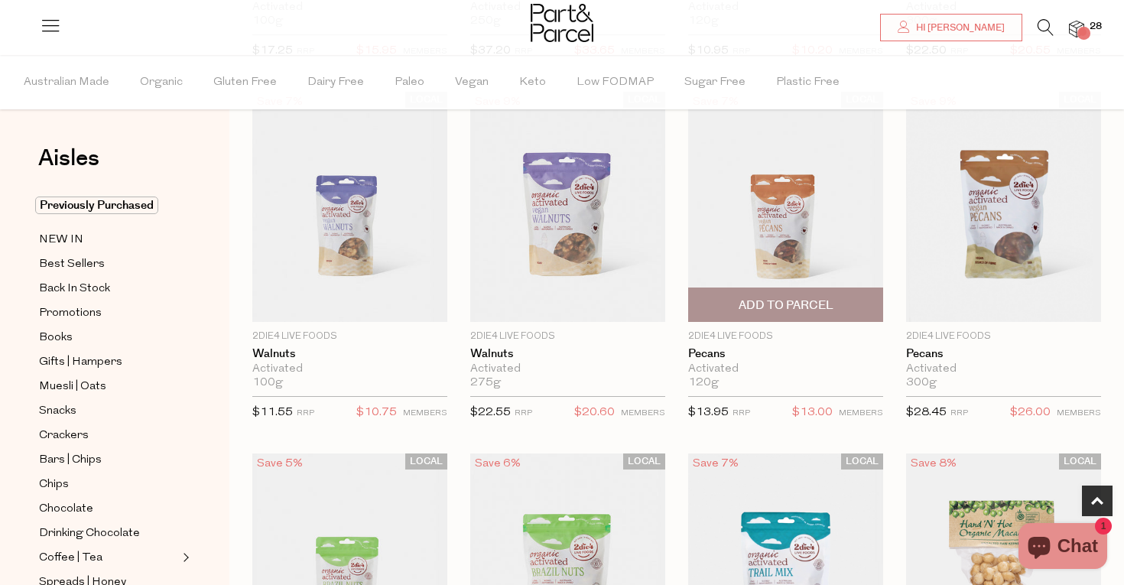
click at [778, 307] on span "Add To Parcel" at bounding box center [786, 305] width 95 height 16
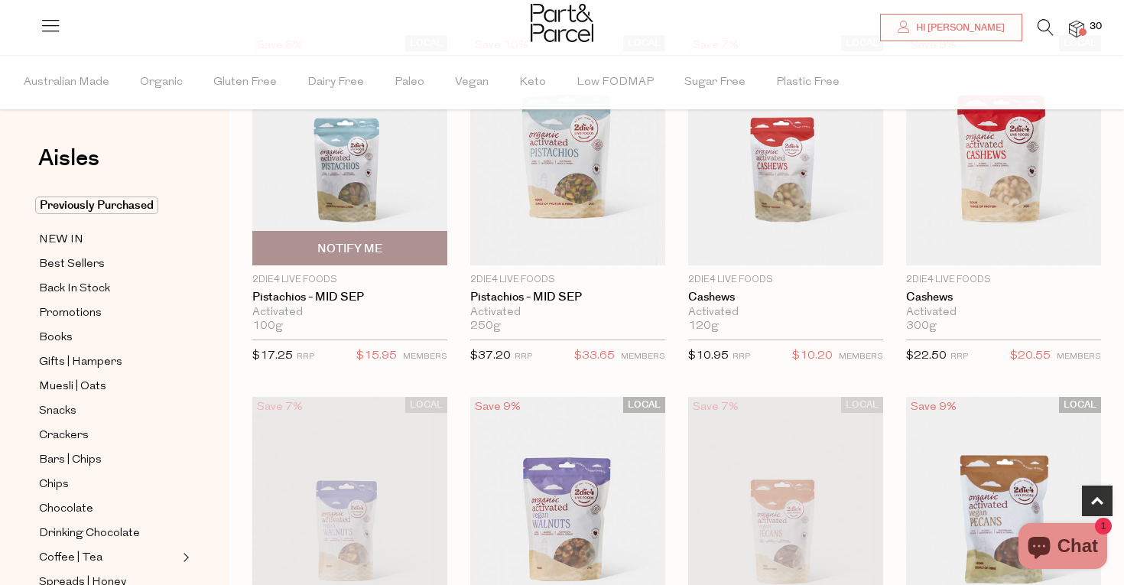
scroll to position [527, 0]
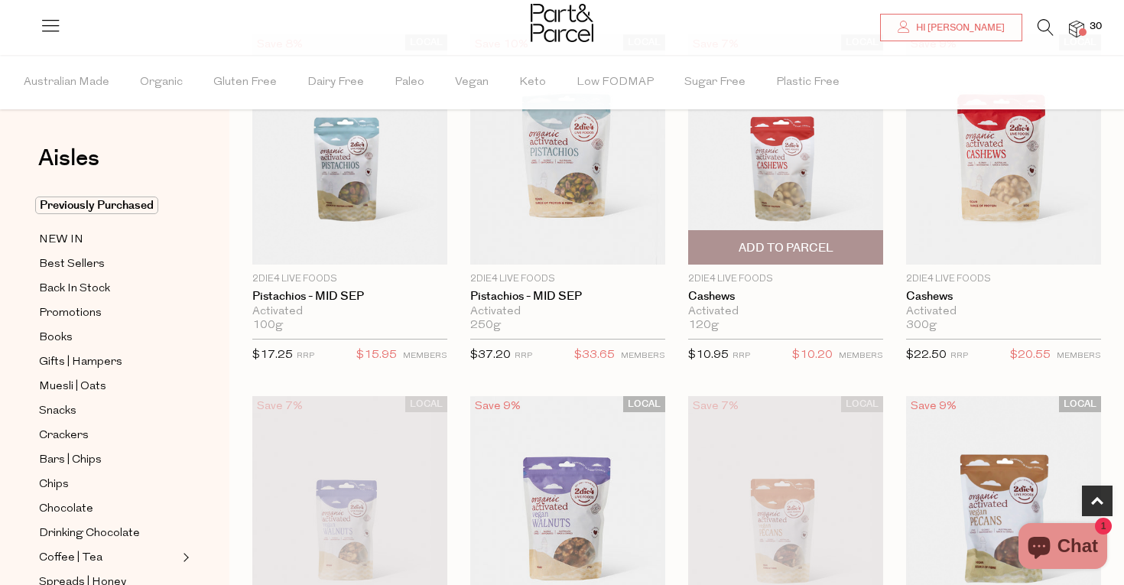
click at [787, 240] on span "Add To Parcel" at bounding box center [786, 248] width 95 height 16
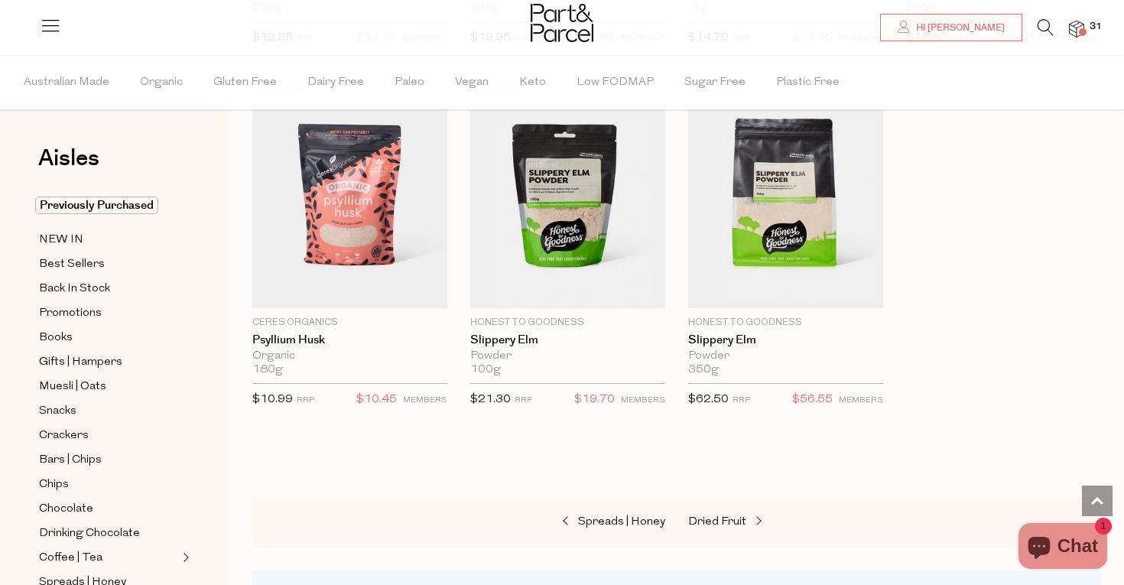
scroll to position [4100, 0]
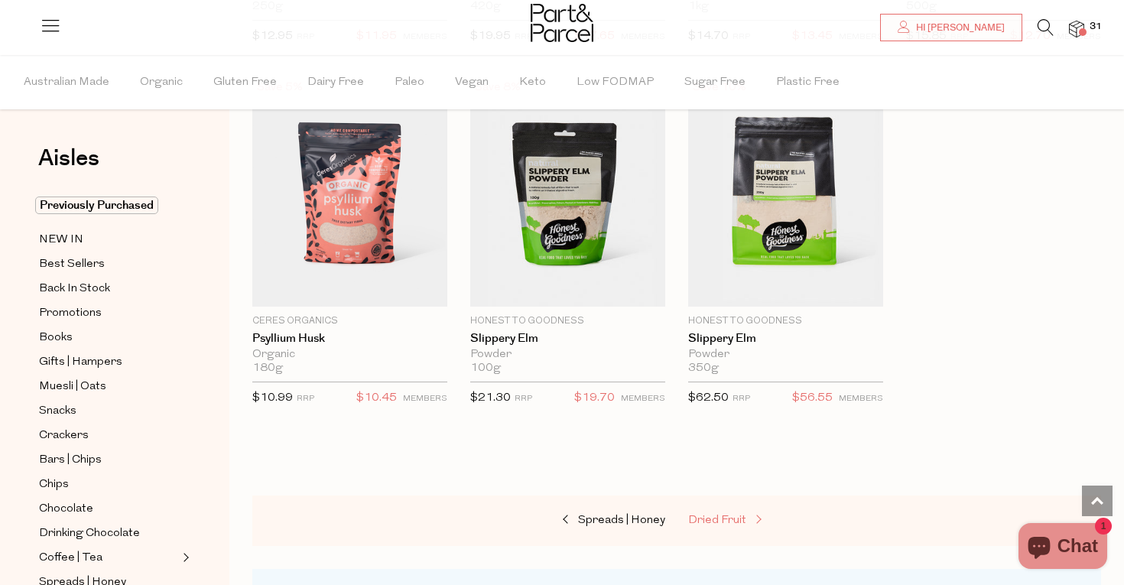
click at [751, 511] on link "Dried Fruit" at bounding box center [764, 521] width 153 height 20
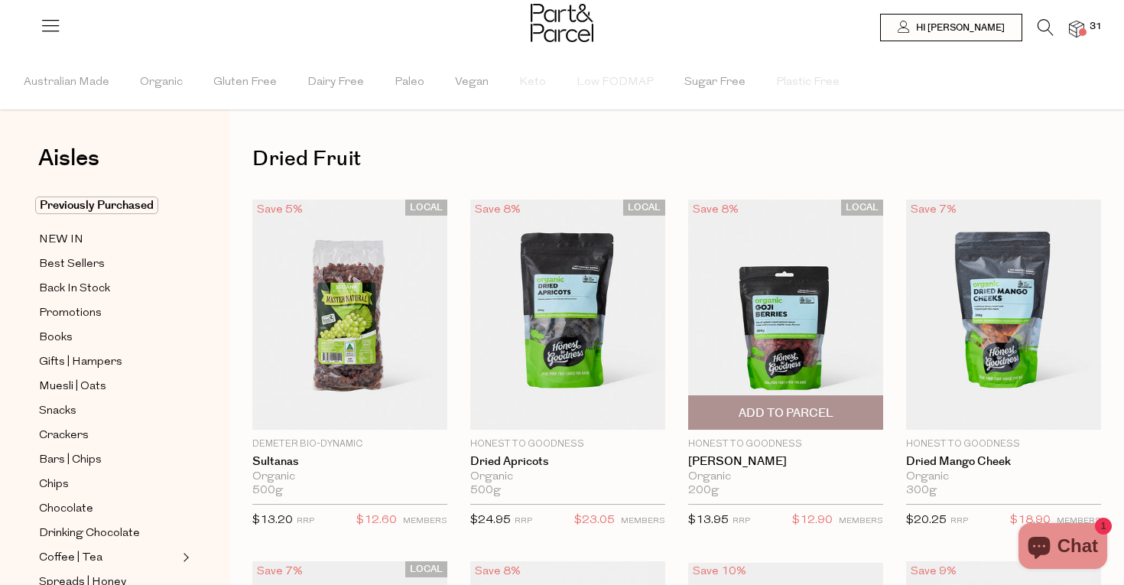
click at [808, 413] on span "Add To Parcel" at bounding box center [786, 413] width 95 height 16
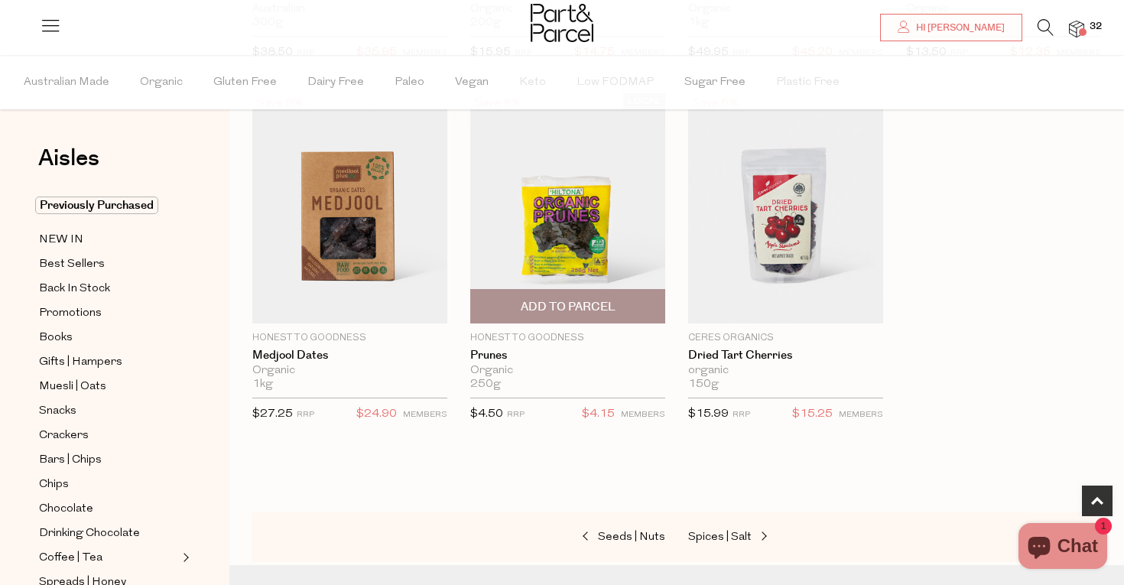
scroll to position [836, 0]
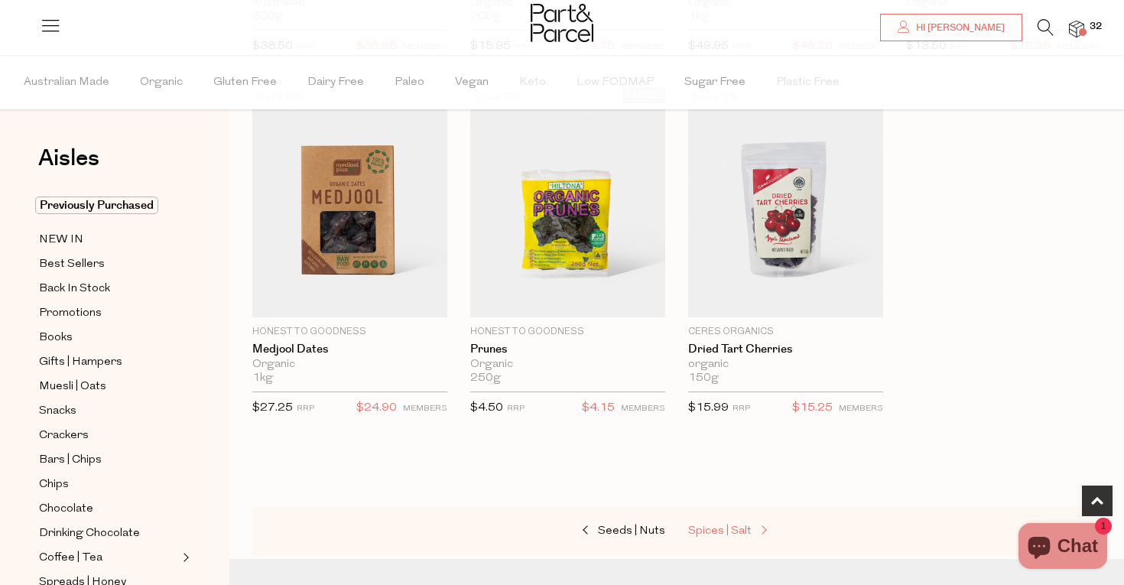
click at [710, 525] on span "Spices | Salt" at bounding box center [719, 530] width 63 height 11
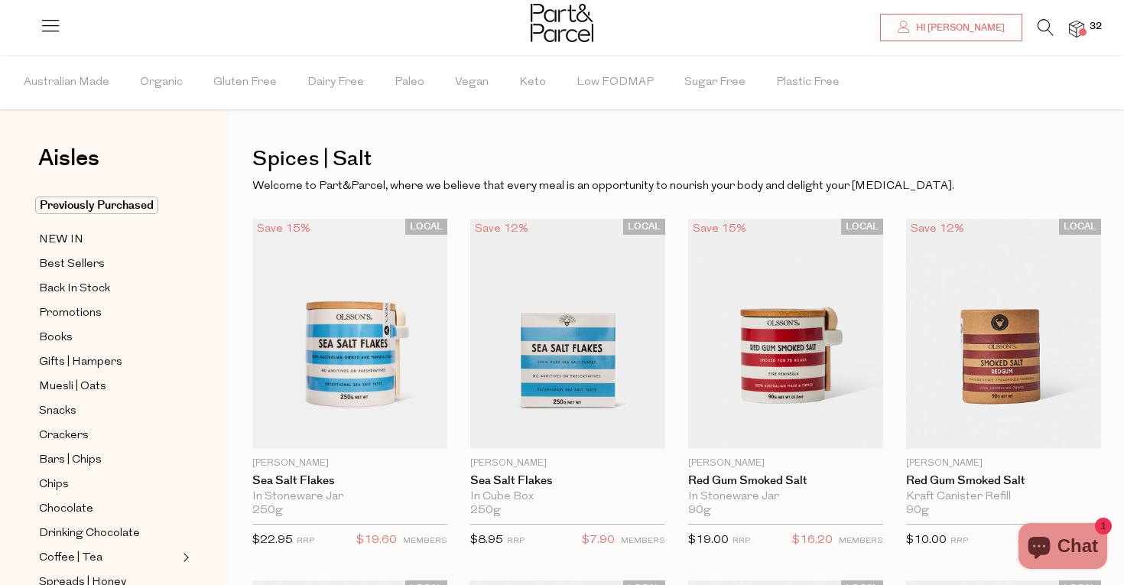
scroll to position [41, 0]
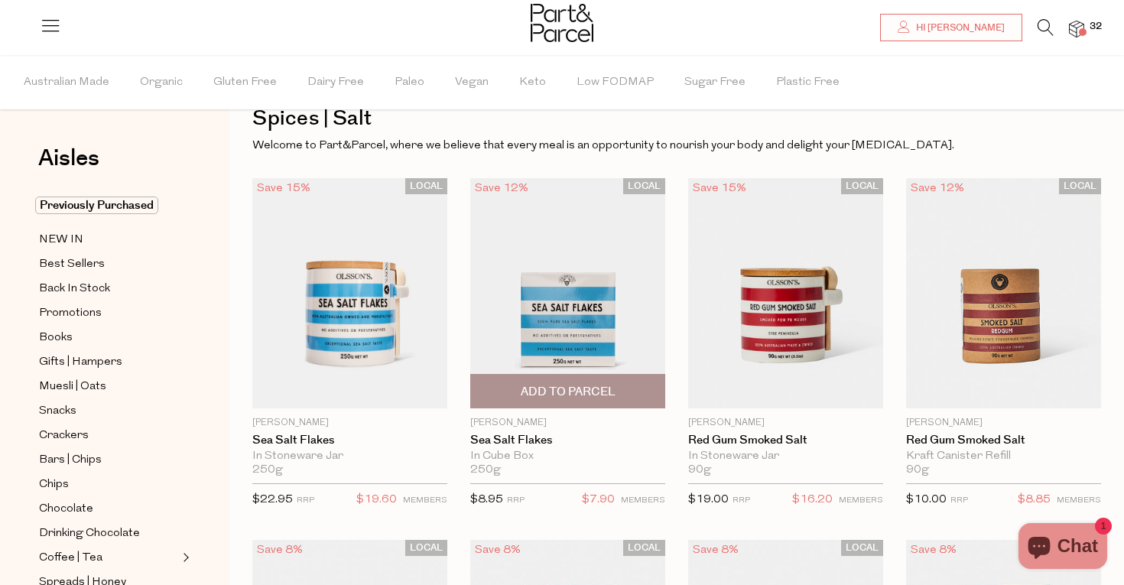
click at [577, 399] on span "Add To Parcel" at bounding box center [568, 392] width 95 height 16
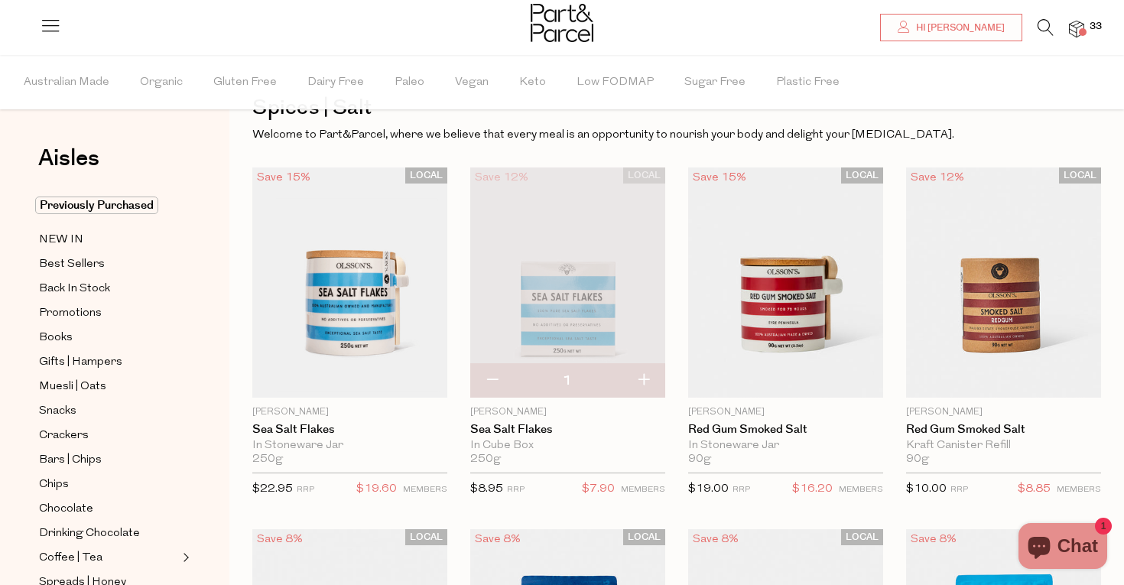
scroll to position [55, 0]
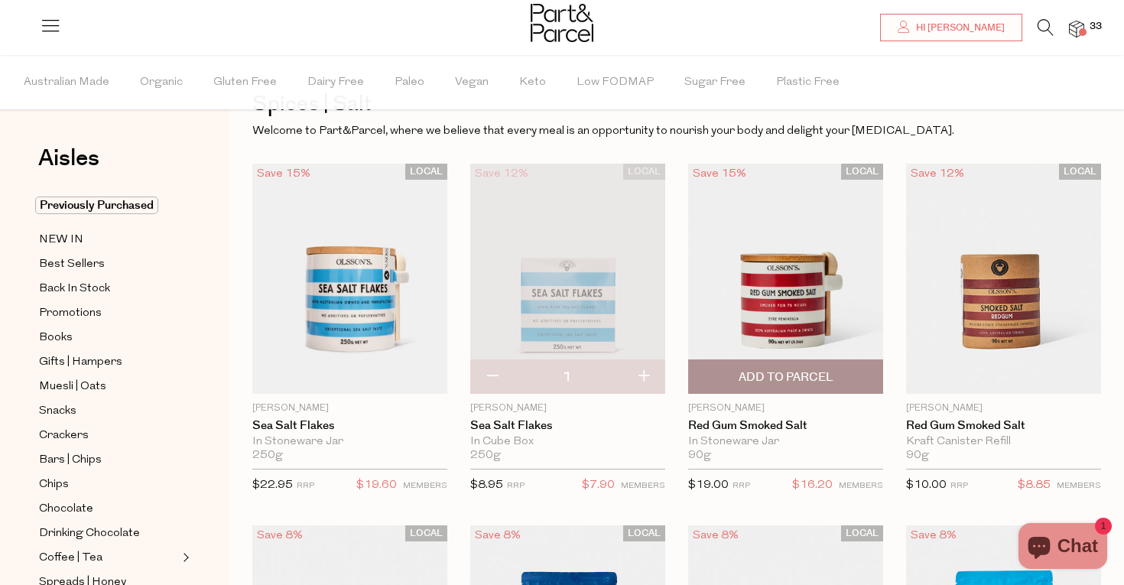
click at [764, 324] on img at bounding box center [785, 279] width 195 height 230
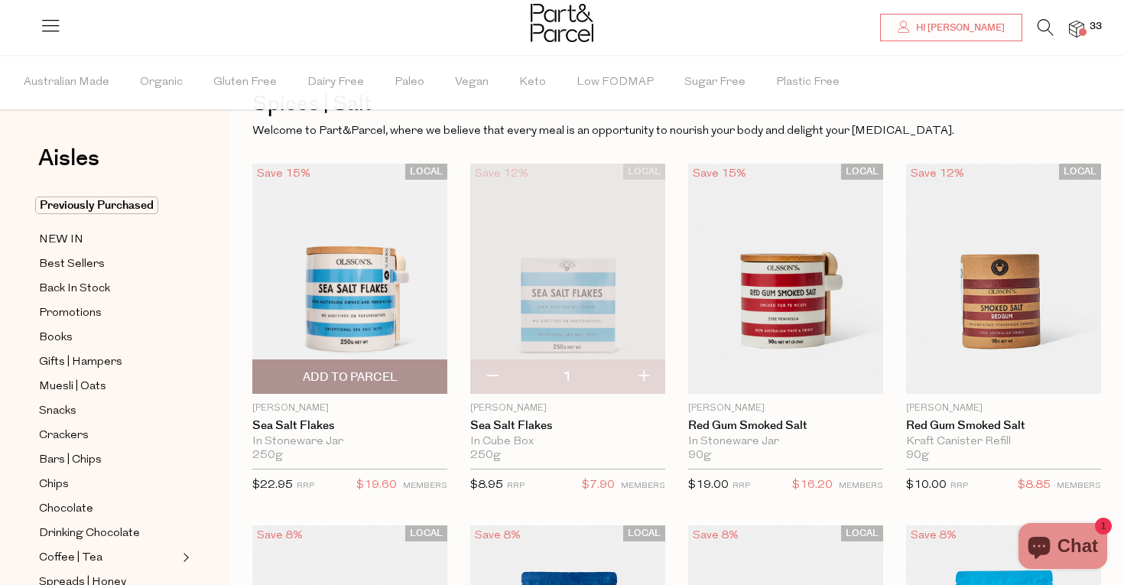
click at [359, 253] on img at bounding box center [349, 279] width 195 height 230
click at [336, 253] on img at bounding box center [349, 279] width 195 height 230
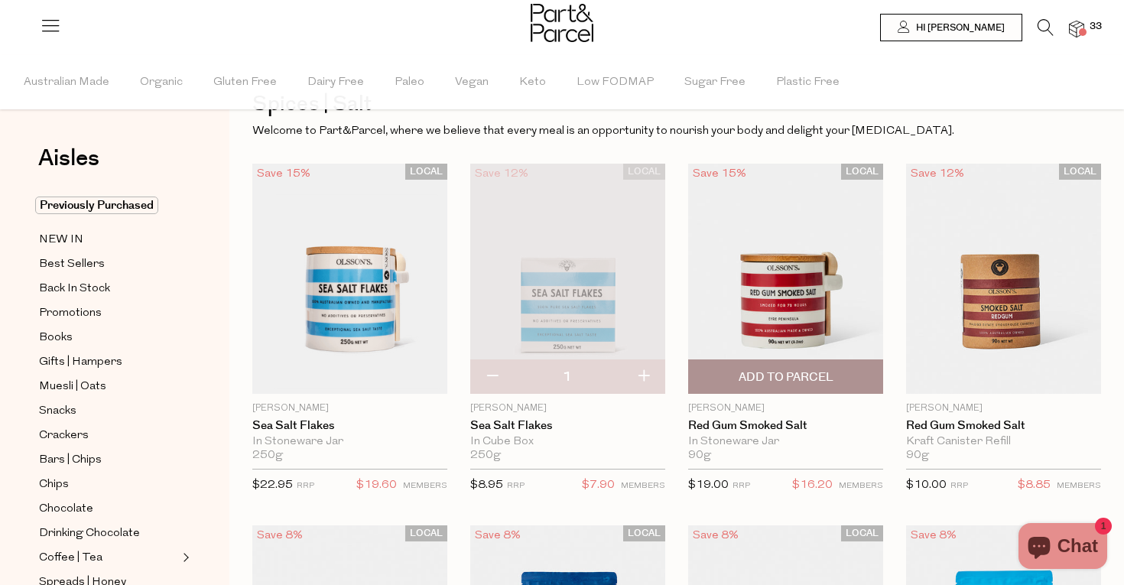
scroll to position [0, 0]
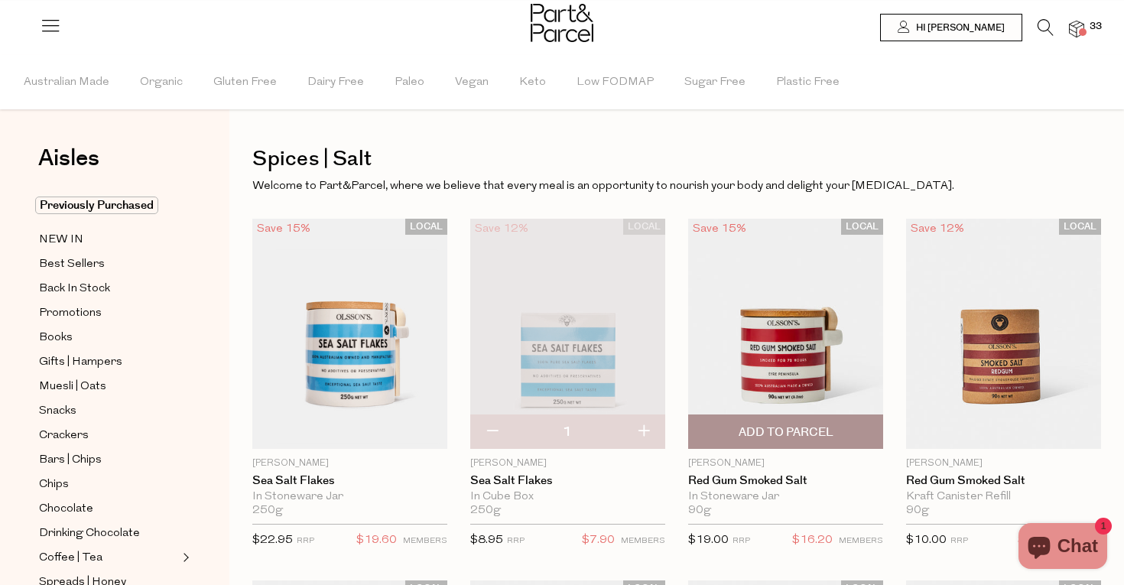
click at [761, 436] on span "Add To Parcel" at bounding box center [786, 432] width 95 height 16
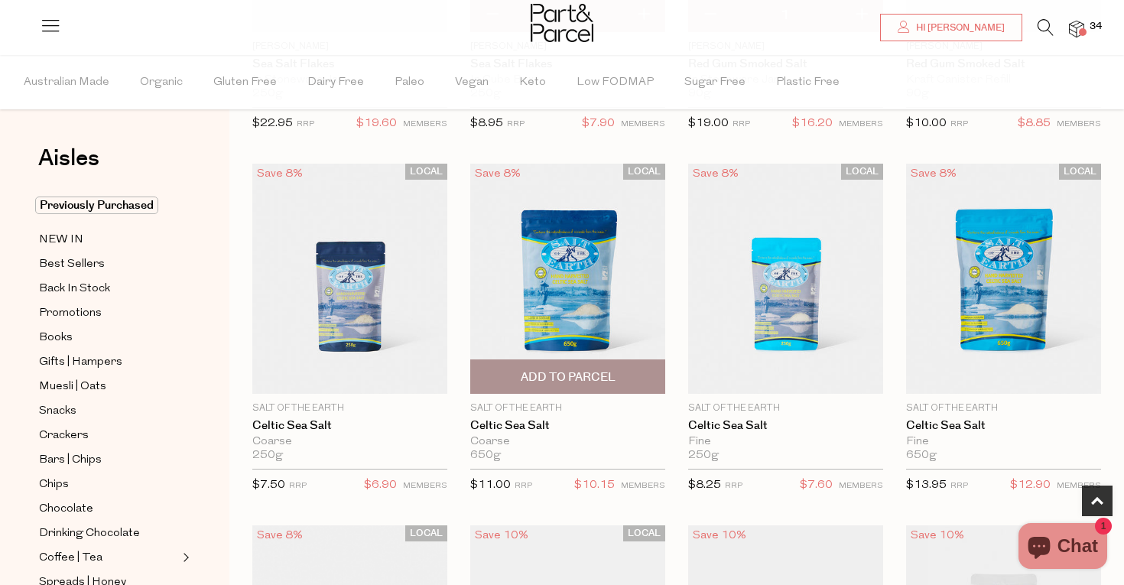
scroll to position [417, 0]
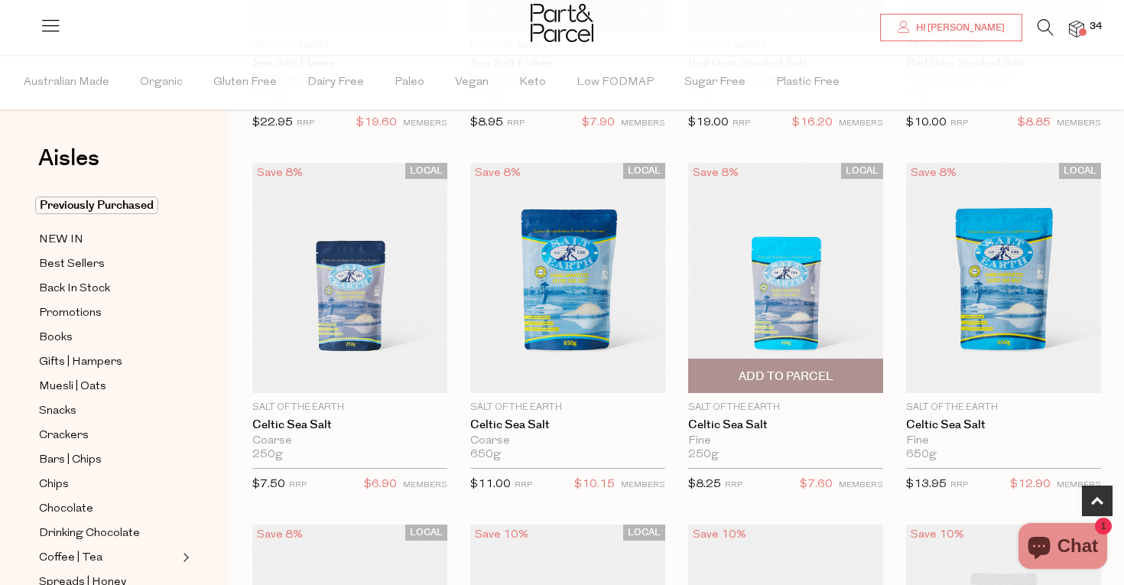
click at [786, 367] on span "Add To Parcel" at bounding box center [786, 375] width 186 height 33
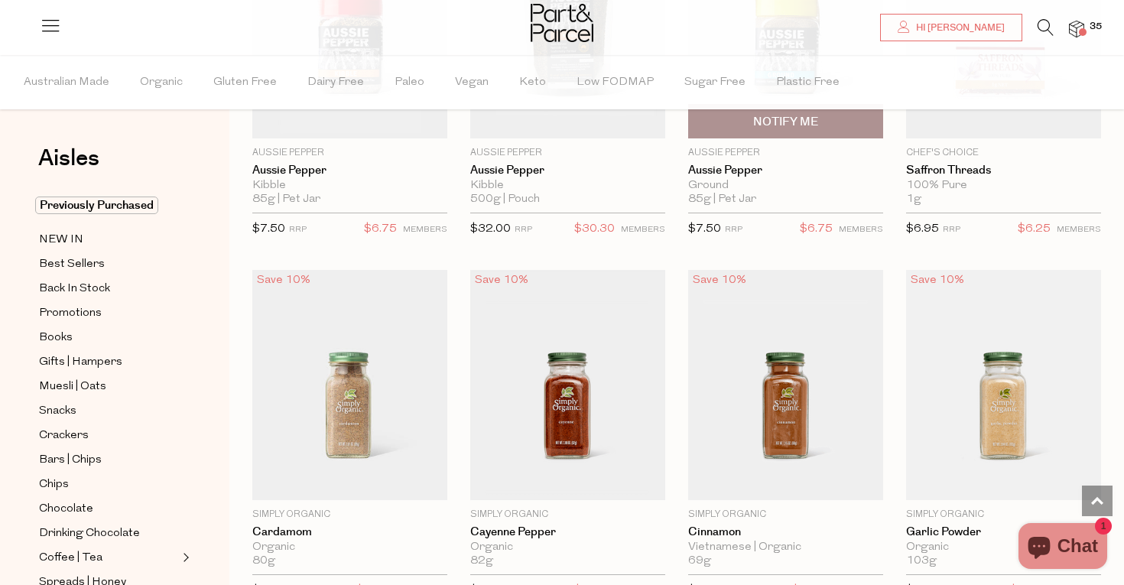
scroll to position [1801, 0]
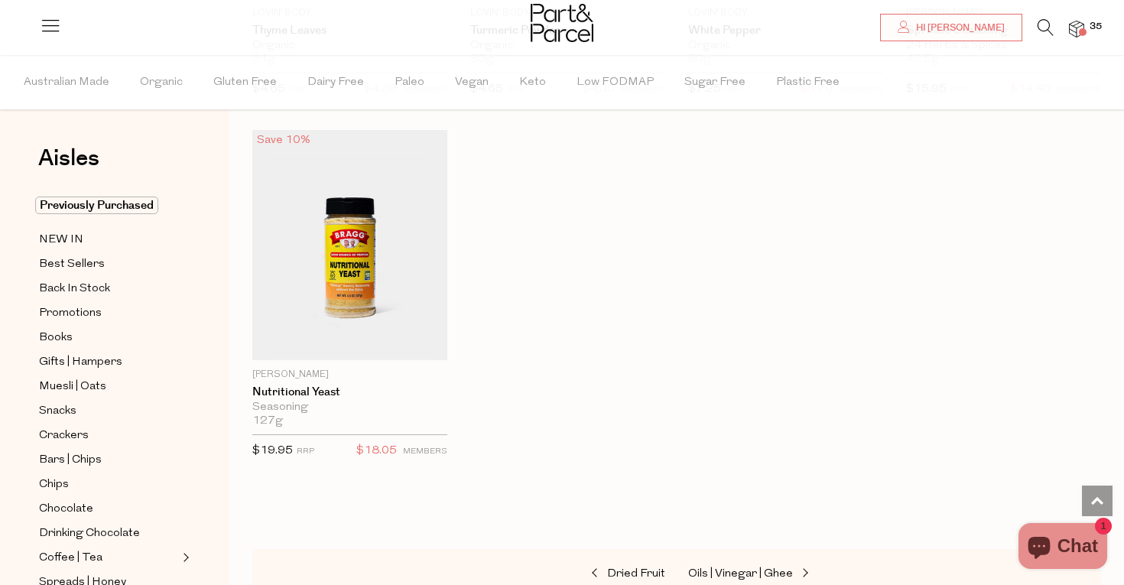
scroll to position [5175, 0]
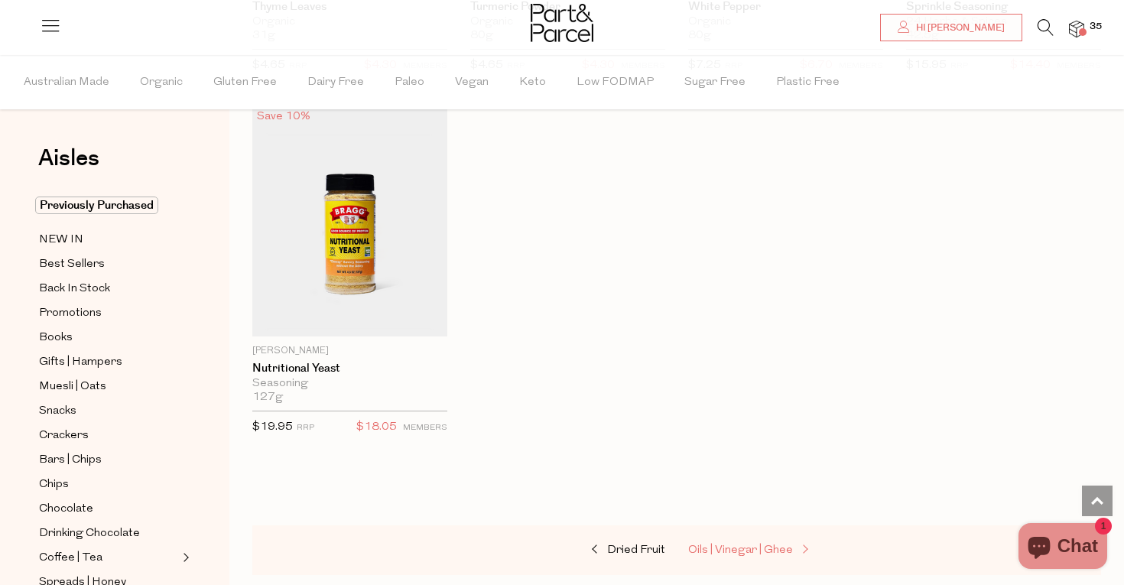
click at [712, 544] on span "Oils | Vinegar | Ghee" at bounding box center [740, 549] width 105 height 11
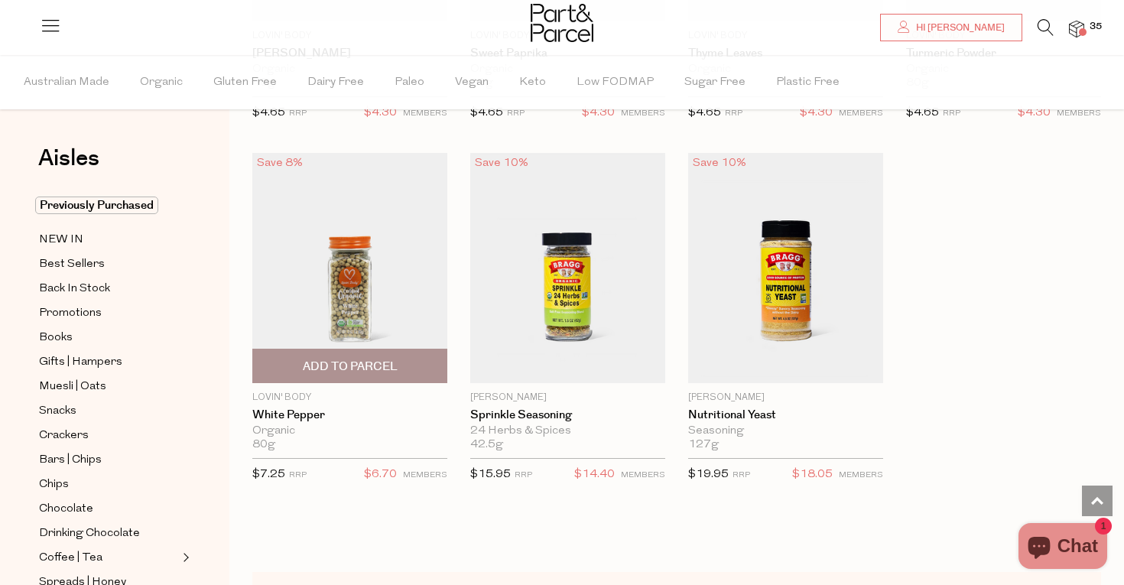
scroll to position [428, 0]
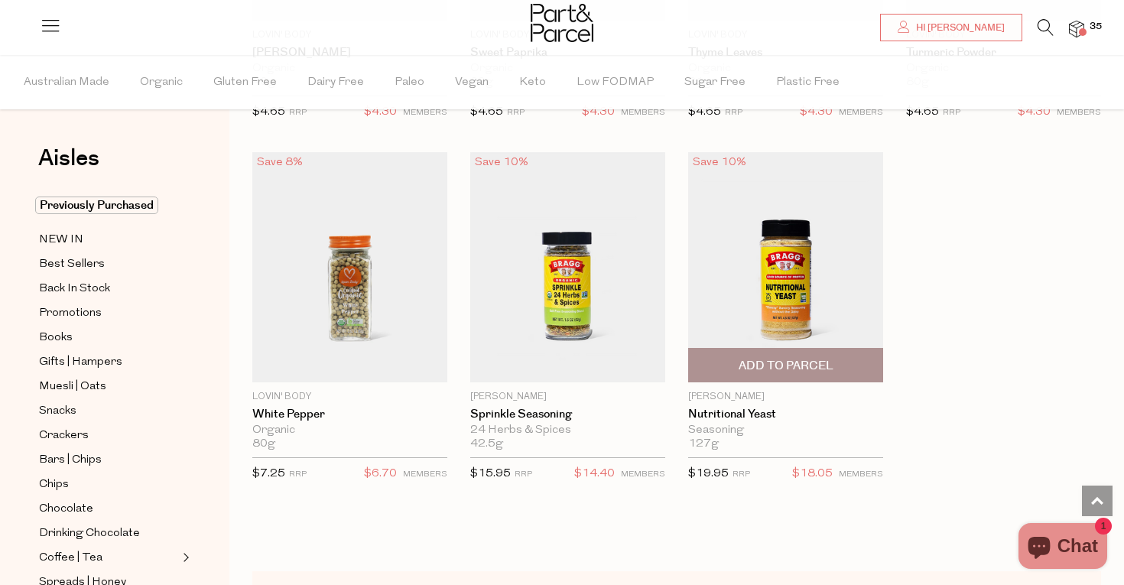
click at [756, 360] on span "Add To Parcel" at bounding box center [786, 366] width 95 height 16
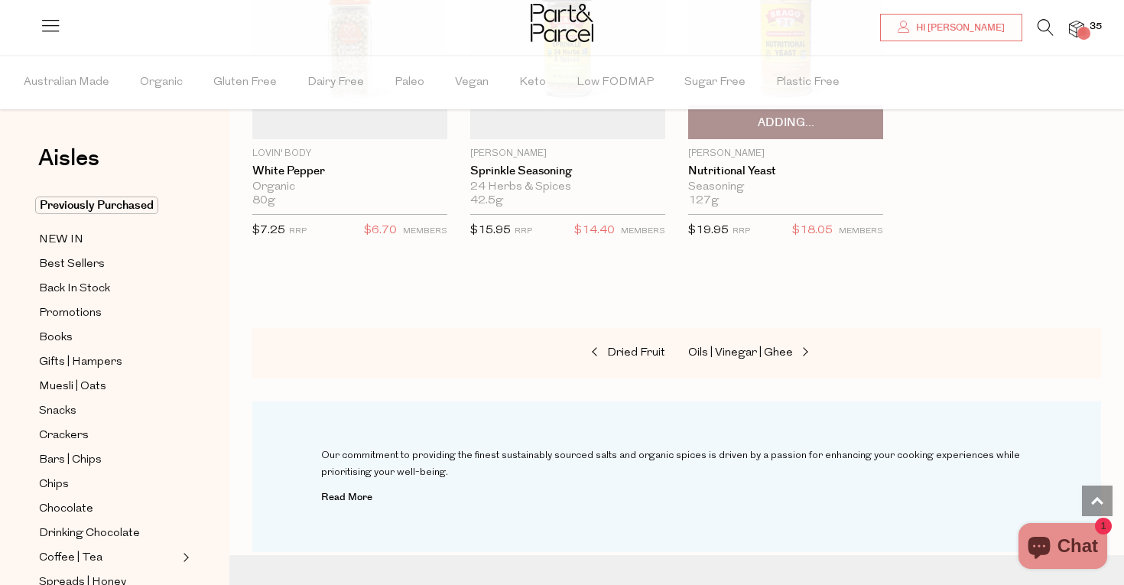
scroll to position [683, 0]
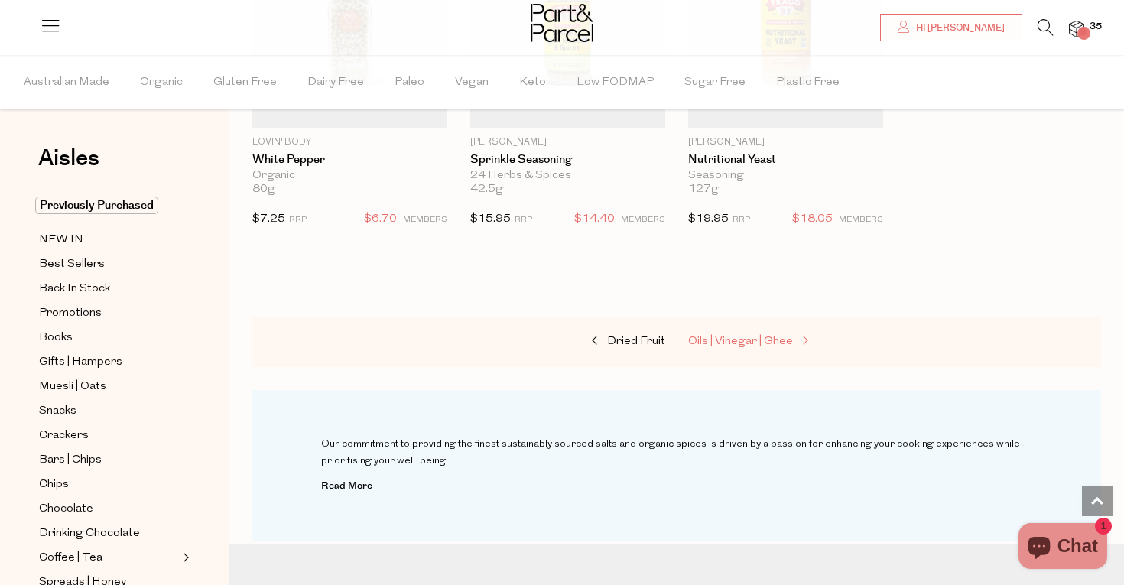
click at [765, 337] on span "Oils | Vinegar | Ghee" at bounding box center [740, 341] width 105 height 11
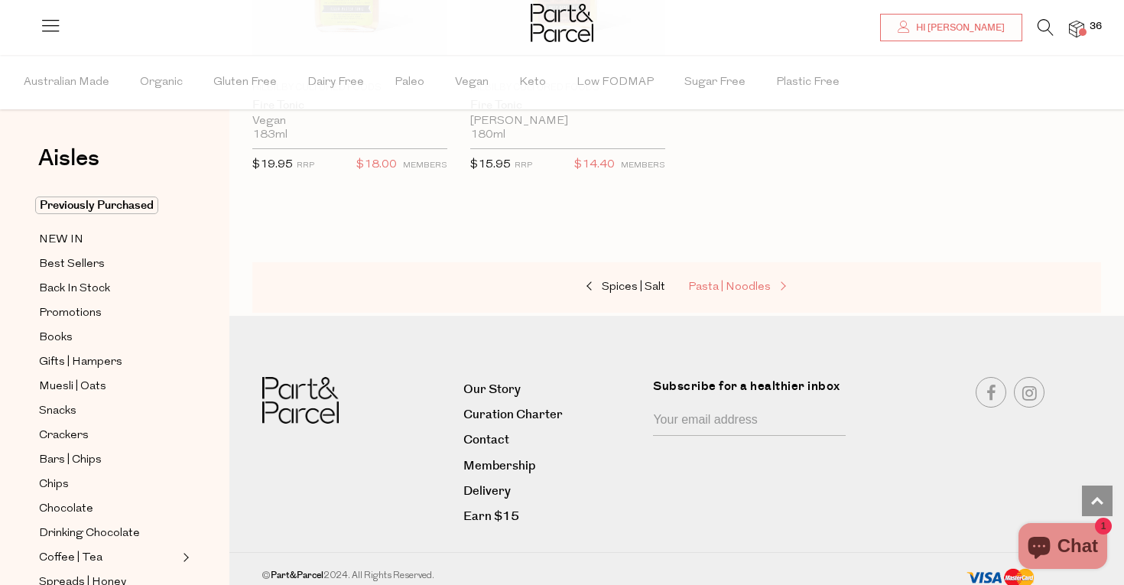
click at [748, 281] on span "Pasta | Noodles" at bounding box center [729, 286] width 83 height 11
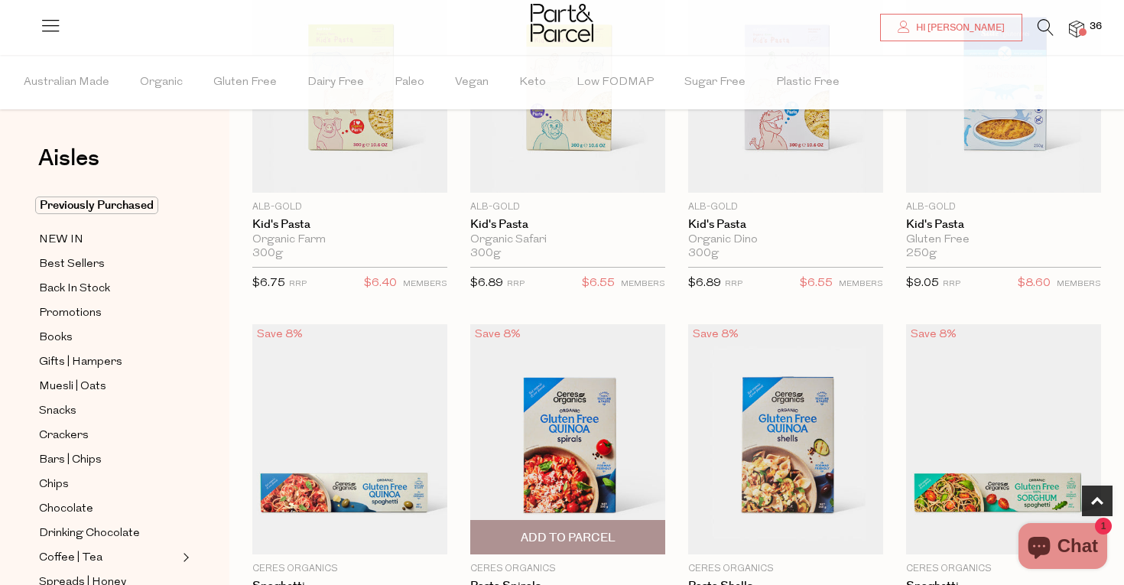
scroll to position [365, 0]
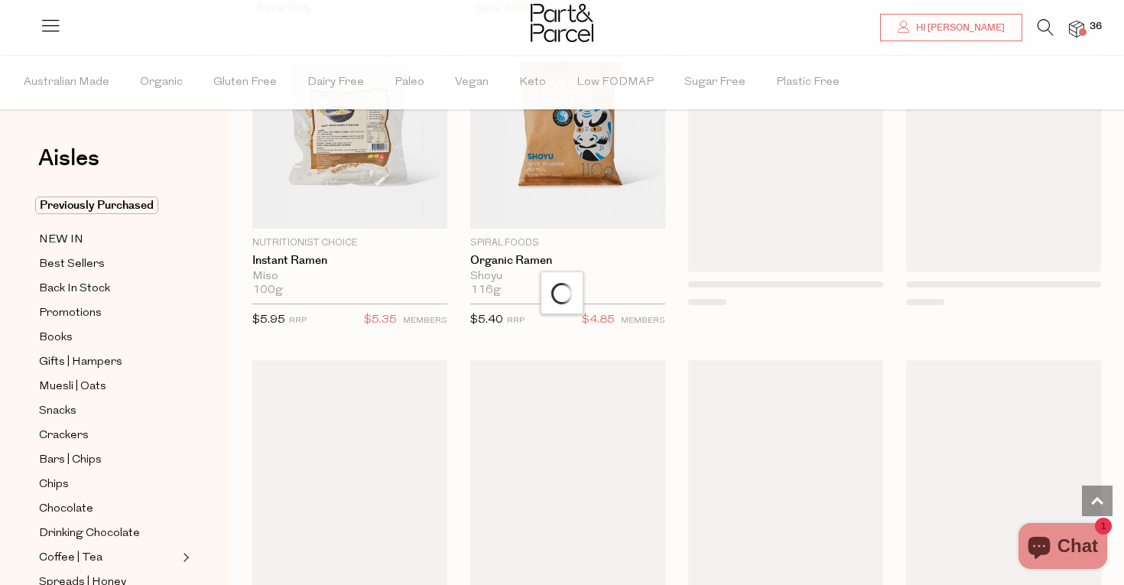
scroll to position [4737, 0]
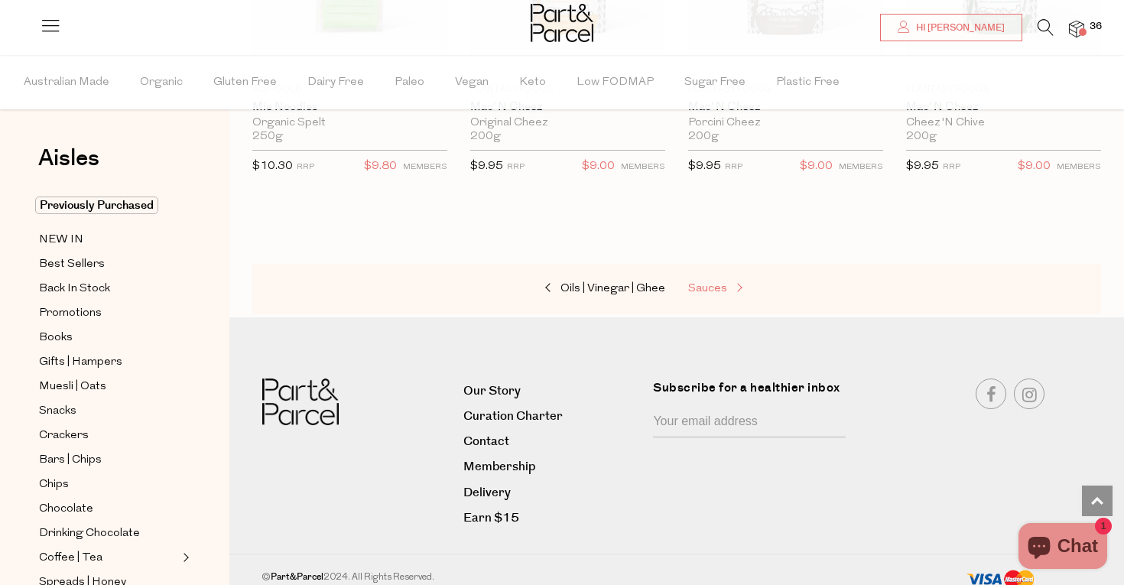
click at [703, 283] on span "Sauces" at bounding box center [707, 288] width 39 height 11
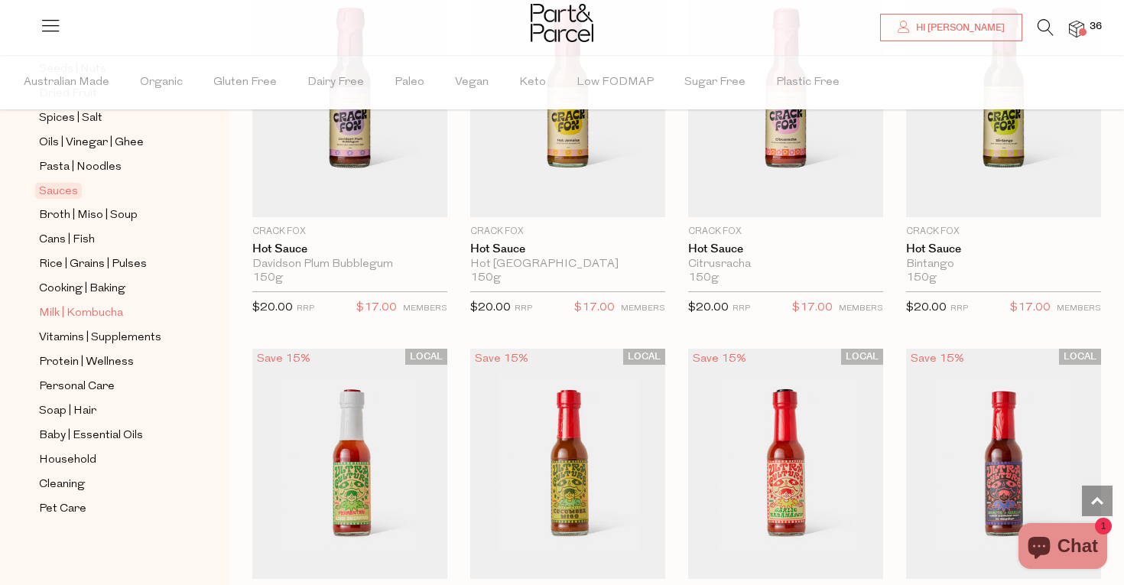
scroll to position [538, 0]
click at [147, 337] on span "Vitamins | Supplements" at bounding box center [100, 338] width 122 height 18
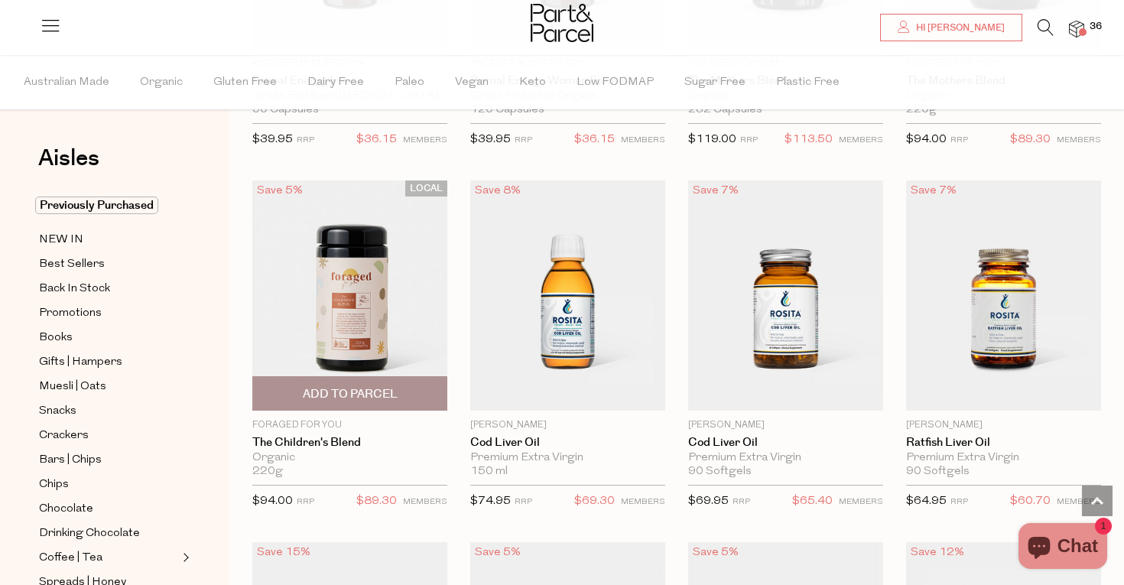
scroll to position [3674, 0]
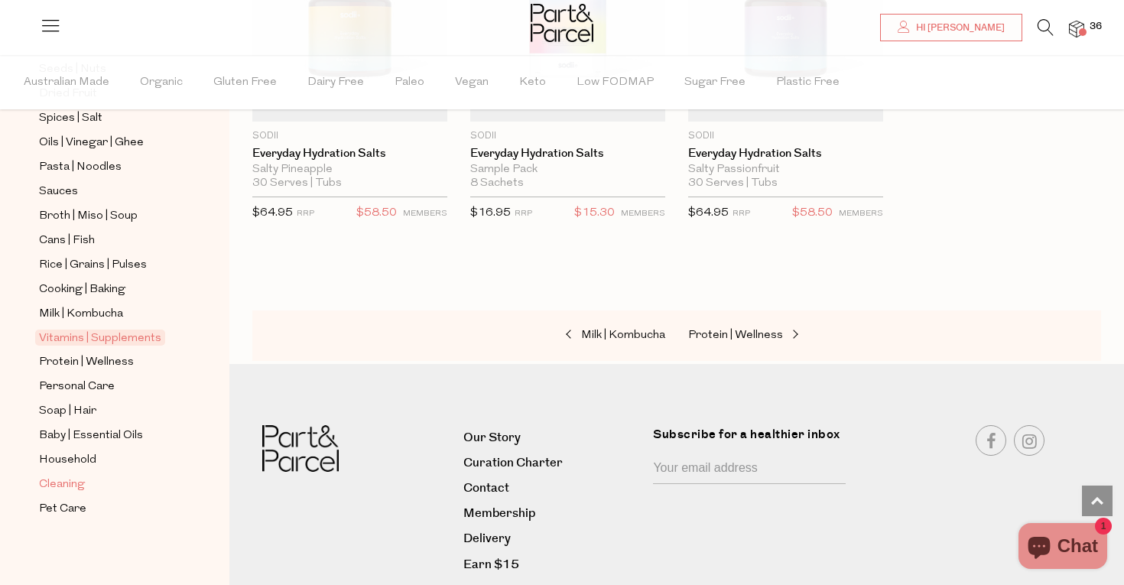
scroll to position [538, 0]
click at [85, 435] on span "Baby | Essential Oils" at bounding box center [91, 436] width 104 height 18
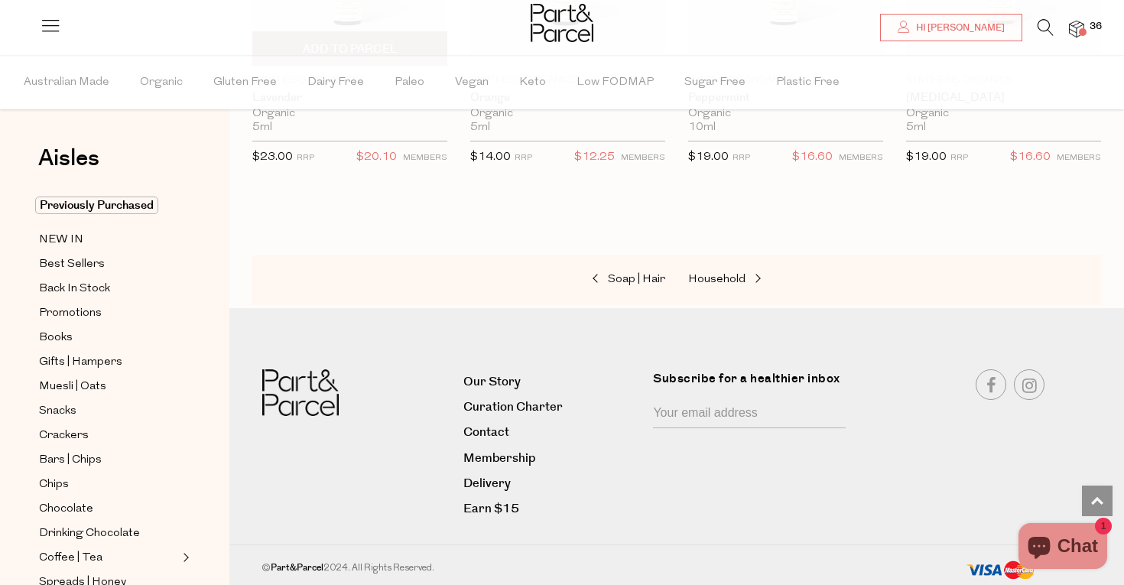
scroll to position [1447, 0]
click at [705, 265] on div "Soap | Hair Household" at bounding box center [676, 280] width 849 height 50
click at [706, 280] on span "Household" at bounding box center [716, 279] width 57 height 11
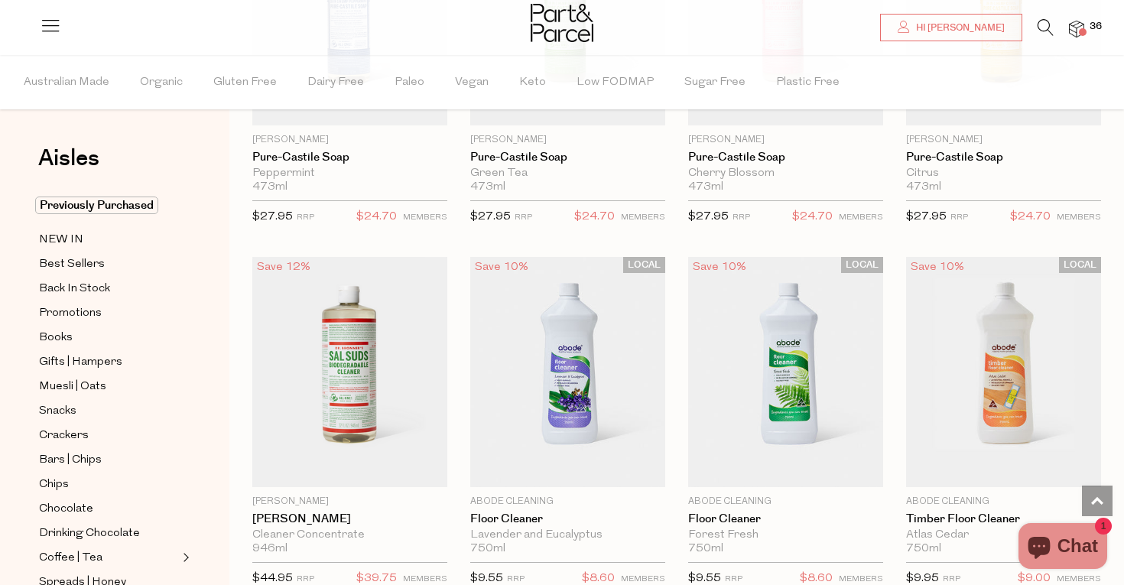
scroll to position [2221, 0]
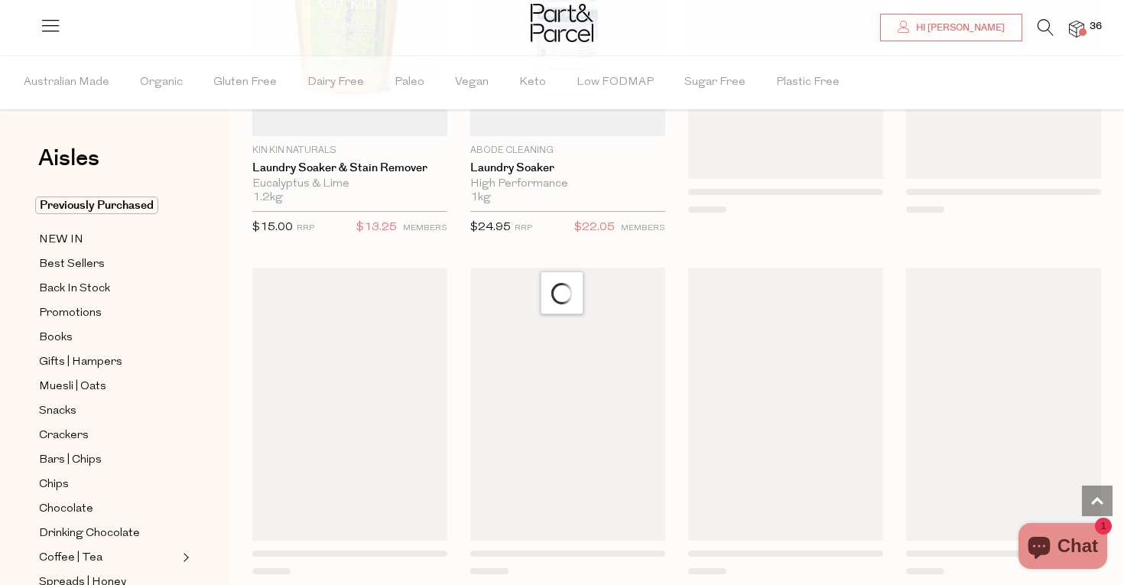
scroll to position [4825, 0]
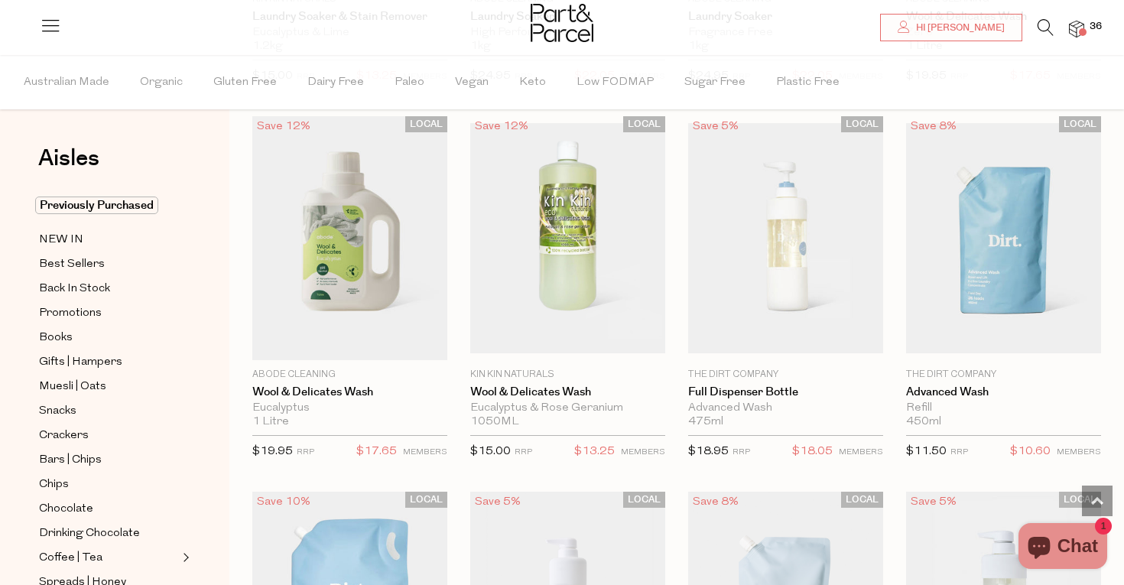
click at [1080, 27] on img at bounding box center [1076, 30] width 15 height 18
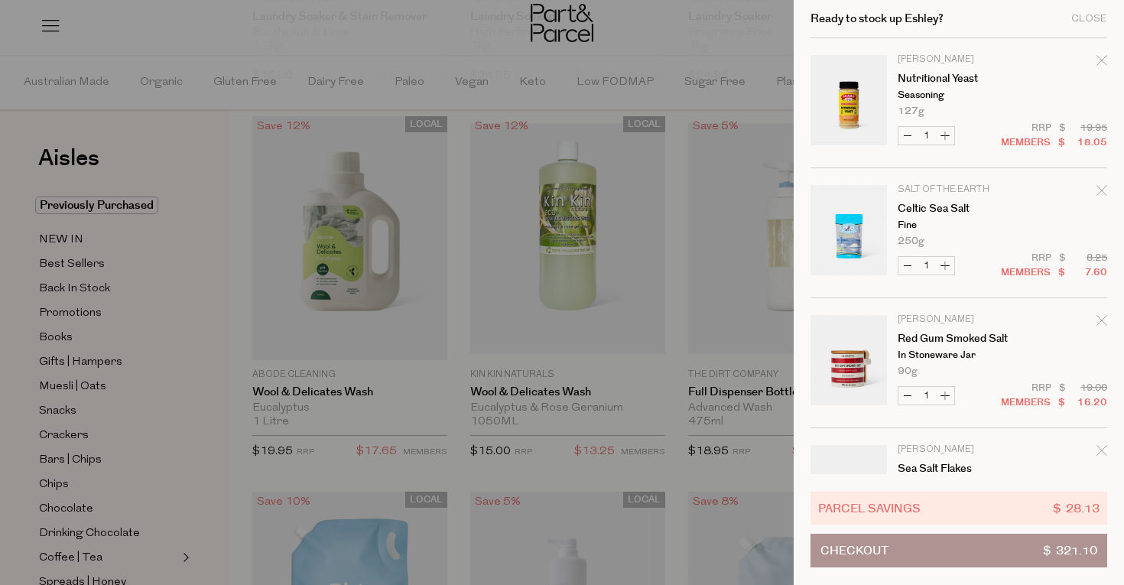
click at [646, 318] on div at bounding box center [562, 292] width 1124 height 585
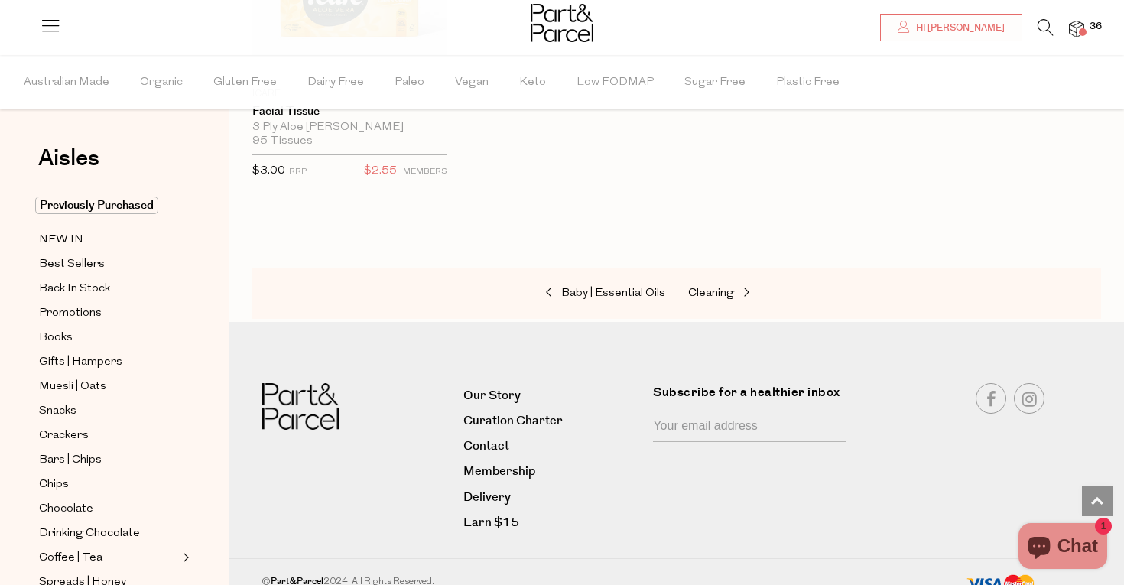
scroll to position [7663, 0]
click at [1086, 27] on span "36" at bounding box center [1096, 27] width 20 height 14
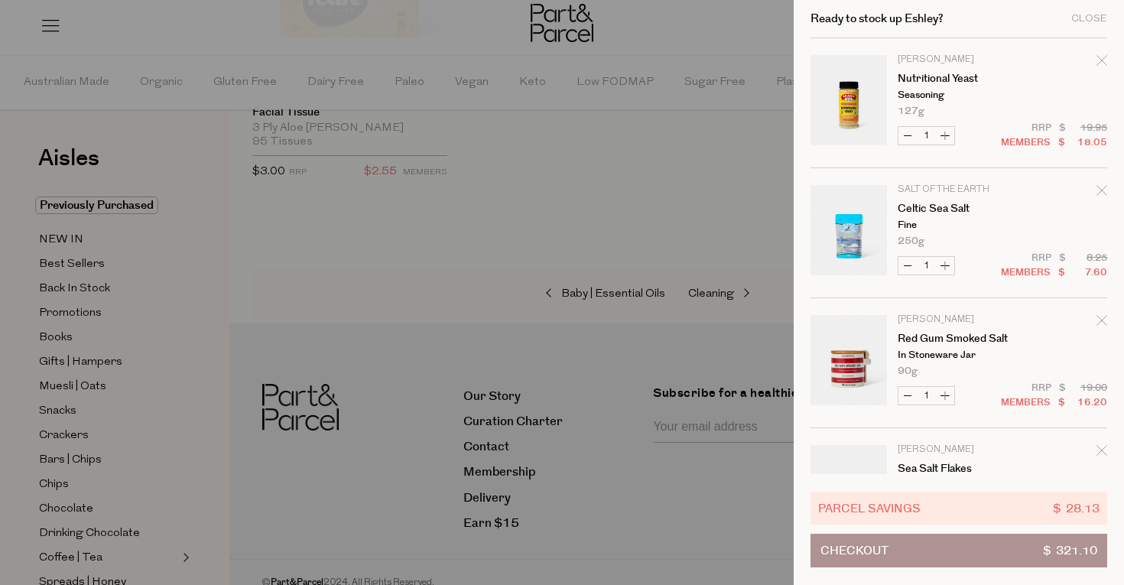
scroll to position [9, 0]
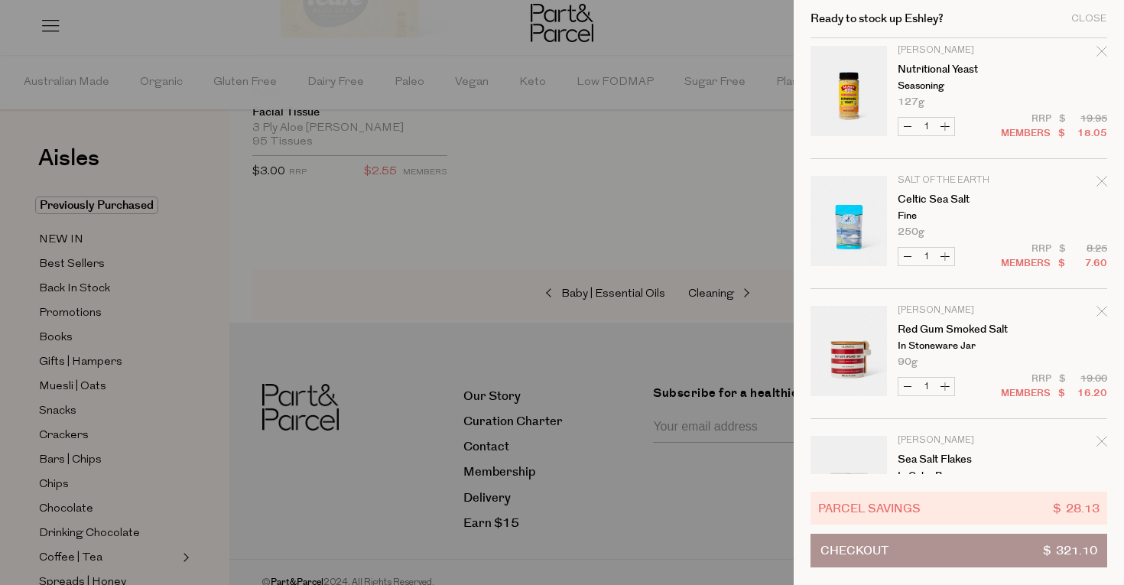
click at [1100, 55] on icon "Remove Nutritional Yeast" at bounding box center [1101, 51] width 11 height 11
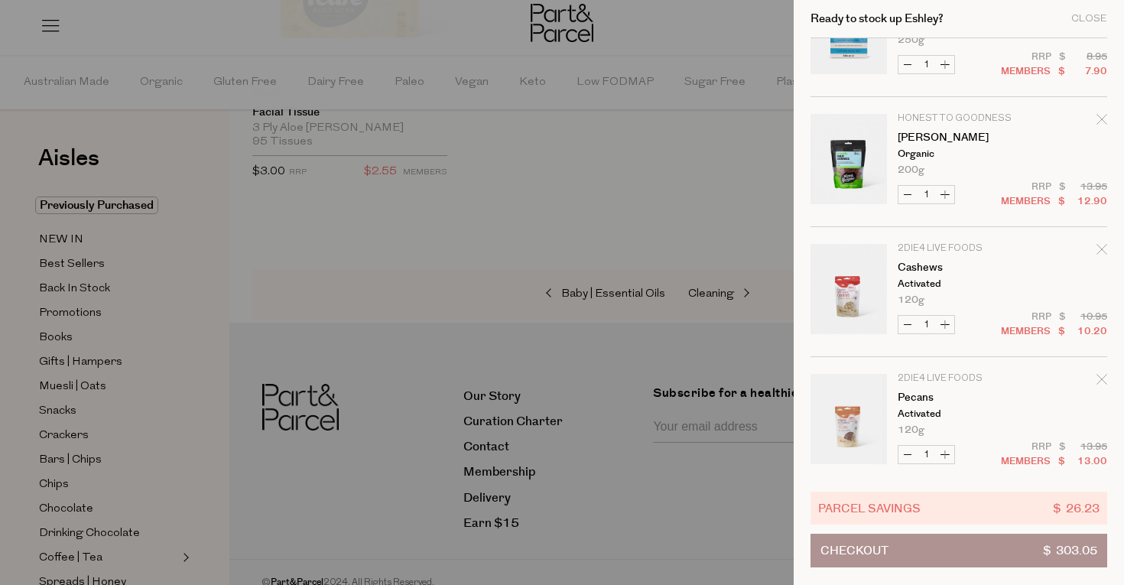
scroll to position [349, 0]
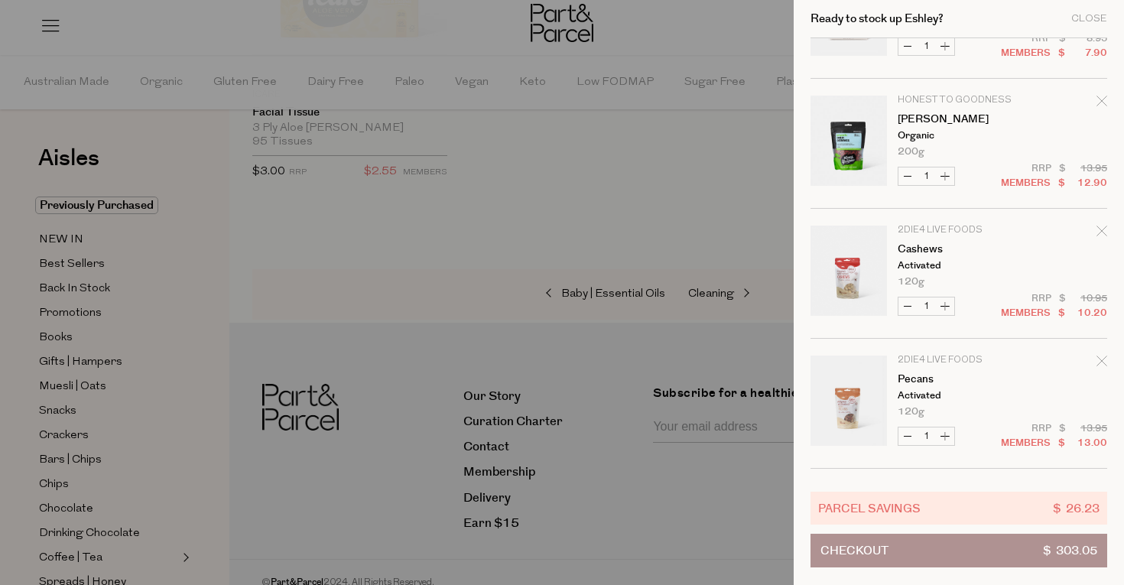
click at [623, 349] on div at bounding box center [562, 292] width 1124 height 585
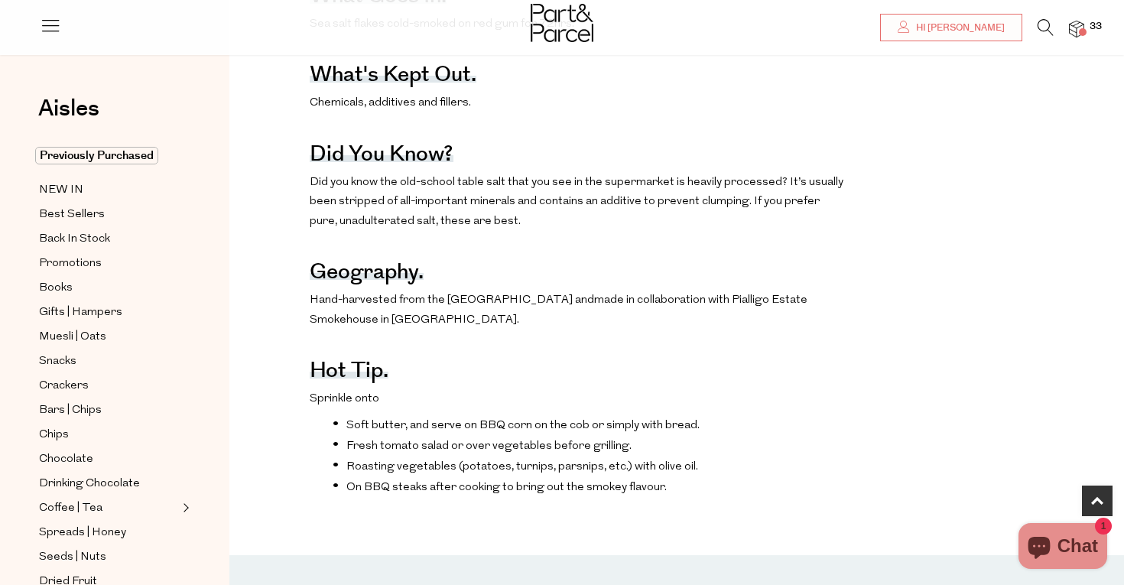
scroll to position [836, 0]
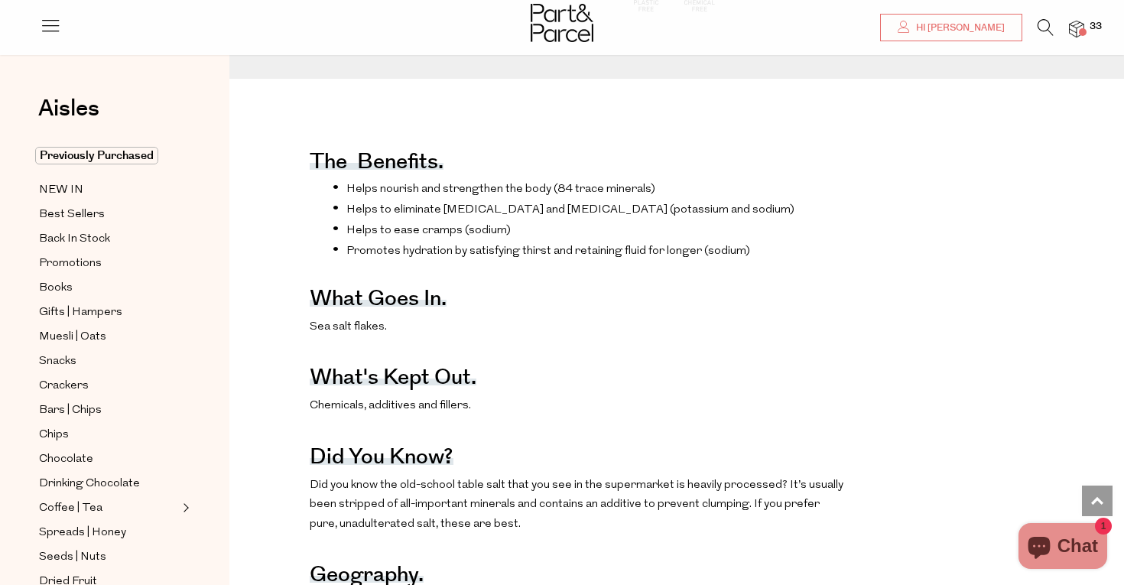
scroll to position [492, 0]
